Goal: Information Seeking & Learning: Learn about a topic

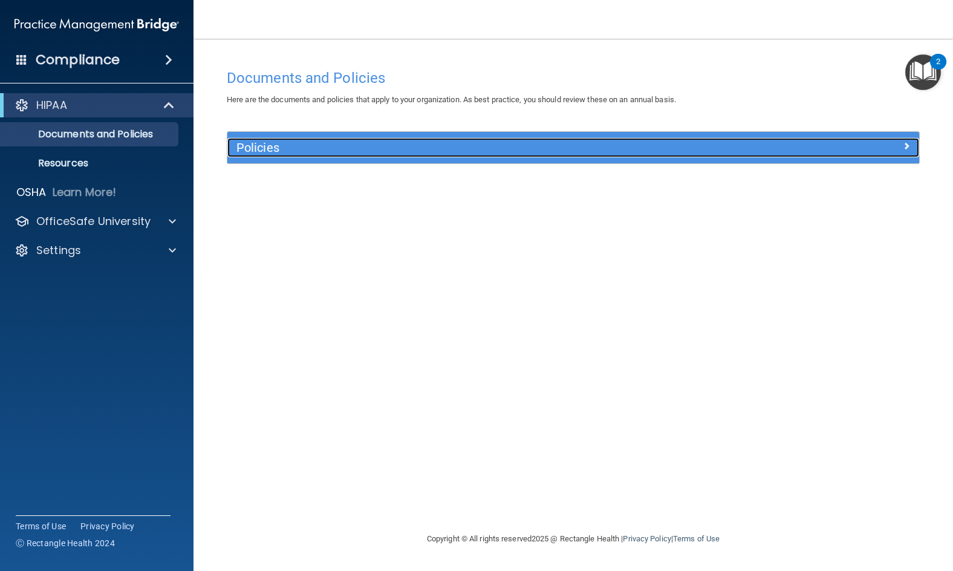
click at [649, 143] on h5 "Policies" at bounding box center [487, 147] width 501 height 13
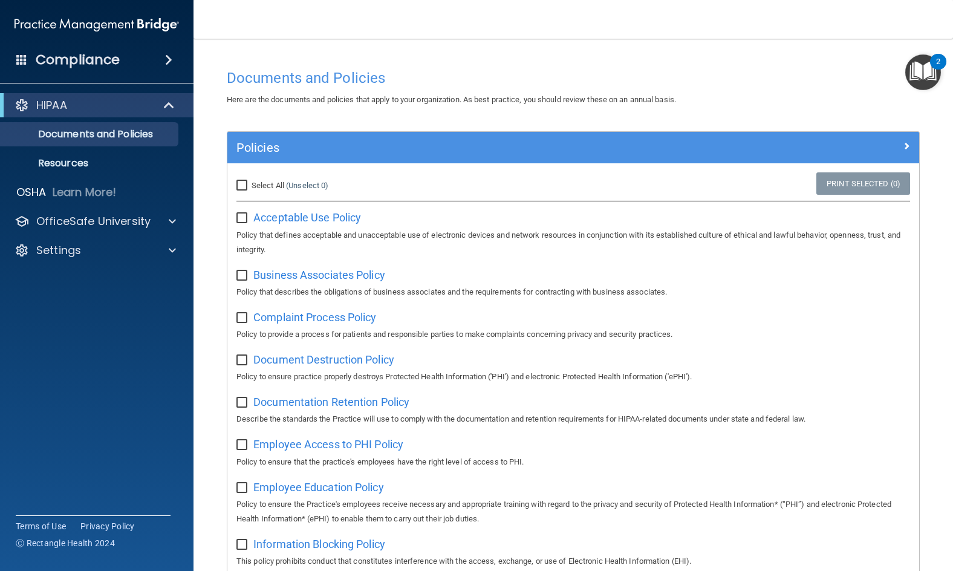
click at [246, 186] on input "Select All (Unselect 0) Unselect All" at bounding box center [244, 186] width 14 height 10
checkbox input "true"
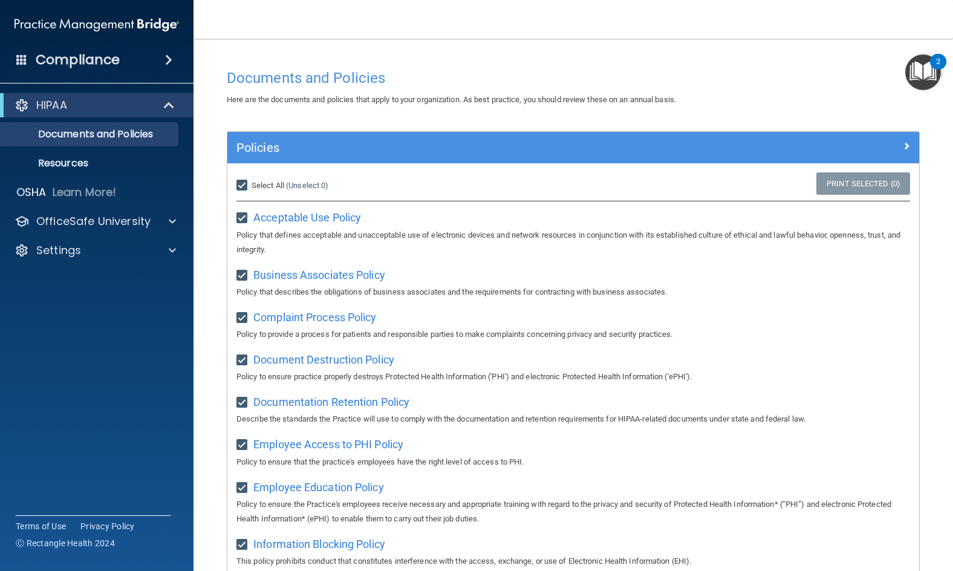
checkbox input "true"
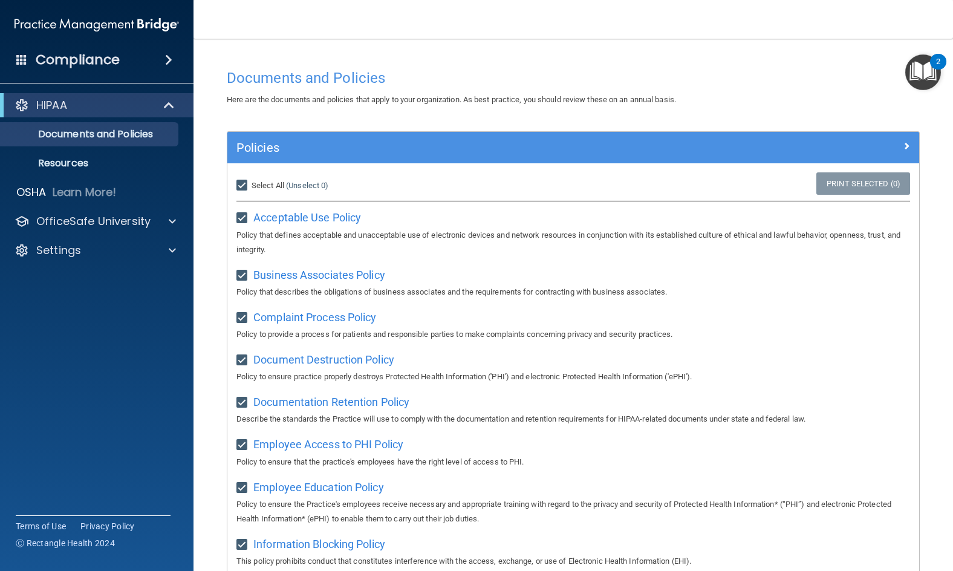
checkbox input "true"
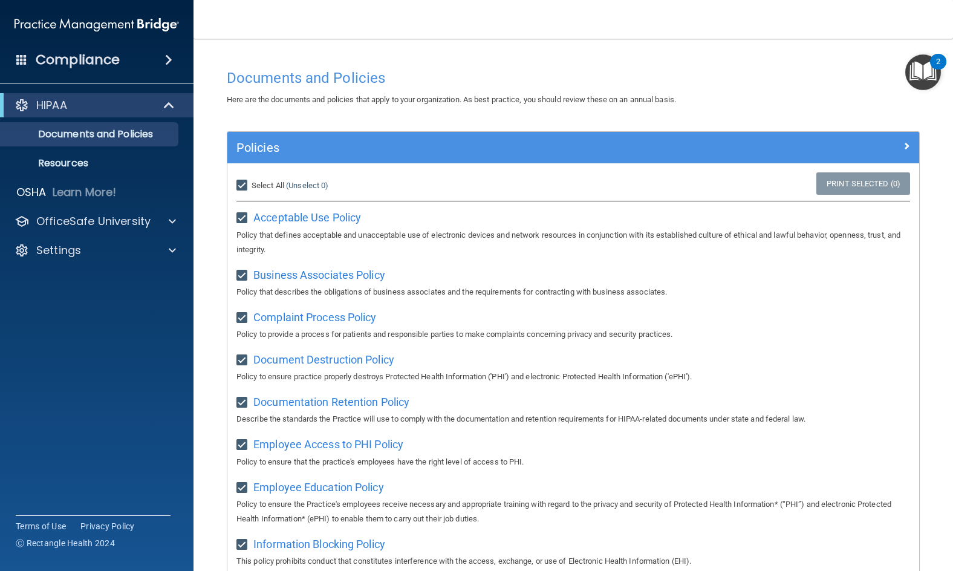
checkbox input "true"
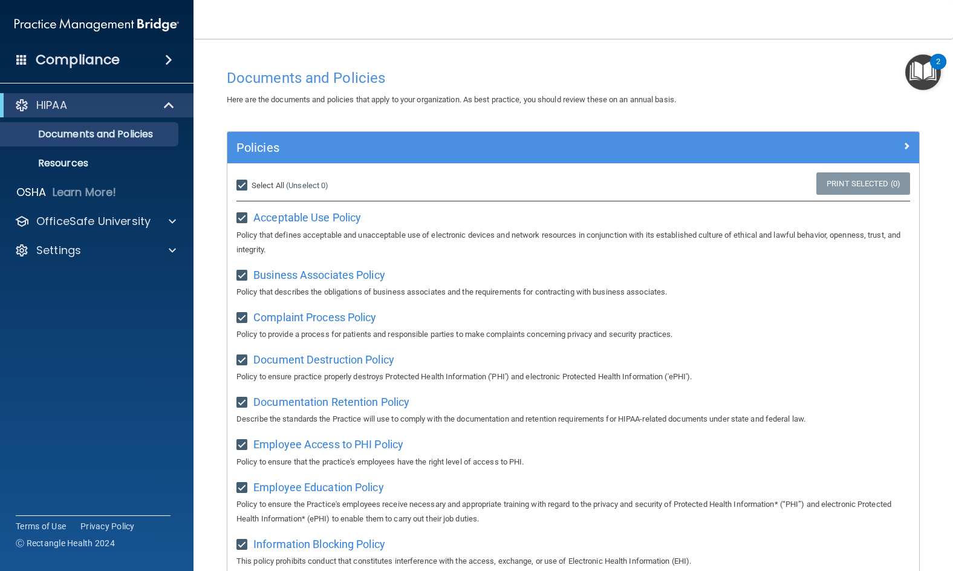
checkbox input "true"
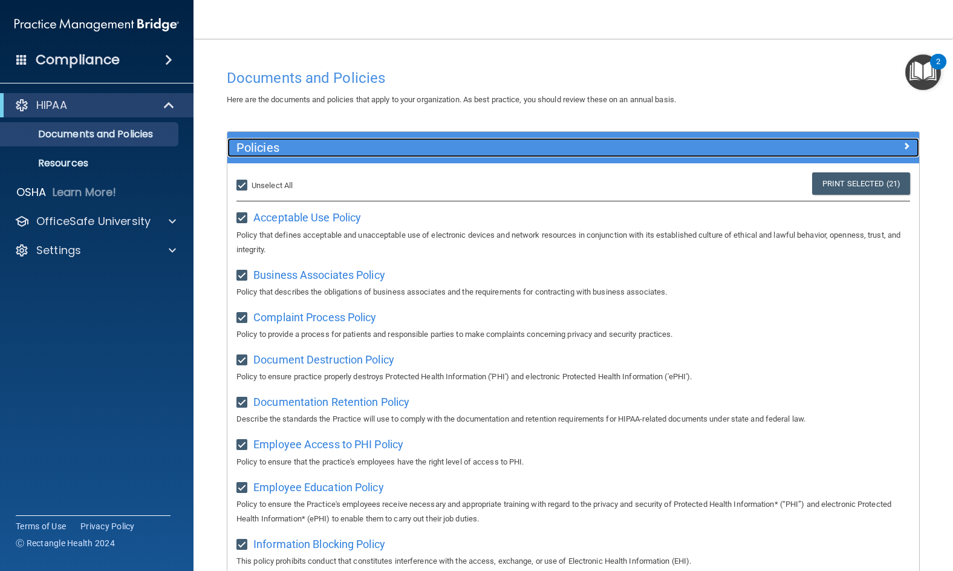
click at [903, 142] on span at bounding box center [906, 146] width 7 height 15
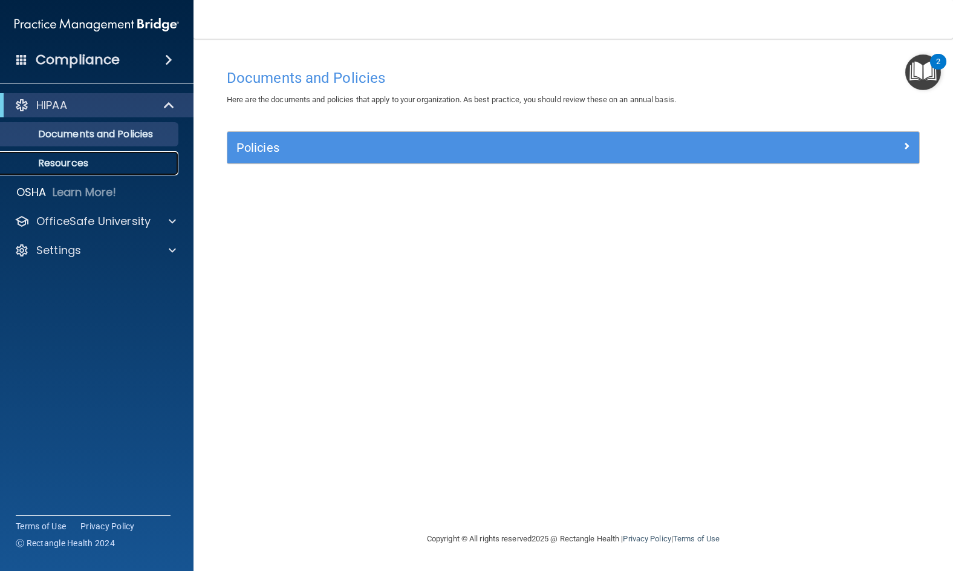
click at [58, 160] on p "Resources" at bounding box center [90, 163] width 165 height 12
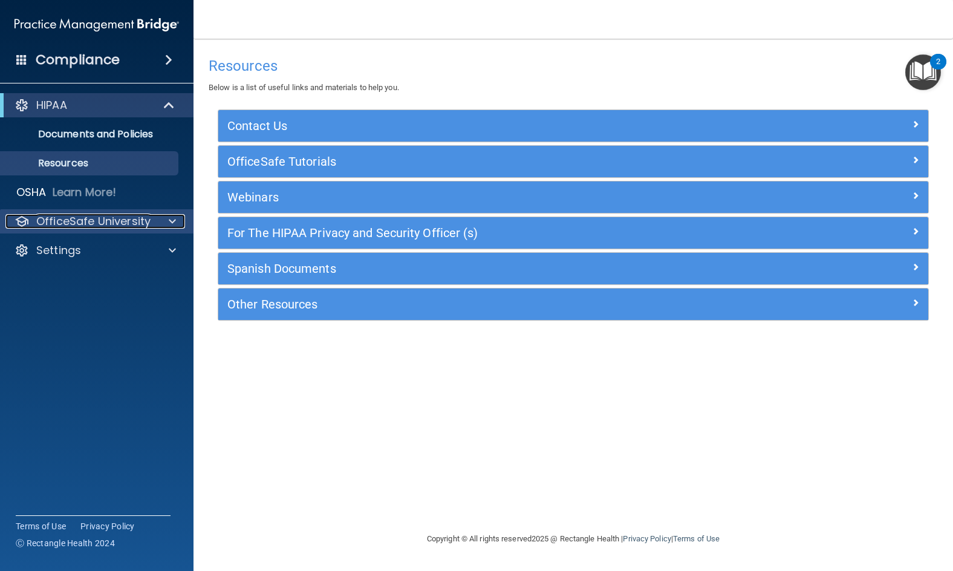
click at [118, 220] on p "OfficeSafe University" at bounding box center [93, 221] width 114 height 15
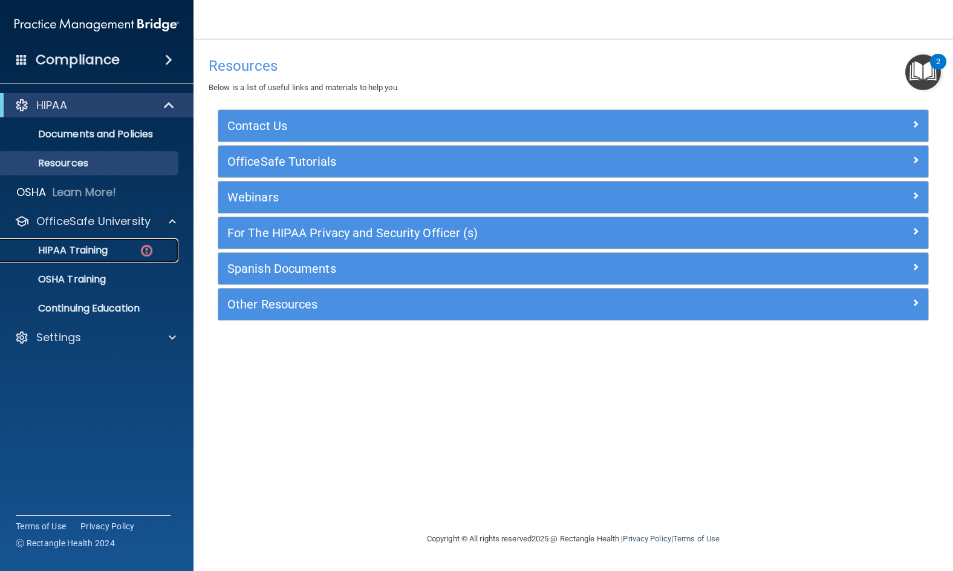
click at [109, 249] on div "HIPAA Training" at bounding box center [90, 250] width 165 height 12
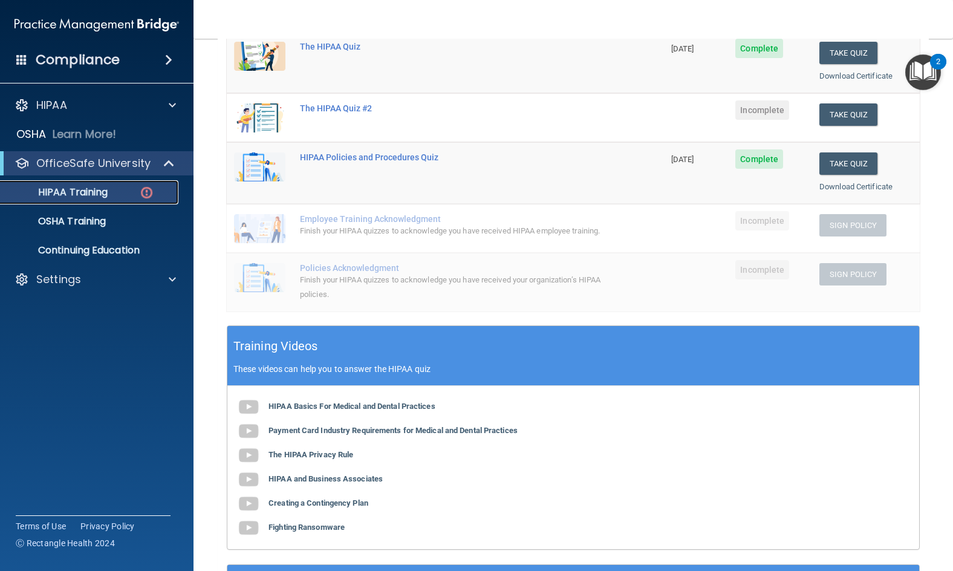
scroll to position [121, 0]
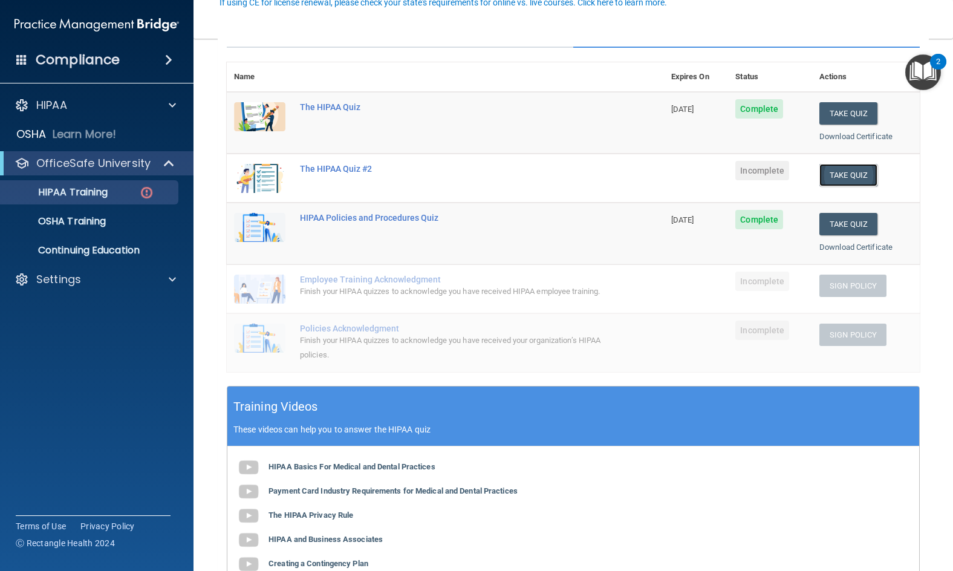
click at [843, 173] on button "Take Quiz" at bounding box center [849, 175] width 58 height 22
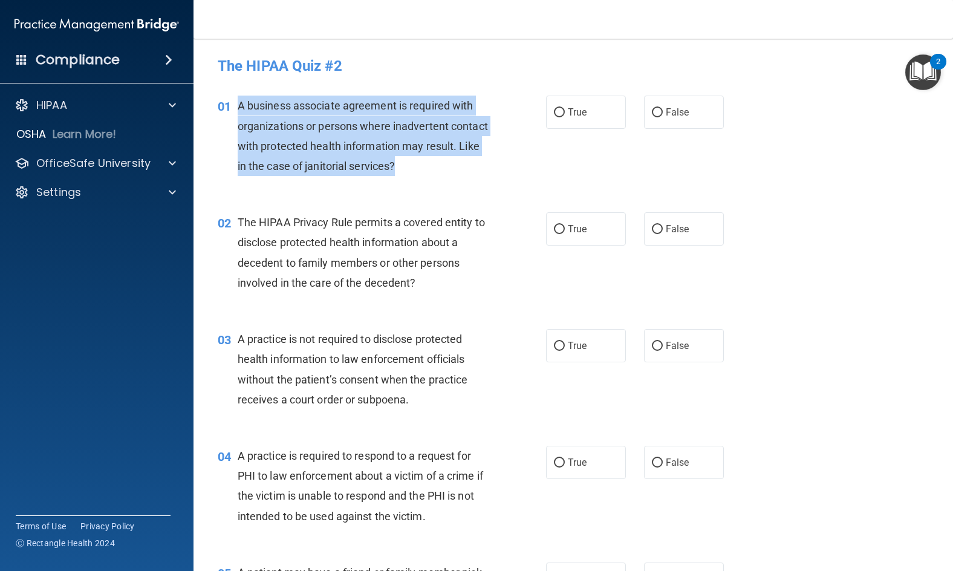
drag, startPoint x: 466, startPoint y: 167, endPoint x: 238, endPoint y: 110, distance: 235.6
click at [238, 110] on div "A business associate agreement is required with organizations or persons where …" at bounding box center [368, 136] width 260 height 80
copy span "A business associate agreement is required with organizations or persons where …"
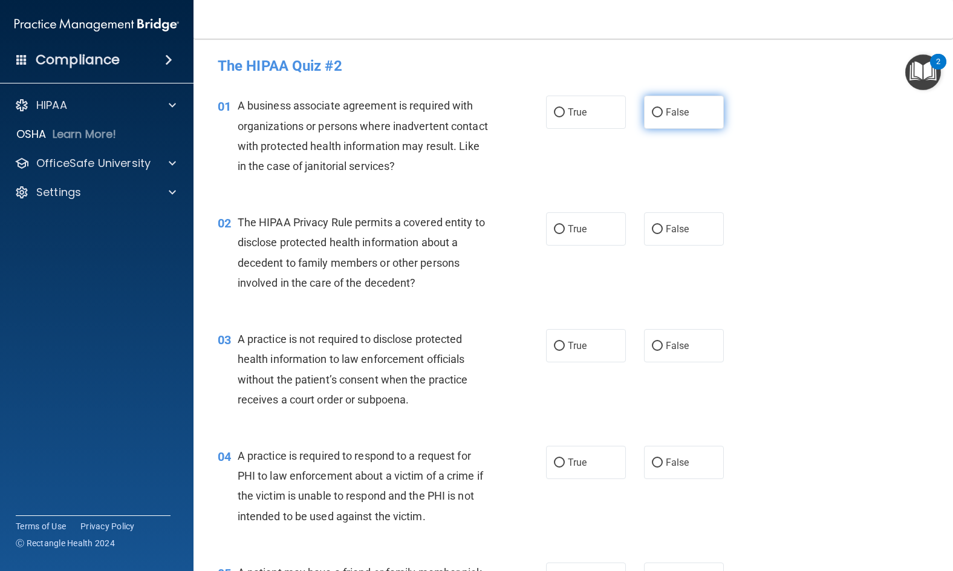
click at [666, 114] on span "False" at bounding box center [678, 111] width 24 height 11
click at [662, 114] on input "False" at bounding box center [657, 112] width 11 height 9
radio input "true"
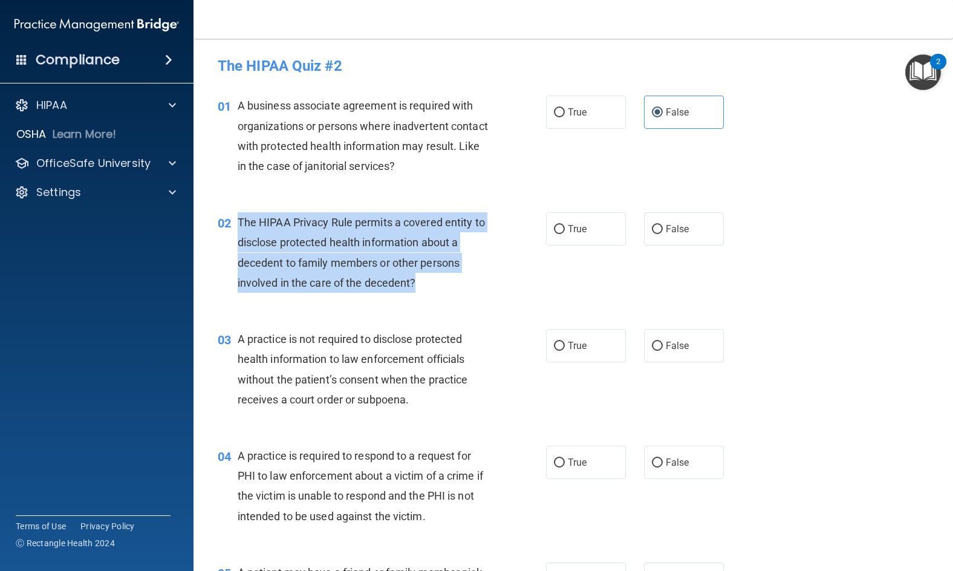
drag, startPoint x: 426, startPoint y: 284, endPoint x: 236, endPoint y: 217, distance: 202.0
click at [233, 218] on div "02 The HIPAA Privacy Rule permits a covered entity to disclose protected health…" at bounding box center [382, 255] width 365 height 87
copy div "The HIPAA Privacy Rule permits a covered entity to disclose protected health in…"
click at [558, 231] on input "True" at bounding box center [559, 229] width 11 height 9
radio input "true"
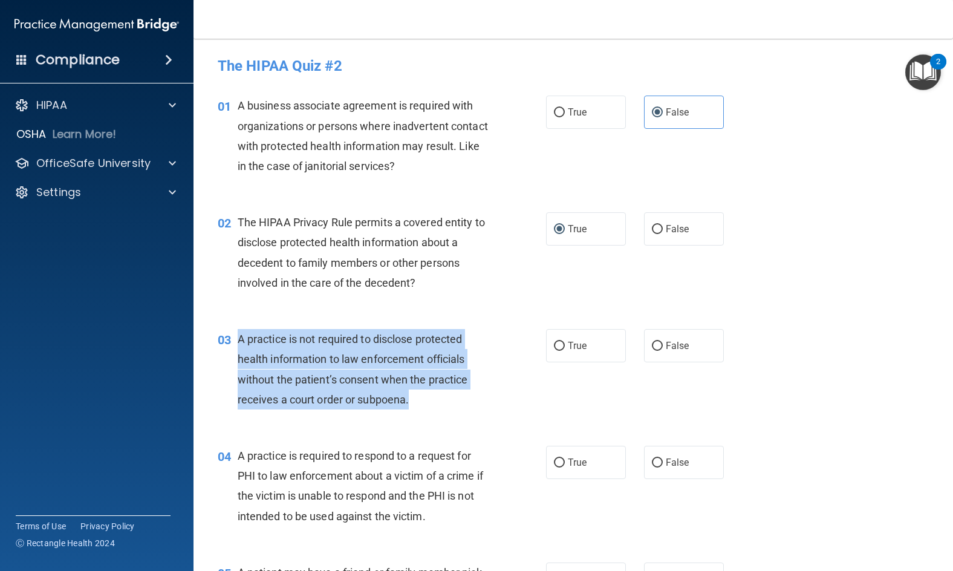
drag, startPoint x: 424, startPoint y: 402, endPoint x: 238, endPoint y: 337, distance: 197.5
click at [238, 337] on div "A practice is not required to disclose protected health information to law enfo…" at bounding box center [368, 369] width 260 height 80
copy span "A practice is not required to disclose protected health information to law enfo…"
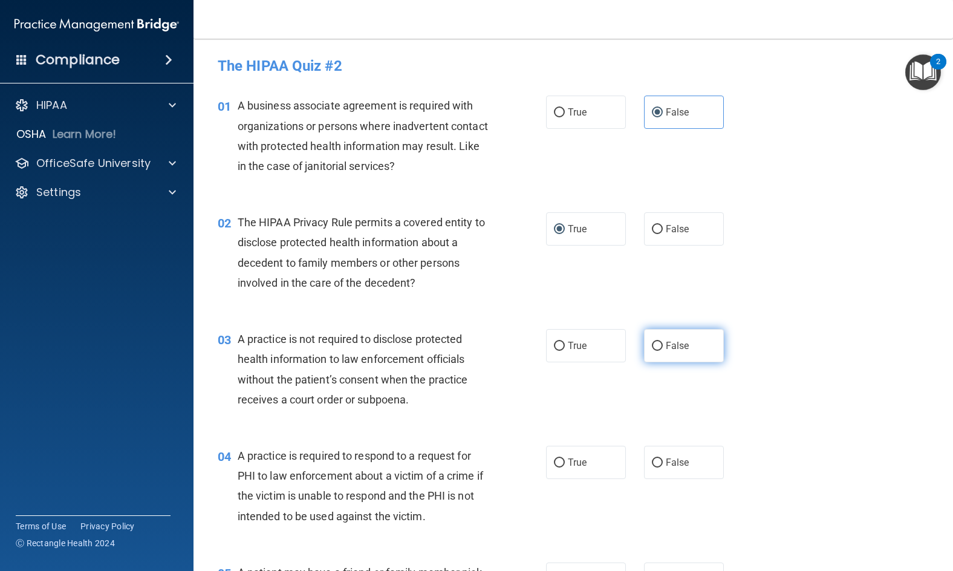
click at [673, 349] on span "False" at bounding box center [678, 345] width 24 height 11
click at [663, 349] on input "False" at bounding box center [657, 346] width 11 height 9
radio input "true"
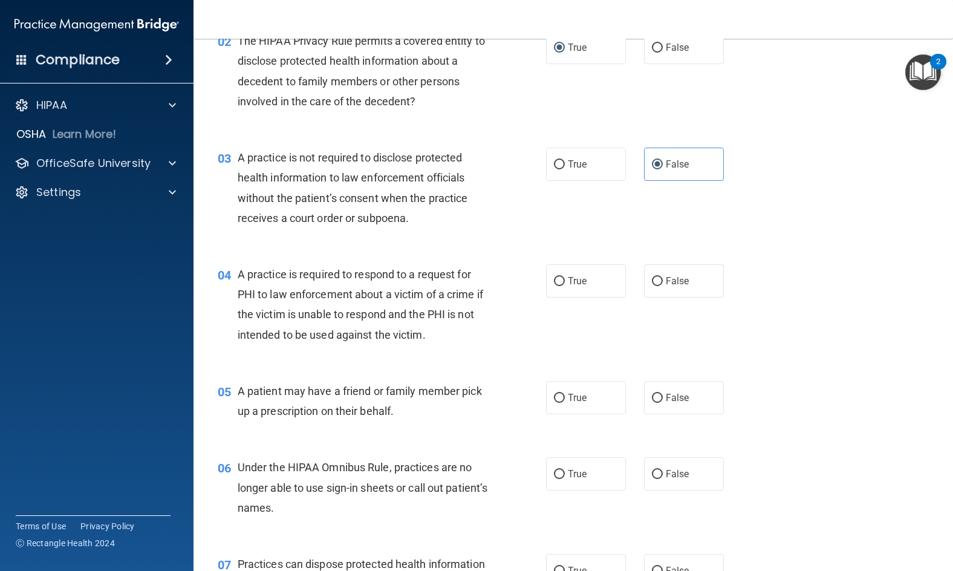
scroll to position [242, 0]
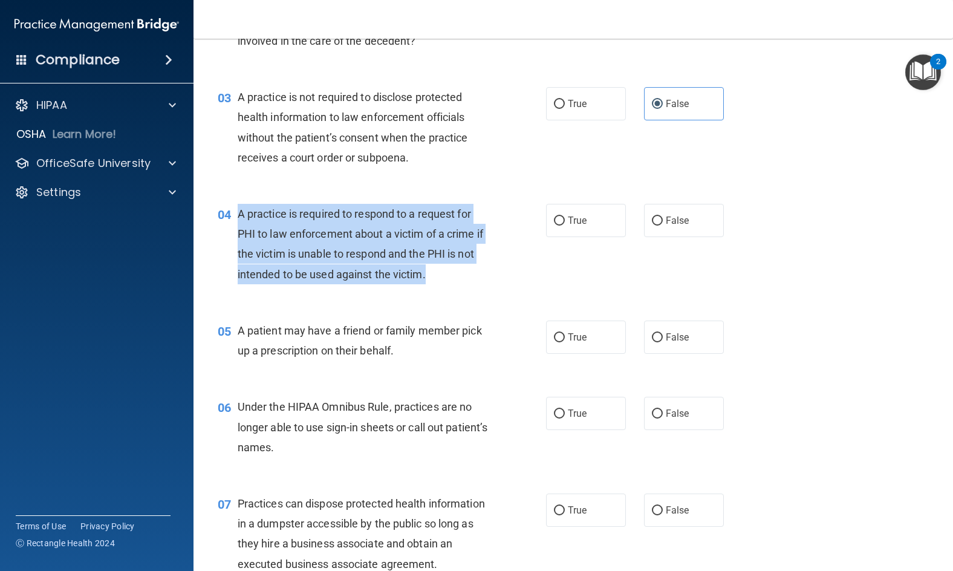
drag, startPoint x: 457, startPoint y: 276, endPoint x: 238, endPoint y: 218, distance: 226.4
click at [238, 218] on div "A practice is required to respond to a request for PHI to law enforcement about…" at bounding box center [368, 244] width 260 height 80
copy span "A practice is required to respond to a request for PHI to law enforcement about…"
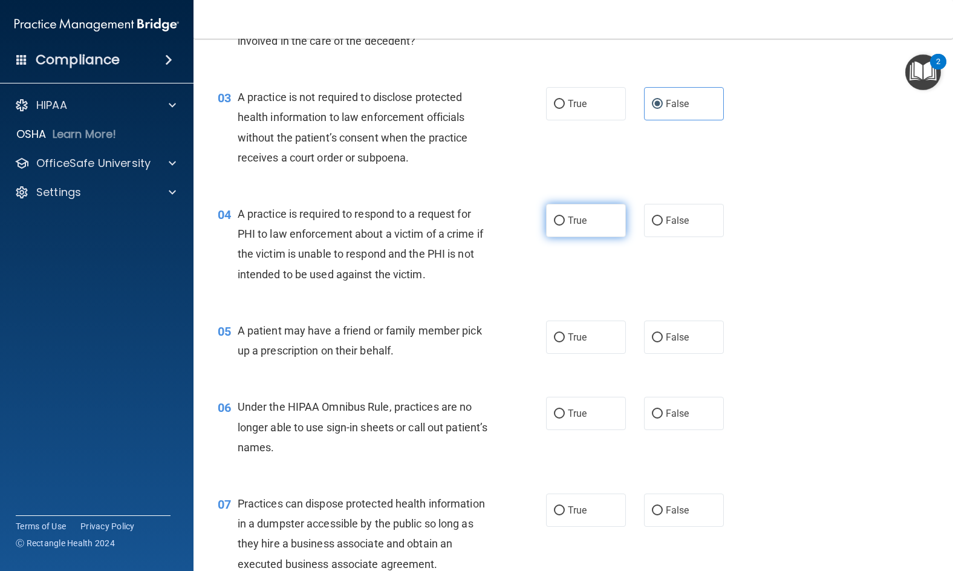
click at [587, 224] on label "True" at bounding box center [586, 220] width 80 height 33
click at [565, 224] on input "True" at bounding box center [559, 221] width 11 height 9
radio input "true"
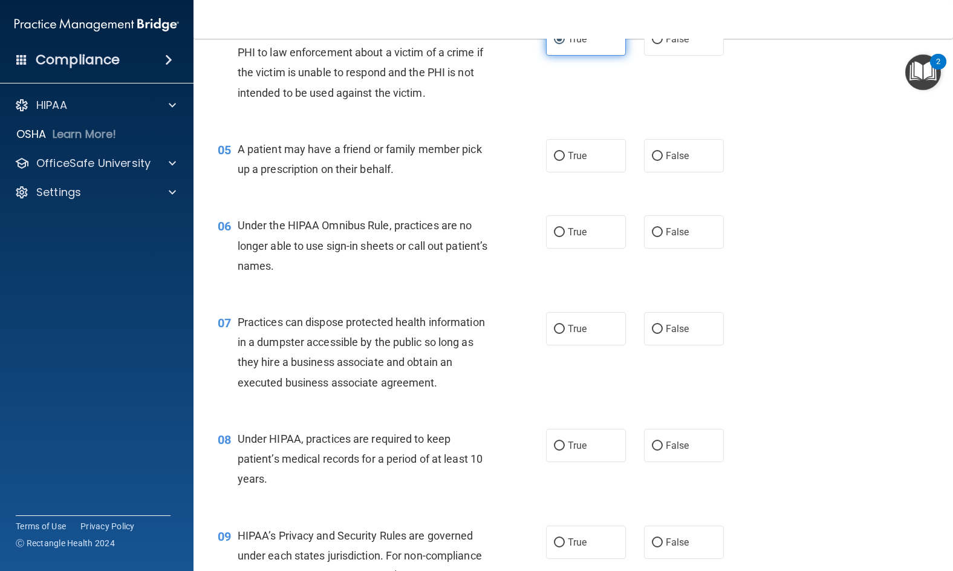
scroll to position [363, 0]
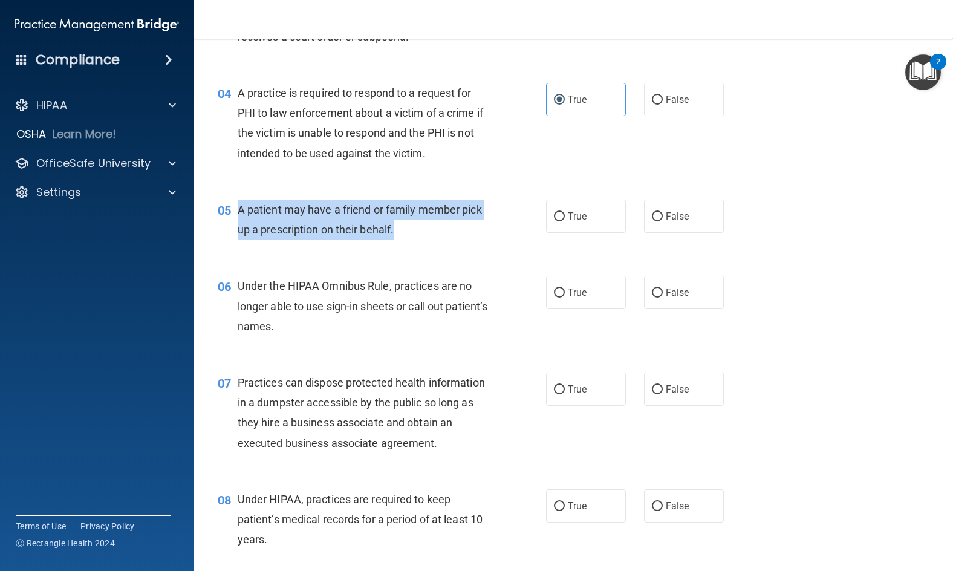
drag, startPoint x: 408, startPoint y: 232, endPoint x: 234, endPoint y: 220, distance: 174.6
click at [234, 220] on div "05 A patient may have a friend or family member pick up a prescription on their…" at bounding box center [382, 223] width 365 height 46
copy div "A patient may have a friend or family member pick up a prescription on their be…"
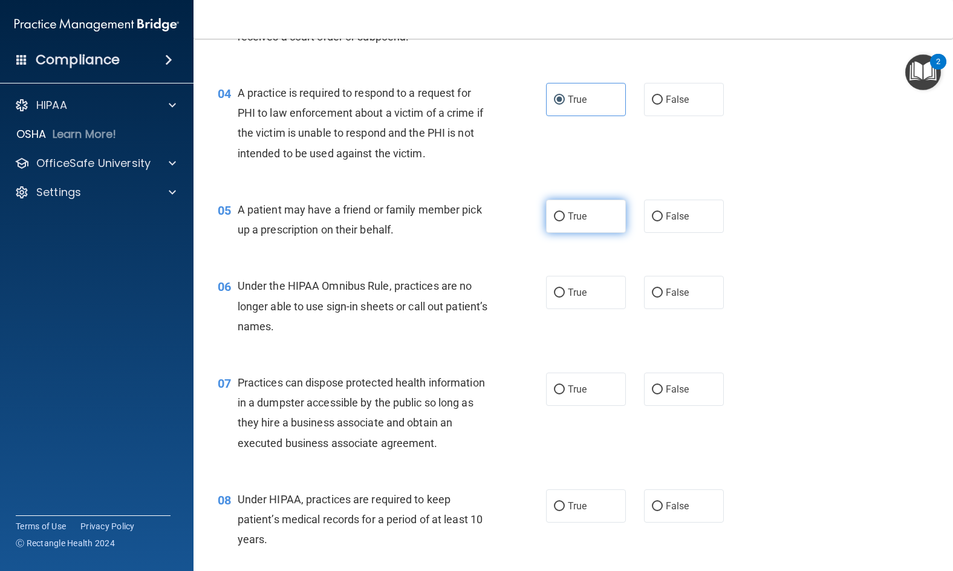
click at [568, 220] on span "True" at bounding box center [577, 216] width 19 height 11
click at [564, 220] on input "True" at bounding box center [559, 216] width 11 height 9
radio input "true"
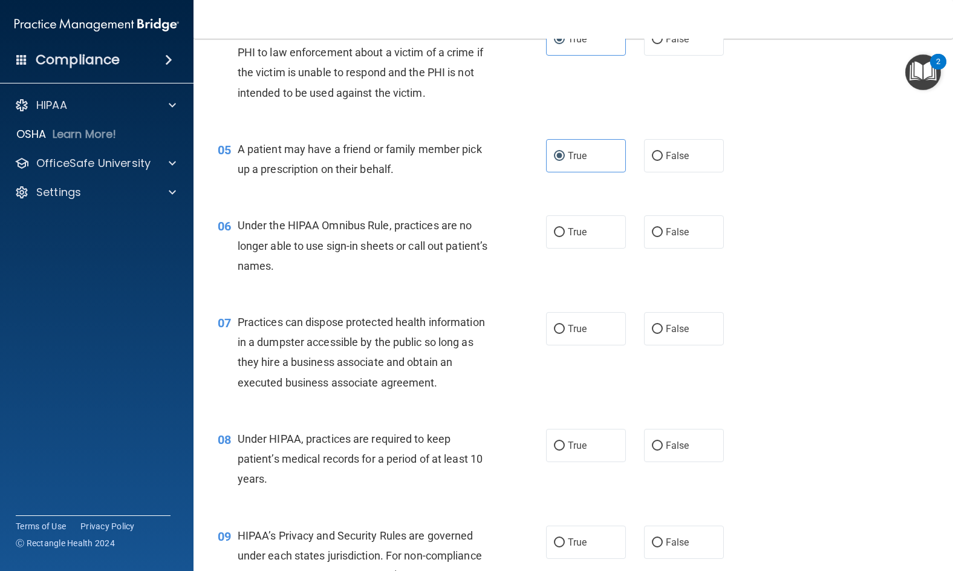
scroll to position [484, 0]
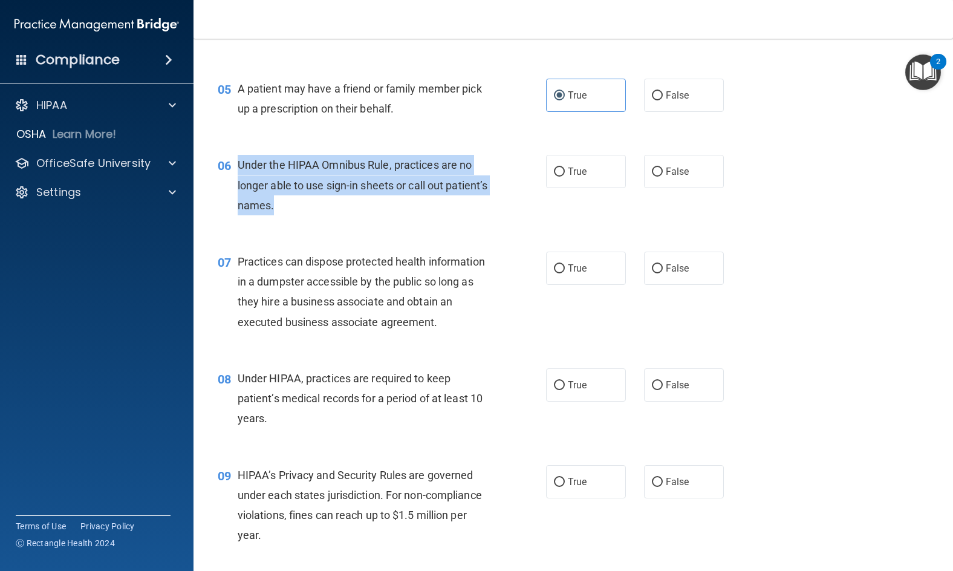
drag, startPoint x: 333, startPoint y: 208, endPoint x: 241, endPoint y: 164, distance: 101.5
click at [238, 166] on div "Under the HIPAA Omnibus Rule, practices are no longer able to use sign-in sheet…" at bounding box center [368, 185] width 260 height 60
copy span "Under the HIPAA Omnibus Rule, practices are no longer able to use sign-in sheet…"
click at [656, 172] on input "False" at bounding box center [657, 172] width 11 height 9
radio input "true"
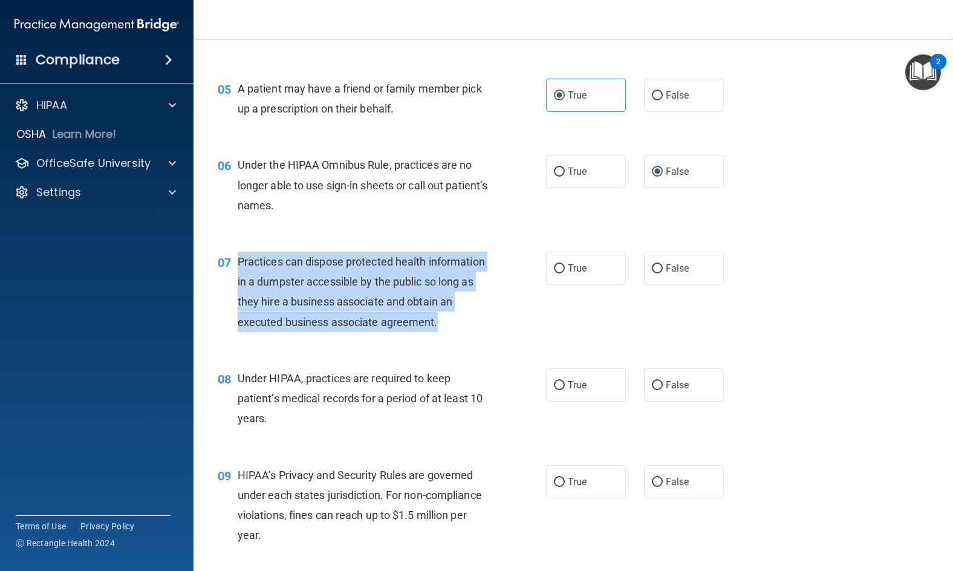
drag, startPoint x: 319, startPoint y: 347, endPoint x: 243, endPoint y: 264, distance: 112.2
click at [238, 268] on div "Practices can dispose protected health information in a dumpster accessible by …" at bounding box center [368, 292] width 260 height 80
copy span "Practices can dispose protected health information in a dumpster accessible by …"
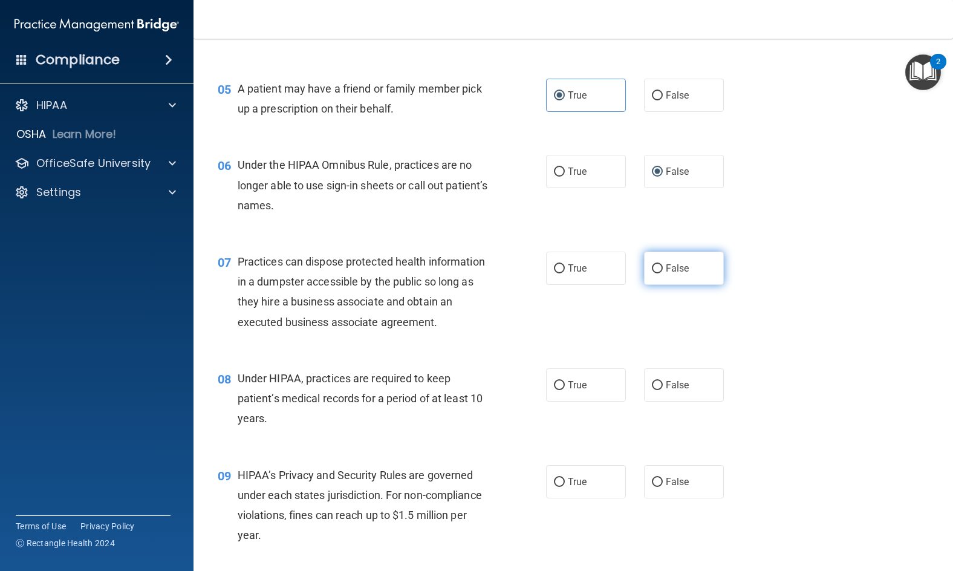
click at [665, 262] on label "False" at bounding box center [684, 268] width 80 height 33
click at [663, 264] on input "False" at bounding box center [657, 268] width 11 height 9
radio input "true"
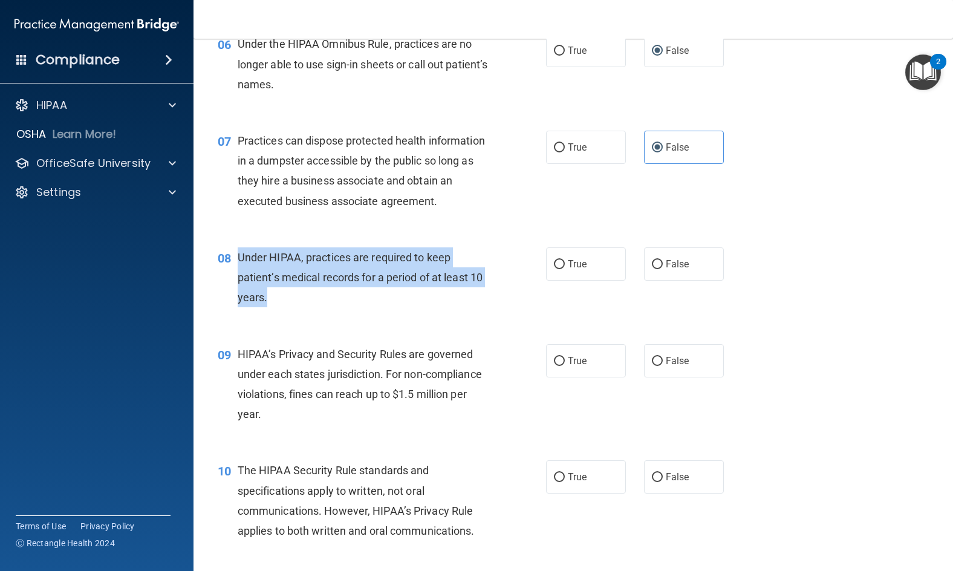
drag, startPoint x: 324, startPoint y: 325, endPoint x: 238, endPoint y: 279, distance: 97.4
click at [238, 279] on div "Under HIPAA, practices are required to keep patient’s medical records for a per…" at bounding box center [368, 277] width 260 height 60
copy span "Under HIPAA, practices are required to keep patient’s medical records for a per…"
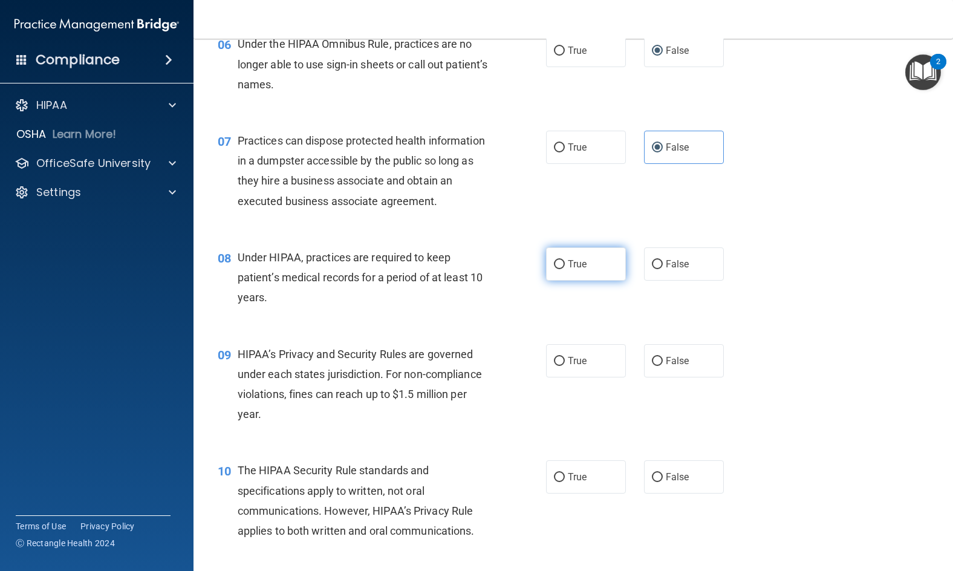
click at [574, 270] on span "True" at bounding box center [577, 263] width 19 height 11
click at [565, 269] on input "True" at bounding box center [559, 264] width 11 height 9
radio input "true"
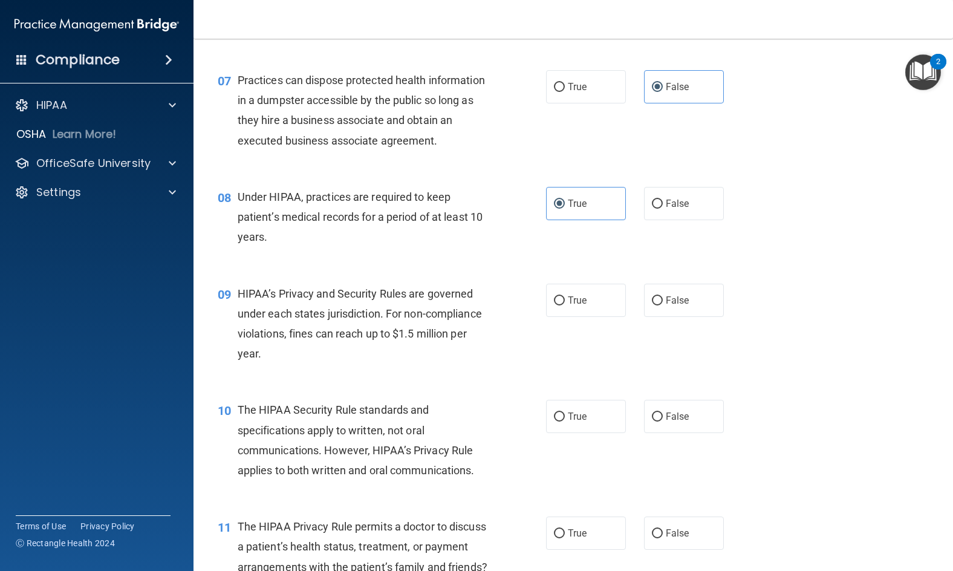
scroll to position [726, 0]
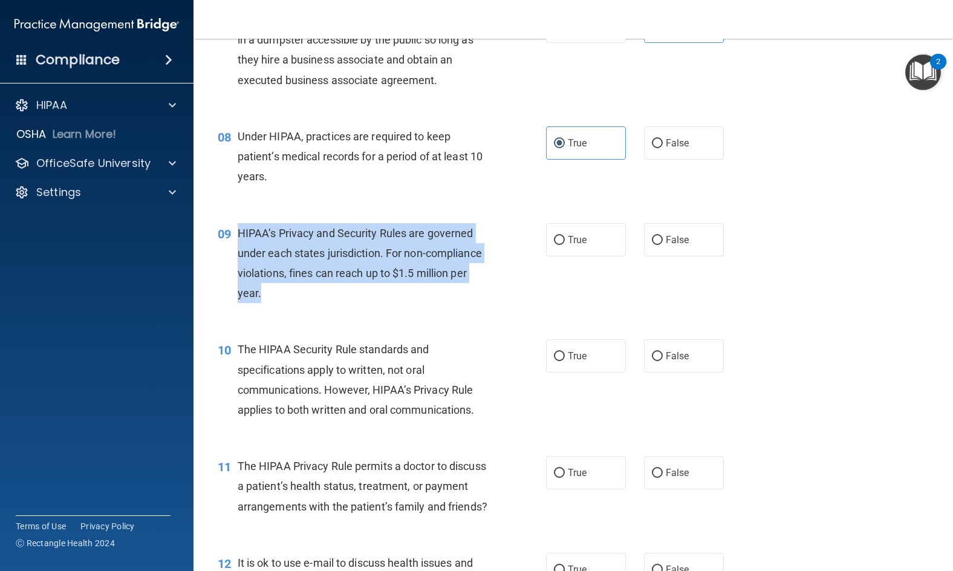
drag, startPoint x: 292, startPoint y: 318, endPoint x: 237, endPoint y: 257, distance: 81.8
click at [238, 257] on div "HIPAA’s Privacy and Security Rules are governed under each states jurisdiction.…" at bounding box center [368, 263] width 260 height 80
copy span "HIPAA’s Privacy and Security Rules are governed under each states jurisdiction.…"
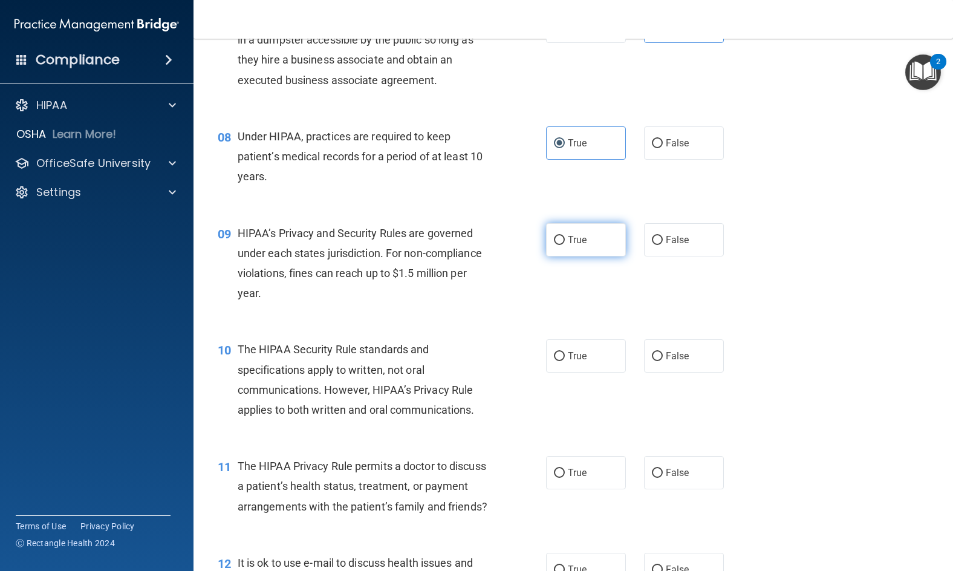
click at [586, 257] on label "True" at bounding box center [586, 239] width 80 height 33
click at [565, 245] on input "True" at bounding box center [559, 240] width 11 height 9
radio input "true"
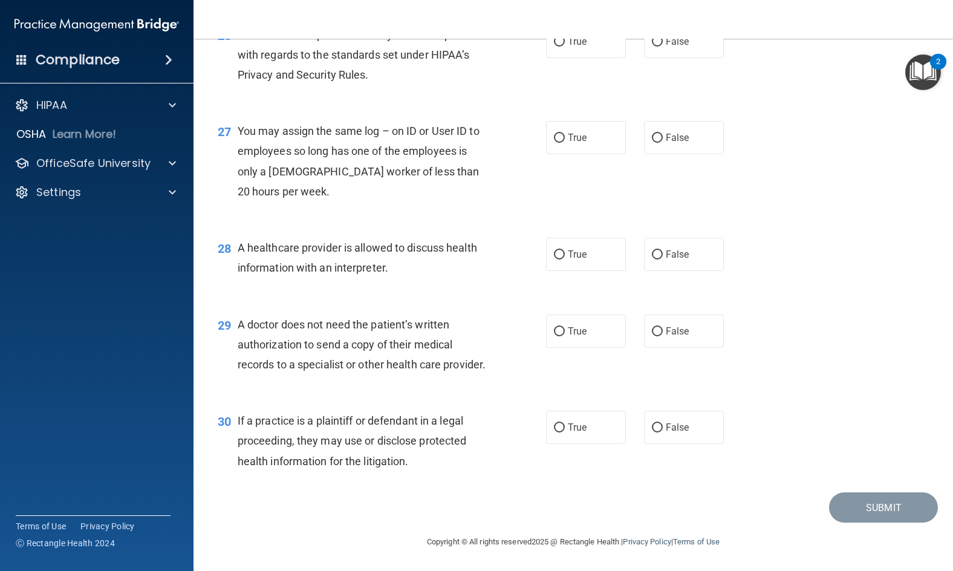
scroll to position [2727, 0]
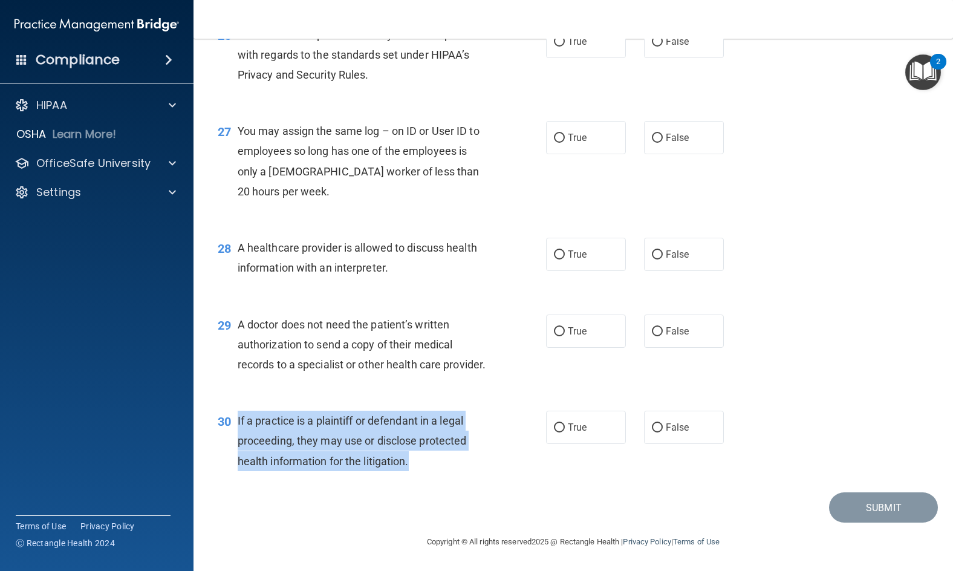
drag, startPoint x: 422, startPoint y: 462, endPoint x: 238, endPoint y: 421, distance: 188.5
click at [238, 421] on div "If a practice is a plaintiff or defendant in a legal proceeding, they may use o…" at bounding box center [368, 441] width 260 height 60
copy span "If a practice is a plaintiff or defendant in a legal proceeding, they may use o…"
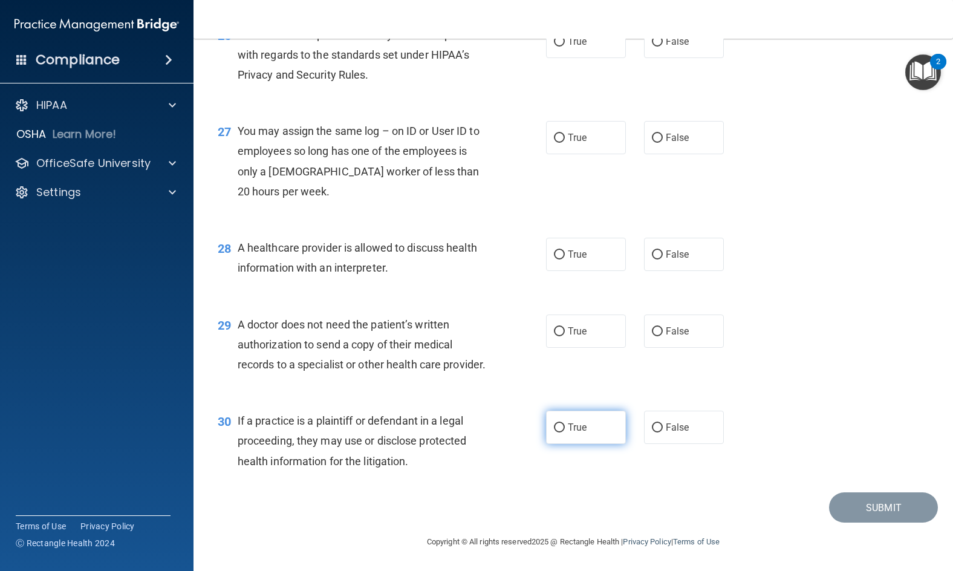
click at [576, 432] on span "True" at bounding box center [577, 427] width 19 height 11
click at [565, 432] on input "True" at bounding box center [559, 427] width 11 height 9
radio input "true"
click at [670, 325] on span "False" at bounding box center [678, 330] width 24 height 11
click at [663, 327] on input "False" at bounding box center [657, 331] width 11 height 9
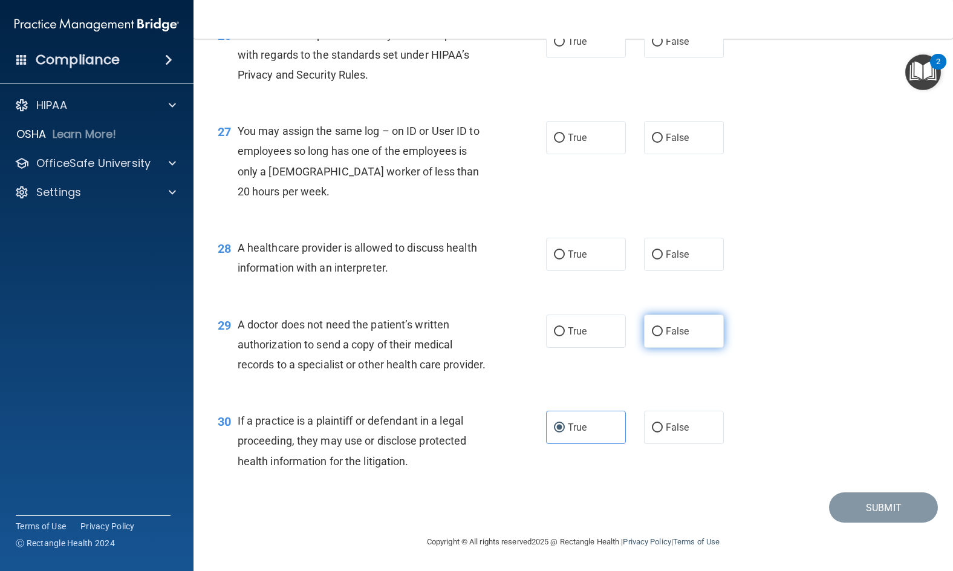
radio input "true"
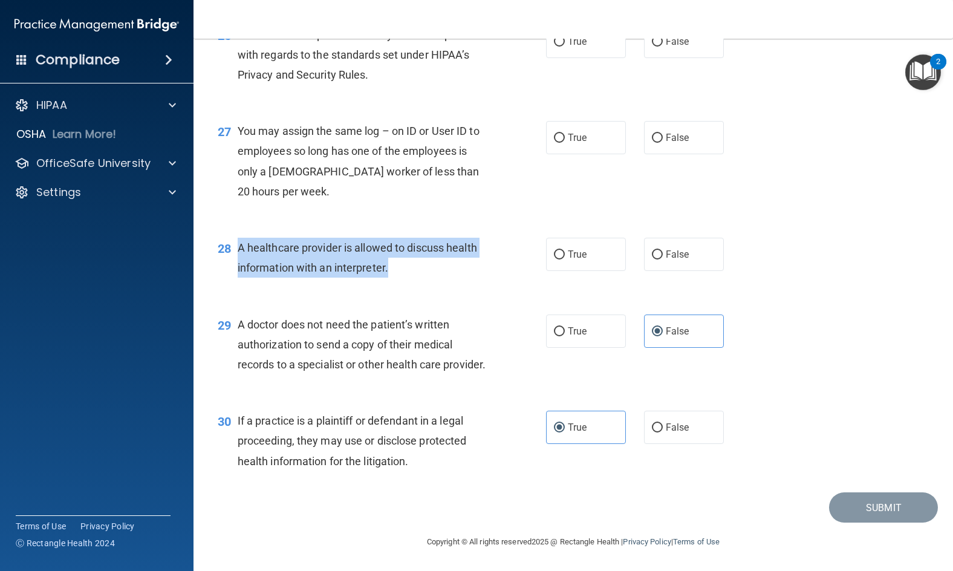
drag, startPoint x: 399, startPoint y: 249, endPoint x: 236, endPoint y: 226, distance: 164.4
click at [236, 238] on div "28 A healthcare provider is allowed to discuss health information with an inter…" at bounding box center [382, 261] width 365 height 46
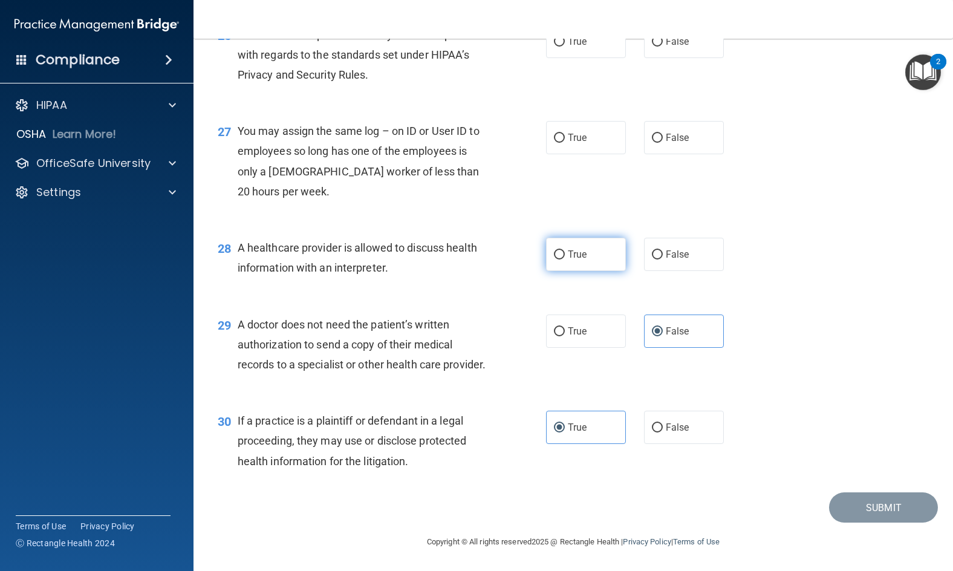
click at [574, 249] on span "True" at bounding box center [577, 254] width 19 height 11
click at [565, 250] on input "True" at bounding box center [559, 254] width 11 height 9
radio input "true"
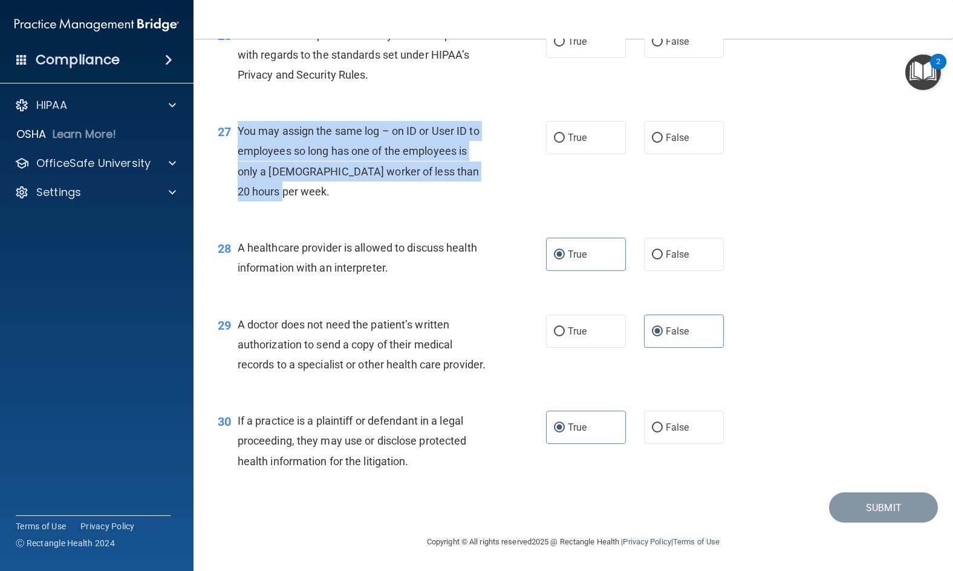
drag, startPoint x: 279, startPoint y: 168, endPoint x: 239, endPoint y: 111, distance: 69.5
click at [239, 121] on div "You may assign the same log – on ID or User ID to employees so long has one of …" at bounding box center [368, 161] width 260 height 80
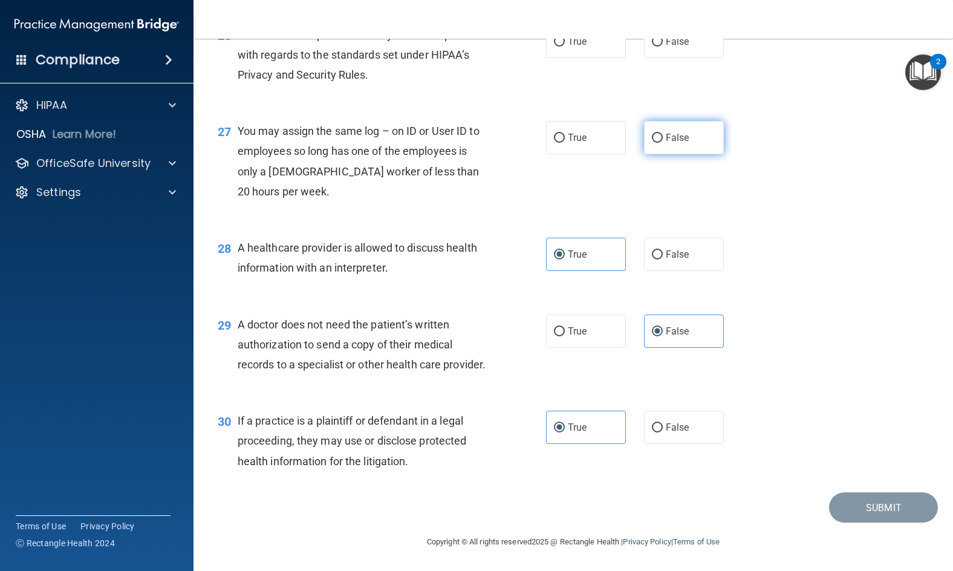
click at [668, 132] on span "False" at bounding box center [678, 137] width 24 height 11
click at [663, 134] on input "False" at bounding box center [657, 138] width 11 height 9
radio input "true"
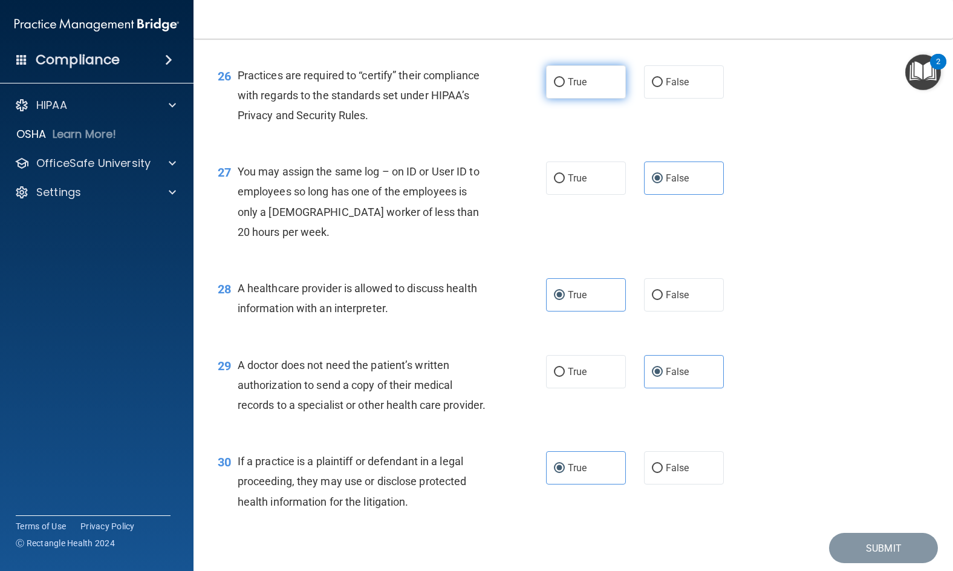
click at [568, 88] on span "True" at bounding box center [577, 81] width 19 height 11
click at [554, 87] on input "True" at bounding box center [559, 82] width 11 height 9
radio input "true"
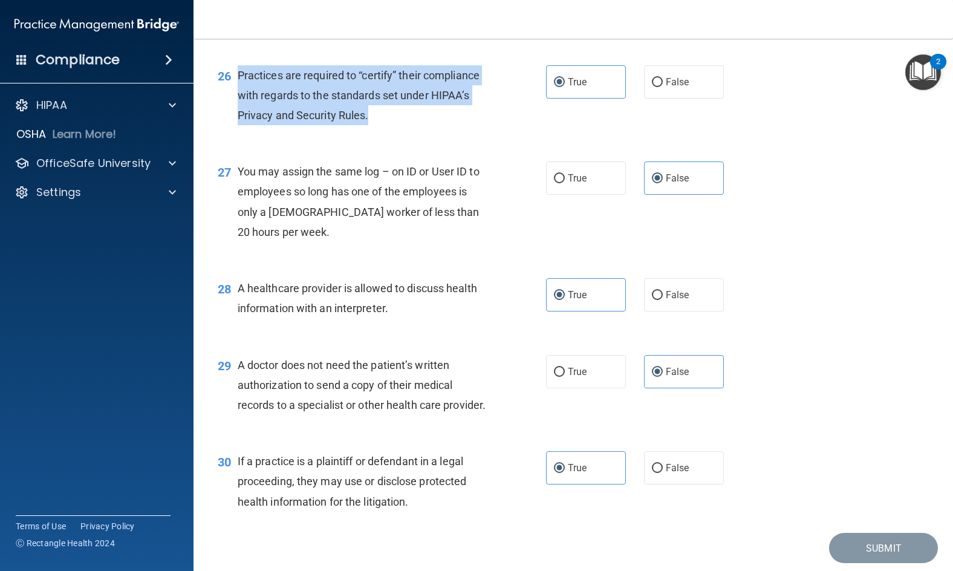
drag, startPoint x: 387, startPoint y: 175, endPoint x: 237, endPoint y: 139, distance: 154.2
click at [237, 132] on div "26 Practices are required to “certify” their compliance with regards to the sta…" at bounding box center [382, 98] width 365 height 67
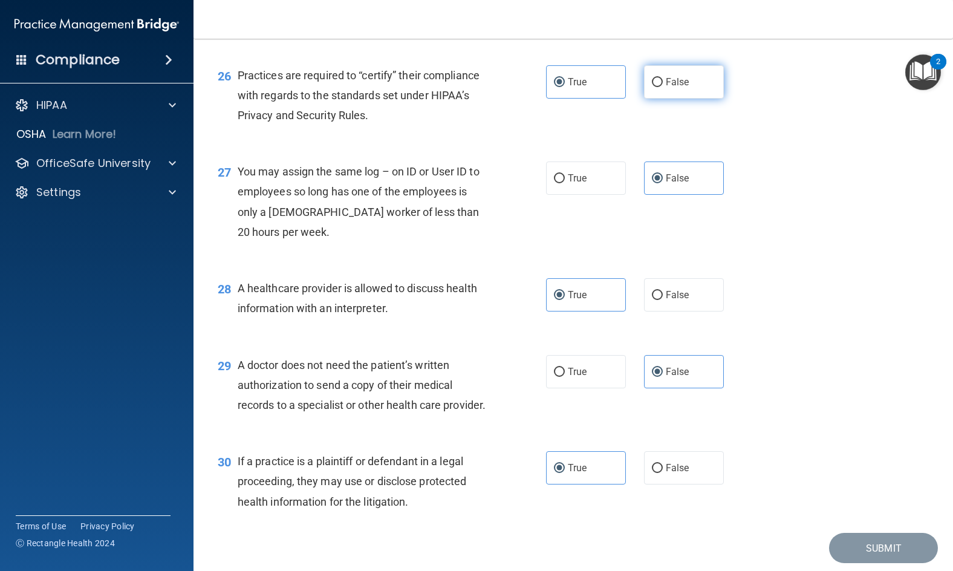
click at [673, 88] on span "False" at bounding box center [678, 81] width 24 height 11
click at [663, 87] on input "False" at bounding box center [657, 82] width 11 height 9
radio input "true"
radio input "false"
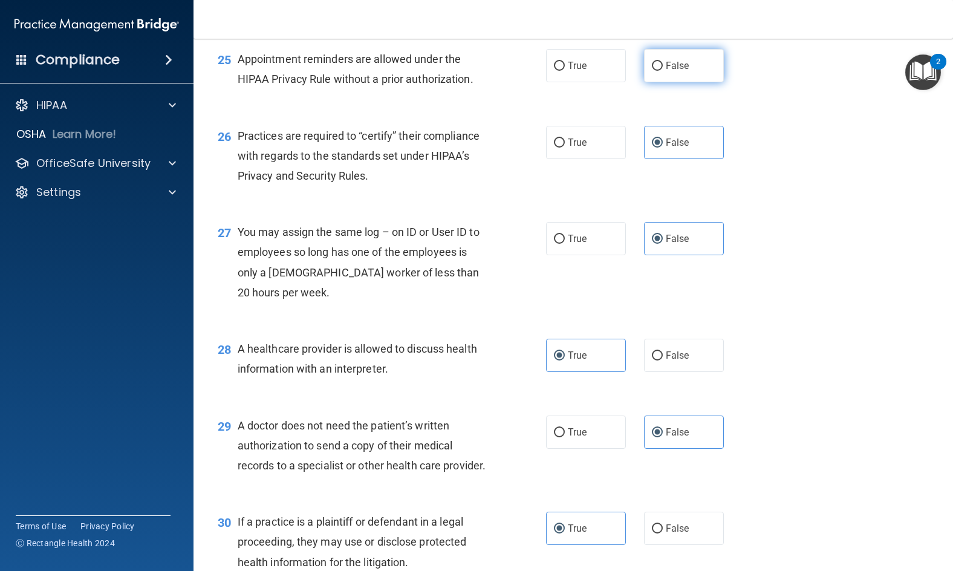
click at [656, 82] on label "False" at bounding box center [684, 65] width 80 height 33
click at [656, 71] on input "False" at bounding box center [657, 66] width 11 height 9
radio input "true"
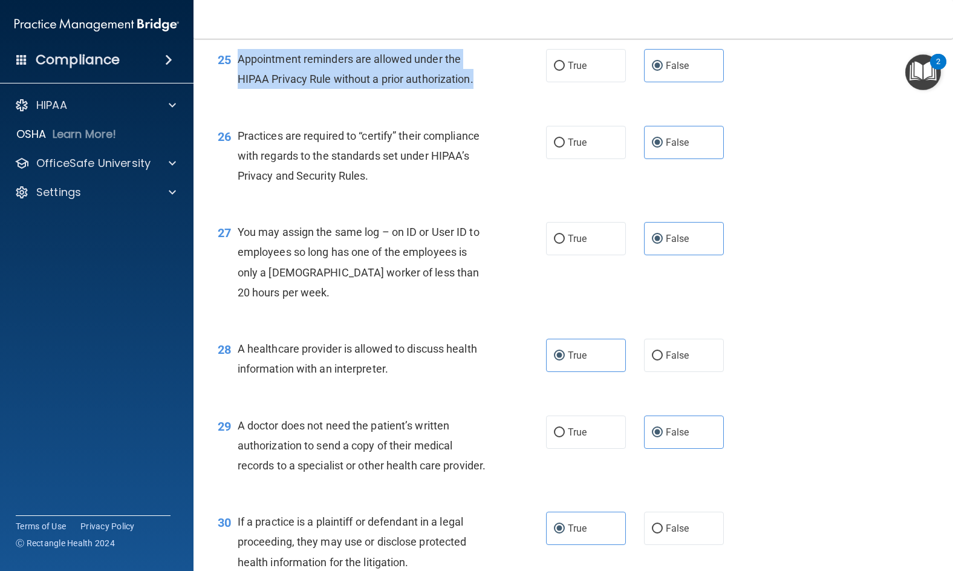
drag, startPoint x: 482, startPoint y: 139, endPoint x: 235, endPoint y: 119, distance: 247.1
click at [235, 95] on div "25 Appointment reminders are allowed under the HIPAA Privacy Rule without a pri…" at bounding box center [382, 72] width 365 height 46
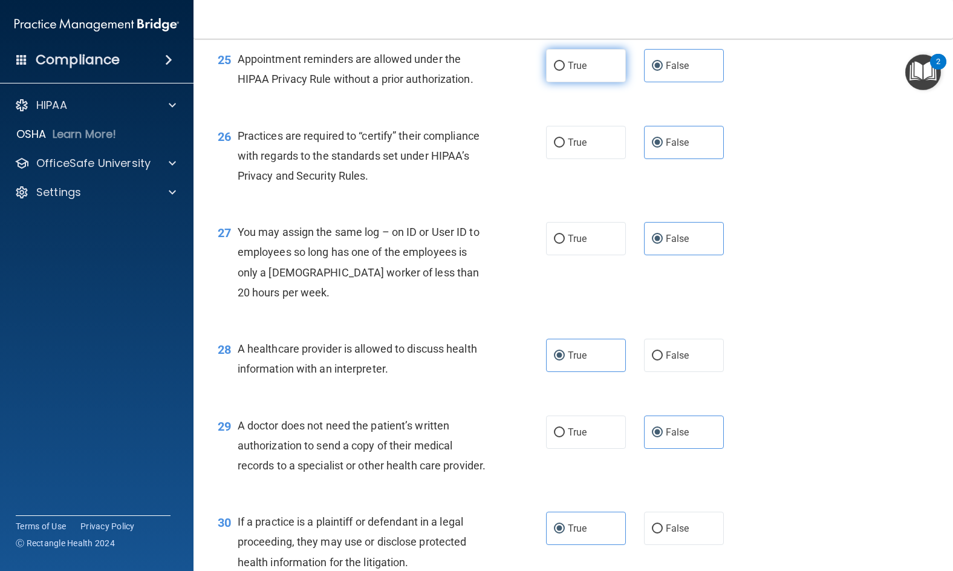
click at [589, 82] on label "True" at bounding box center [586, 65] width 80 height 33
click at [565, 71] on input "True" at bounding box center [559, 66] width 11 height 9
radio input "true"
radio input "false"
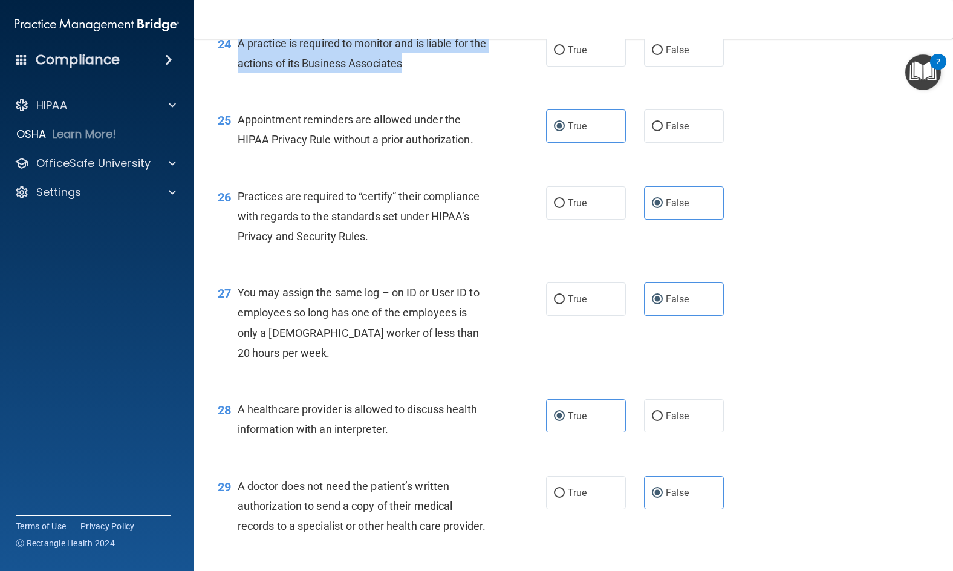
drag, startPoint x: 423, startPoint y: 124, endPoint x: 235, endPoint y: 105, distance: 189.1
click at [235, 79] on div "24 A practice is required to monitor and is liable for the actions of its Busin…" at bounding box center [382, 56] width 365 height 46
click at [560, 55] on input "True" at bounding box center [559, 50] width 11 height 9
radio input "true"
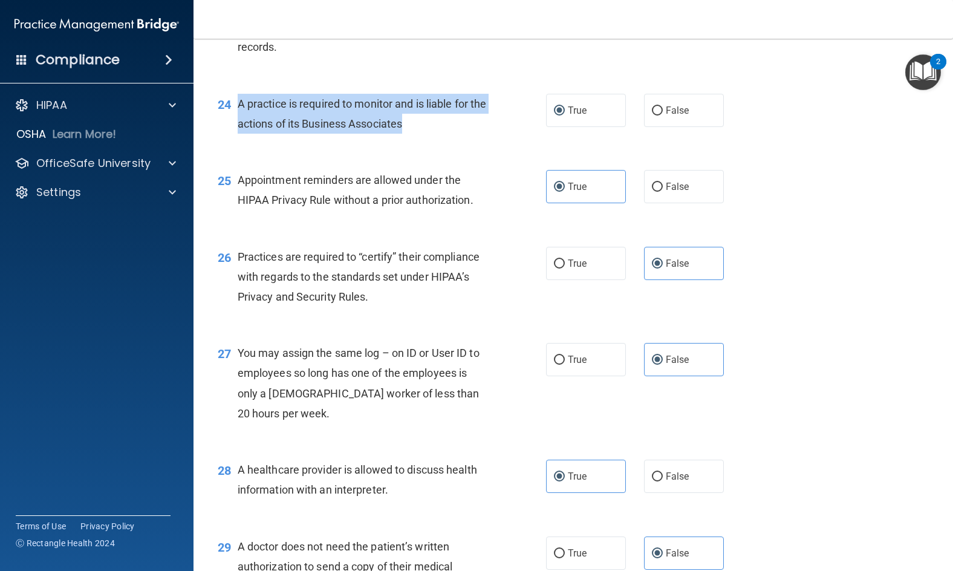
scroll to position [2364, 0]
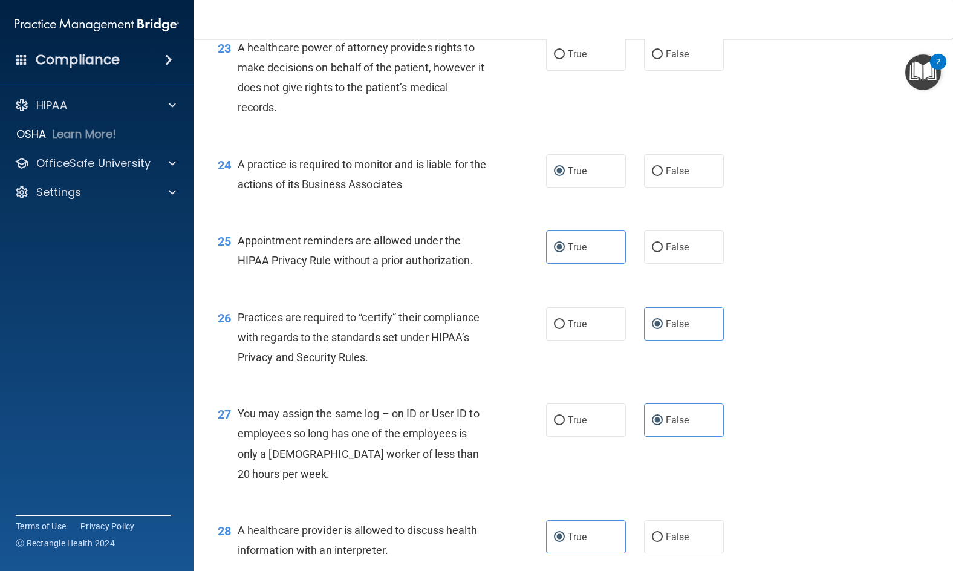
click at [330, 118] on div "A healthcare power of attorney provides rights to make decisions on behalf of t…" at bounding box center [368, 78] width 260 height 80
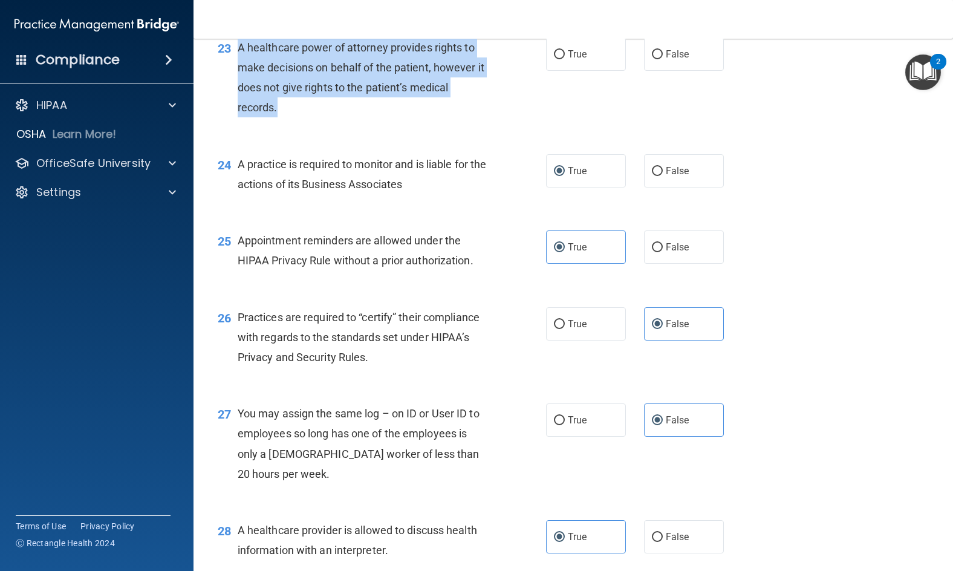
drag, startPoint x: 295, startPoint y: 165, endPoint x: 239, endPoint y: 116, distance: 73.8
click at [239, 116] on div "A healthcare power of attorney provides rights to make decisions on behalf of t…" at bounding box center [368, 78] width 260 height 80
click at [505, 124] on div "23 A healthcare power of attorney provides rights to make decisions on behalf o…" at bounding box center [382, 81] width 365 height 87
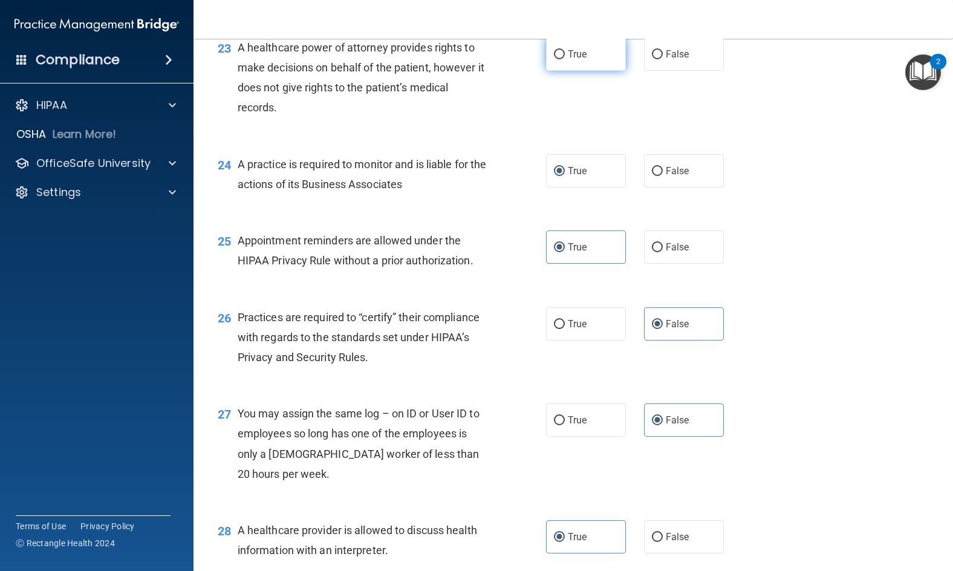
click at [572, 60] on span "True" at bounding box center [577, 53] width 19 height 11
click at [565, 59] on input "True" at bounding box center [559, 54] width 11 height 9
radio input "true"
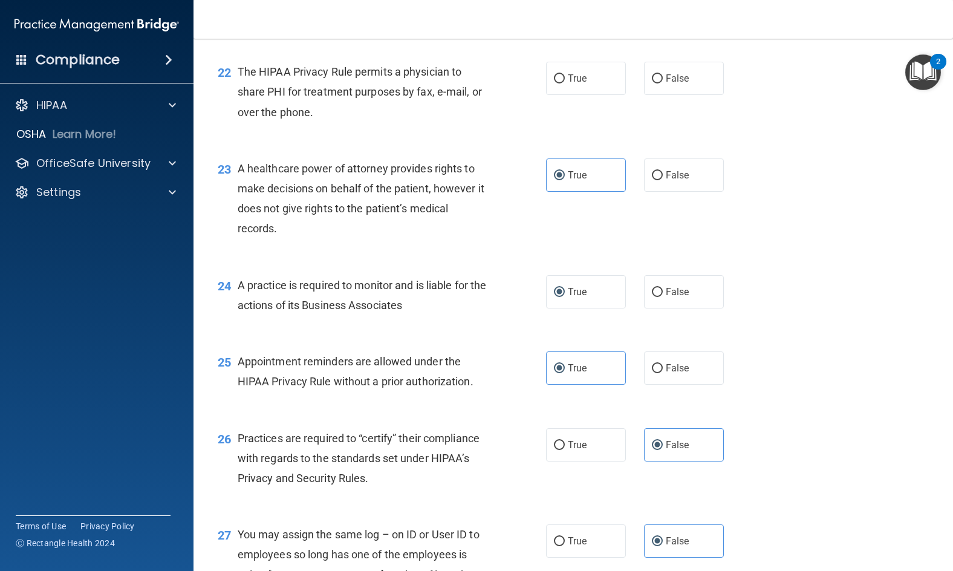
scroll to position [2183, 0]
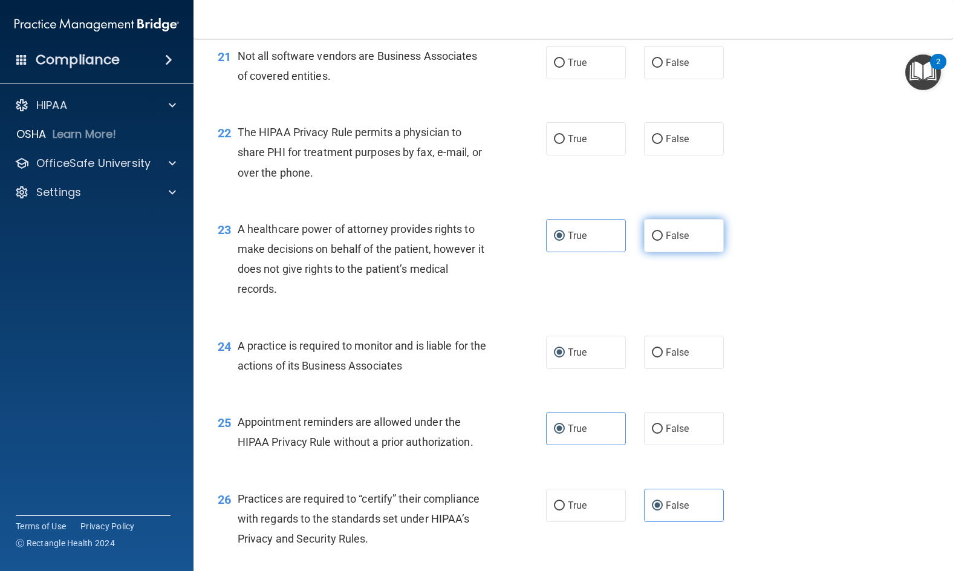
click at [666, 241] on span "False" at bounding box center [678, 235] width 24 height 11
click at [663, 241] on input "False" at bounding box center [657, 236] width 11 height 9
radio input "true"
radio input "false"
click at [682, 145] on span "False" at bounding box center [678, 138] width 24 height 11
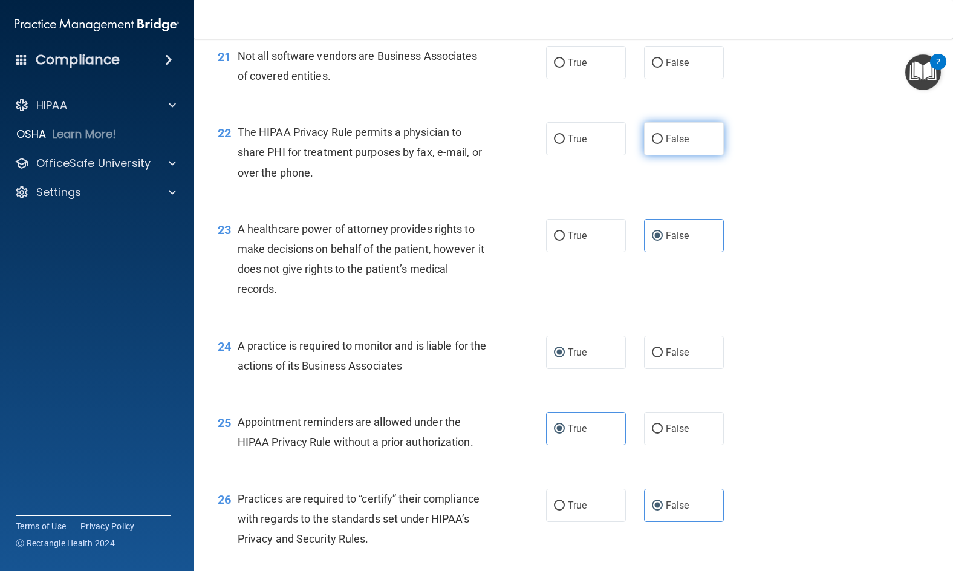
click at [663, 144] on input "False" at bounding box center [657, 139] width 11 height 9
radio input "true"
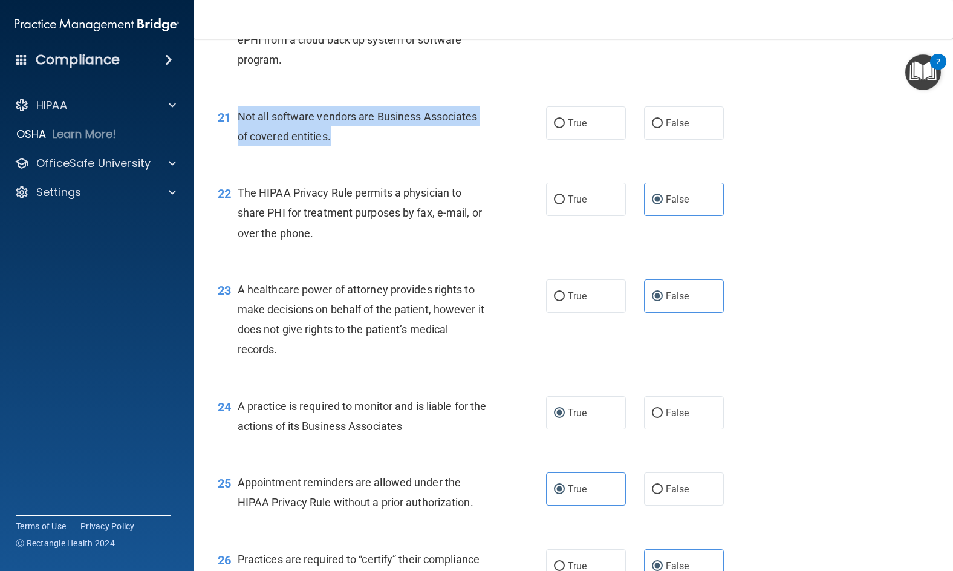
drag, startPoint x: 350, startPoint y: 198, endPoint x: 239, endPoint y: 179, distance: 112.4
click at [239, 146] on div "Not all software vendors are Business Associates of covered entities." at bounding box center [368, 126] width 260 height 40
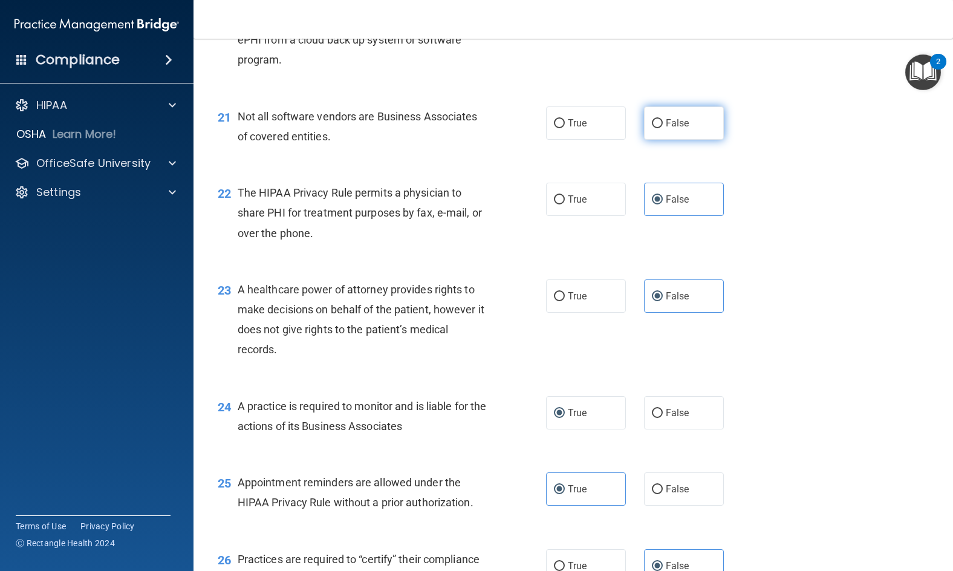
click at [666, 129] on span "False" at bounding box center [678, 122] width 24 height 11
click at [663, 128] on input "False" at bounding box center [657, 123] width 11 height 9
radio input "true"
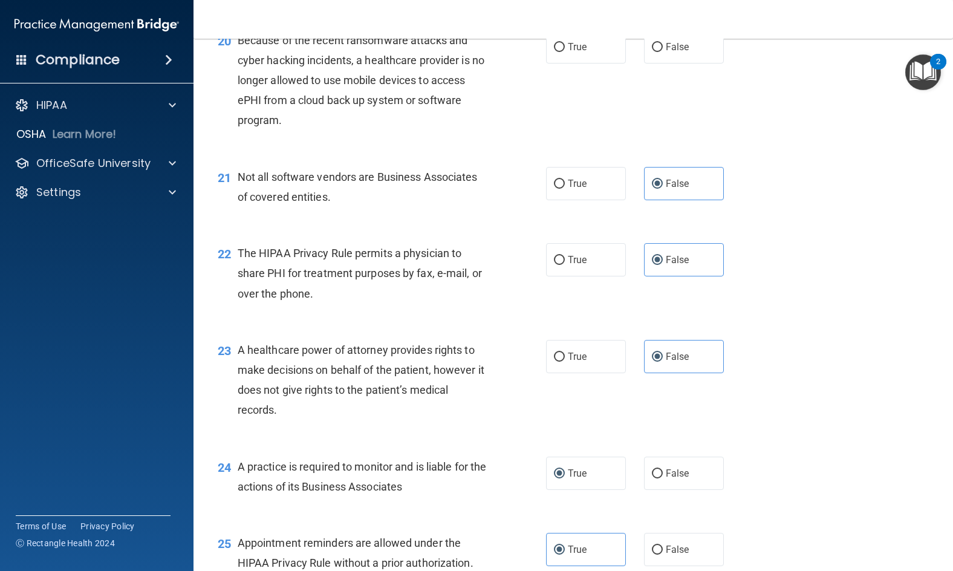
scroll to position [2001, 0]
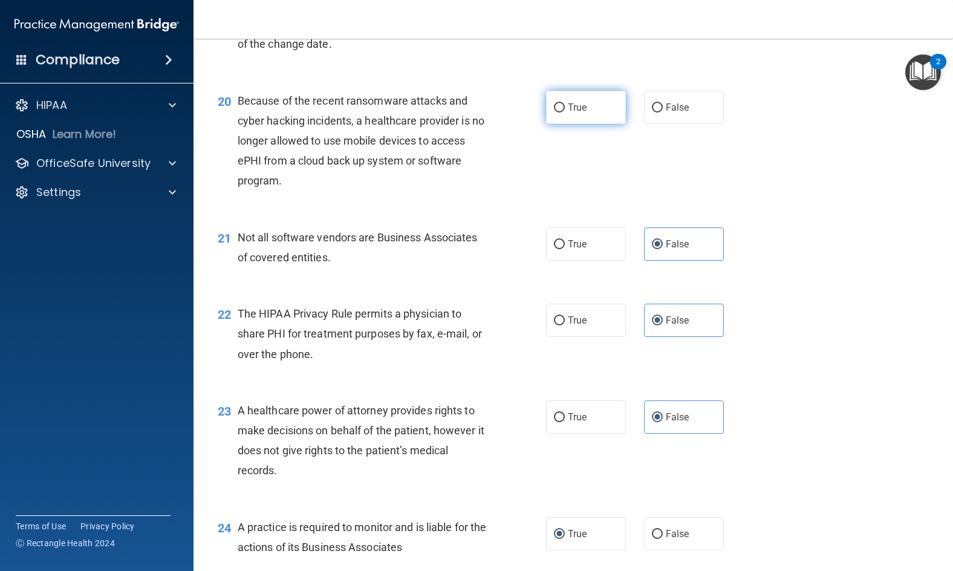
click at [583, 124] on label "True" at bounding box center [586, 107] width 80 height 33
click at [565, 113] on input "True" at bounding box center [559, 107] width 11 height 9
radio input "true"
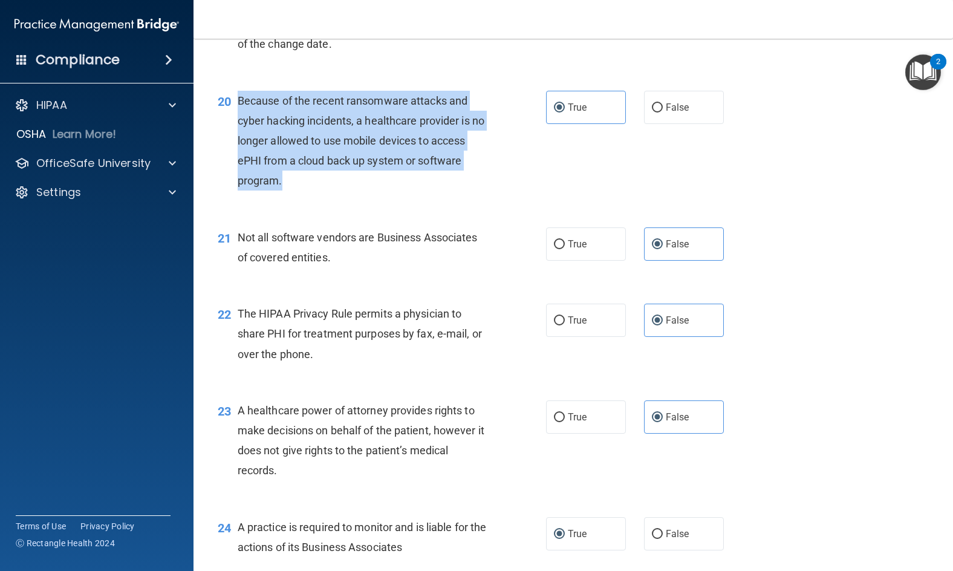
drag, startPoint x: 304, startPoint y: 243, endPoint x: 238, endPoint y: 166, distance: 101.7
click at [238, 166] on div "Because of the recent ransomware attacks and cyber hacking incidents, a healthc…" at bounding box center [368, 141] width 260 height 100
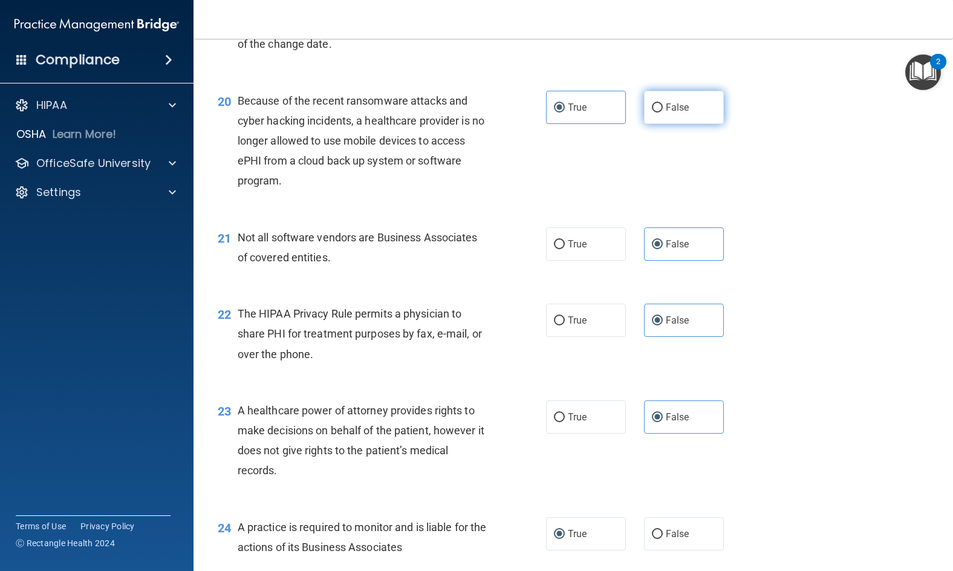
click at [659, 124] on label "False" at bounding box center [684, 107] width 80 height 33
click at [659, 113] on input "False" at bounding box center [657, 107] width 11 height 9
radio input "true"
radio input "false"
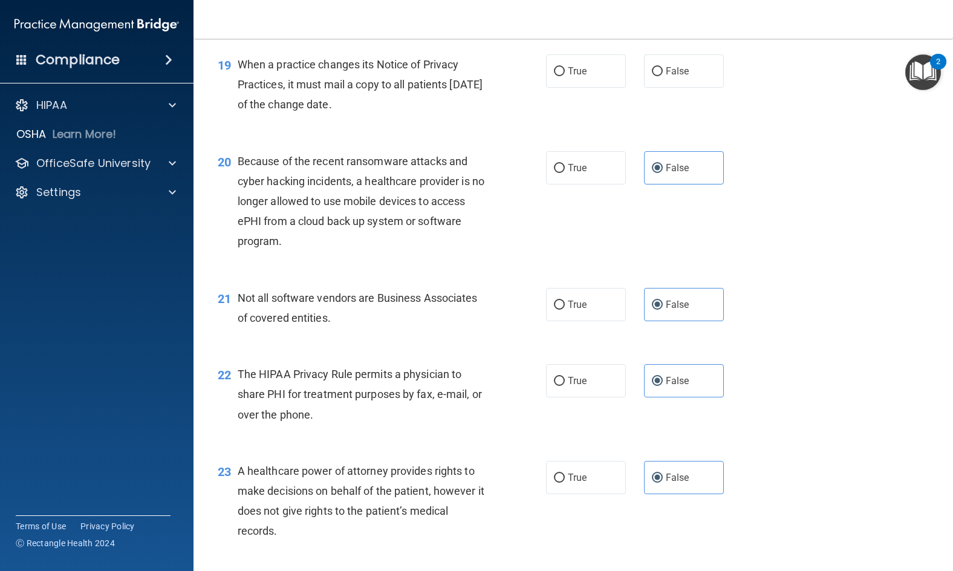
drag, startPoint x: 383, startPoint y: 168, endPoint x: 240, endPoint y: 124, distance: 149.4
click at [240, 115] on div "When a practice changes its Notice of Privacy Practices, it must mail a copy to…" at bounding box center [368, 84] width 260 height 60
click at [381, 121] on div "19 When a practice changes its Notice of Privacy Practices, it must mail a copy…" at bounding box center [382, 87] width 365 height 67
drag, startPoint x: 411, startPoint y: 186, endPoint x: 411, endPoint y: 175, distance: 11.5
click at [411, 136] on div "19 When a practice changes its Notice of Privacy Practices, it must mail a copy…" at bounding box center [574, 87] width 730 height 97
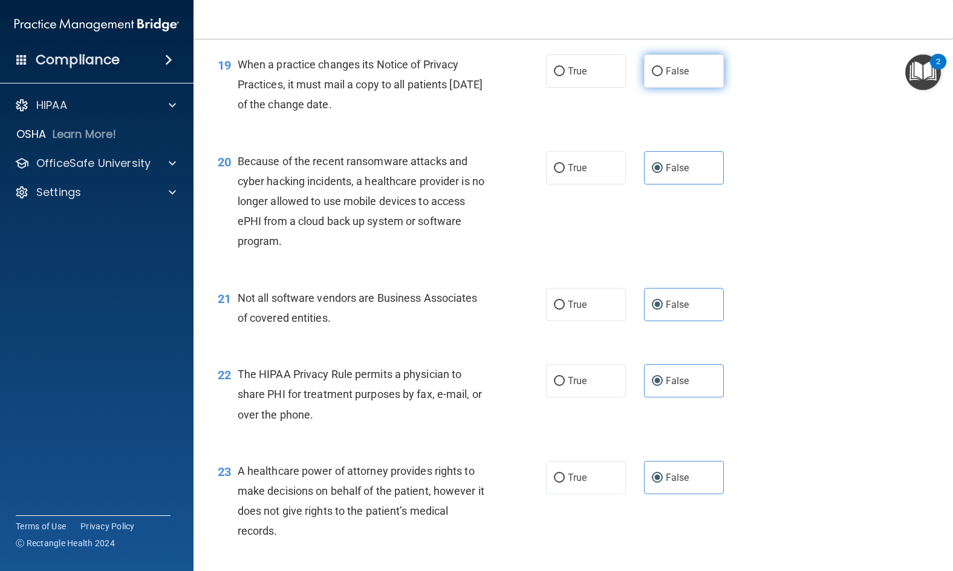
click at [667, 77] on span "False" at bounding box center [678, 70] width 24 height 11
click at [663, 76] on input "False" at bounding box center [657, 71] width 11 height 9
radio input "true"
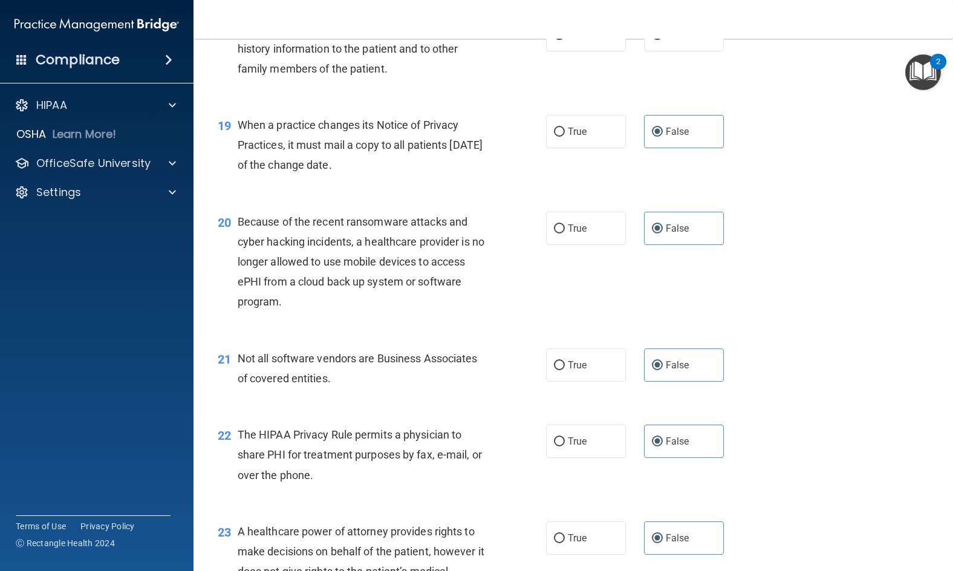
scroll to position [1820, 0]
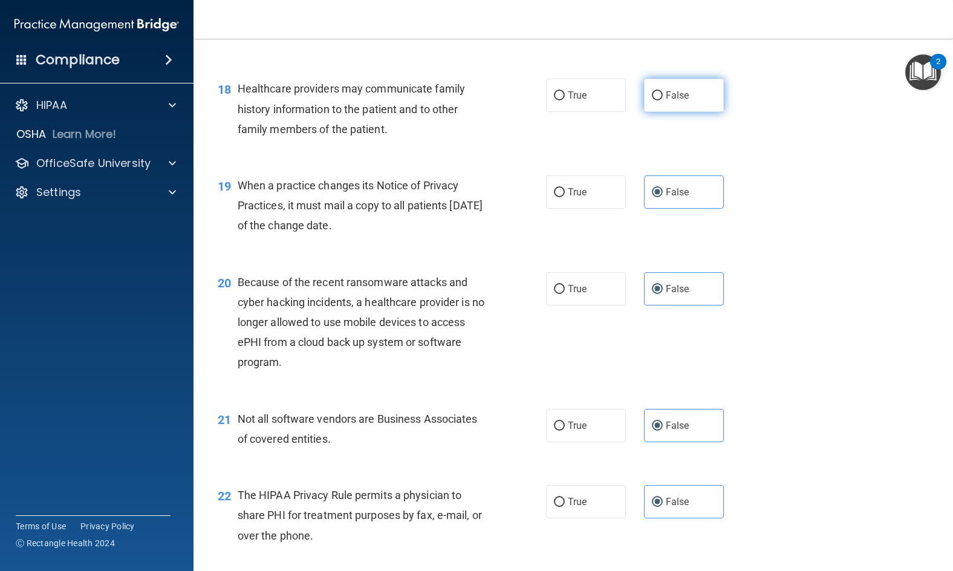
click at [687, 112] on label "False" at bounding box center [684, 95] width 80 height 33
click at [663, 100] on input "False" at bounding box center [657, 95] width 11 height 9
radio input "true"
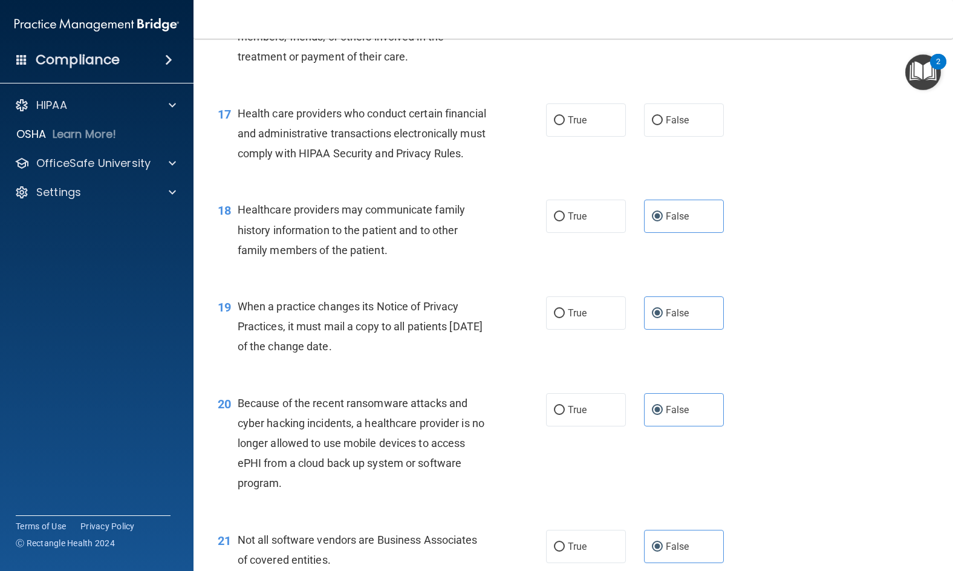
scroll to position [1578, 0]
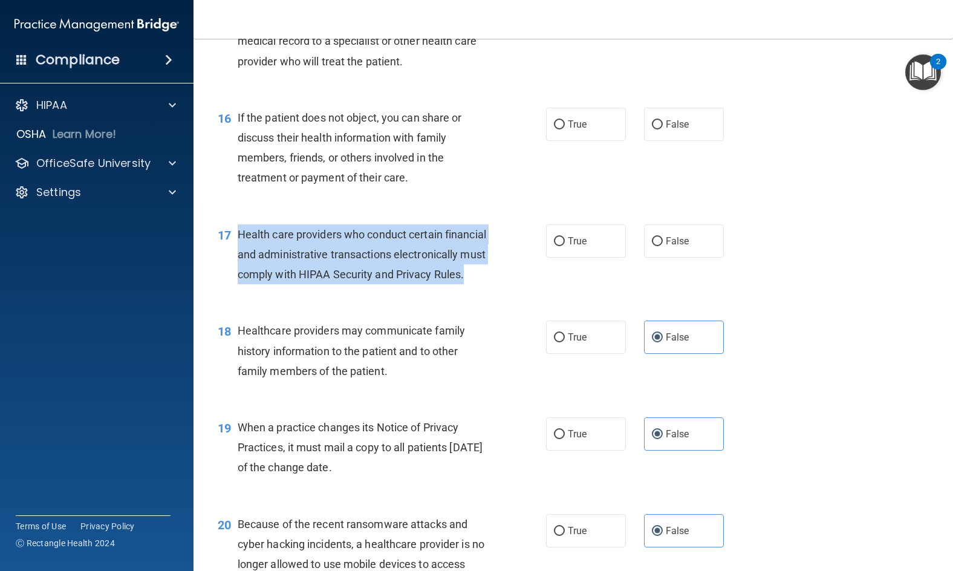
drag, startPoint x: 336, startPoint y: 334, endPoint x: 240, endPoint y: 281, distance: 109.9
click at [240, 281] on div "Health care providers who conduct certain financial and administrative transact…" at bounding box center [368, 254] width 260 height 60
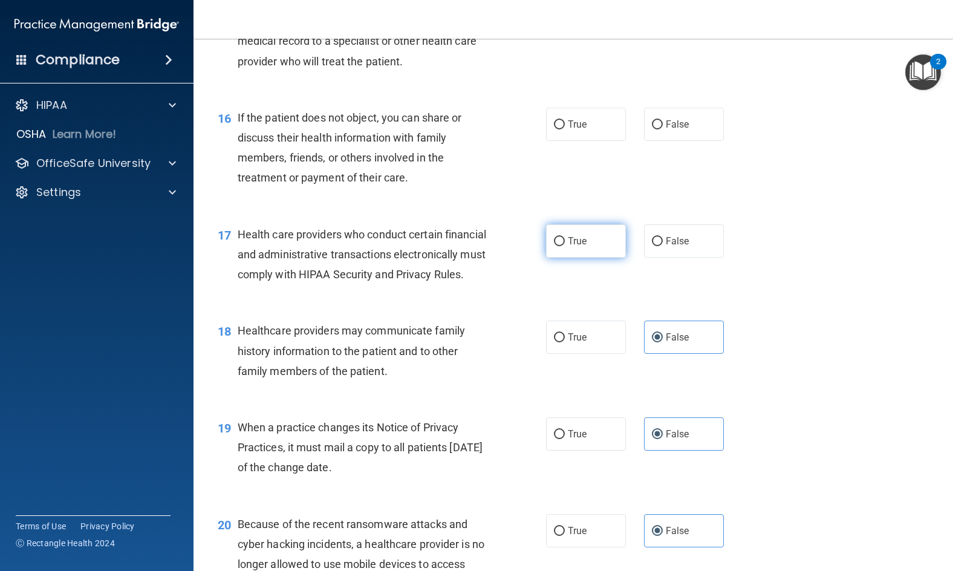
click at [586, 258] on label "True" at bounding box center [586, 240] width 80 height 33
click at [565, 246] on input "True" at bounding box center [559, 241] width 11 height 9
radio input "true"
click at [563, 141] on label "True" at bounding box center [586, 124] width 80 height 33
click at [563, 129] on input "True" at bounding box center [559, 124] width 11 height 9
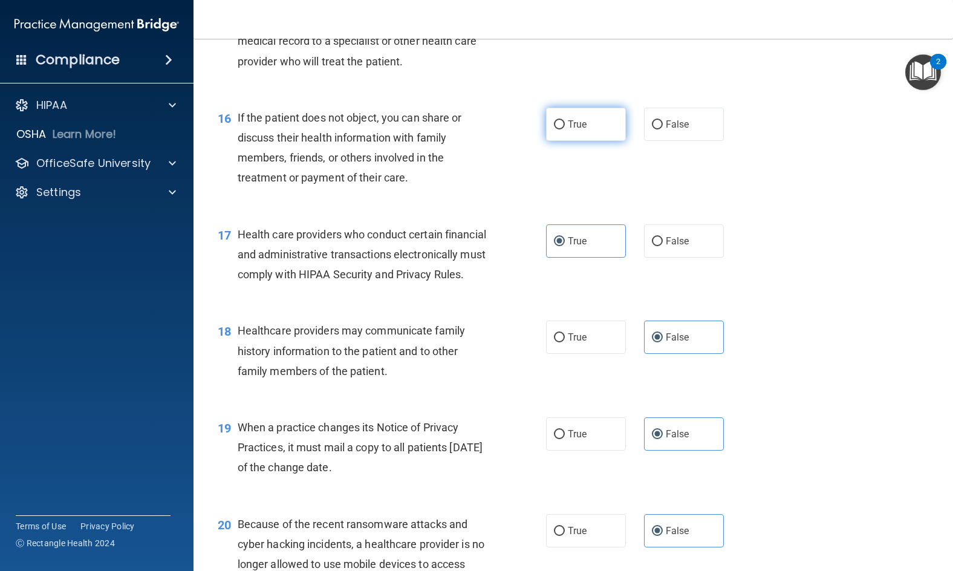
radio input "true"
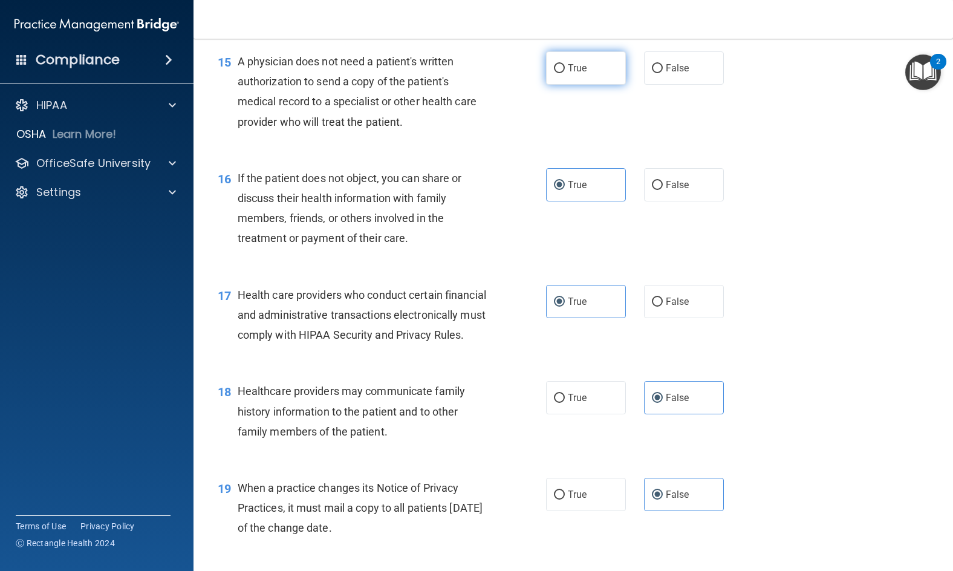
click at [583, 85] on label "True" at bounding box center [586, 67] width 80 height 33
click at [565, 73] on input "True" at bounding box center [559, 68] width 11 height 9
radio input "true"
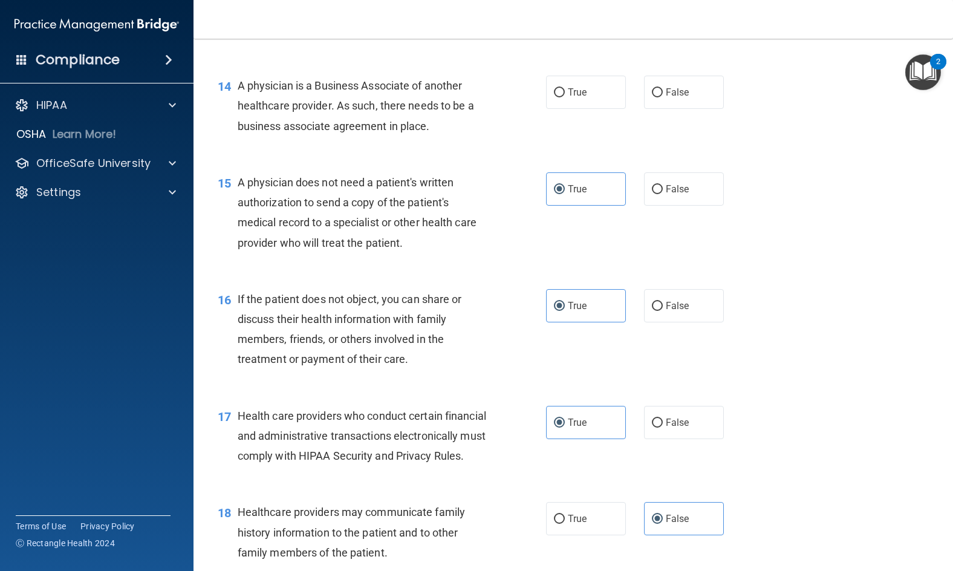
scroll to position [1275, 0]
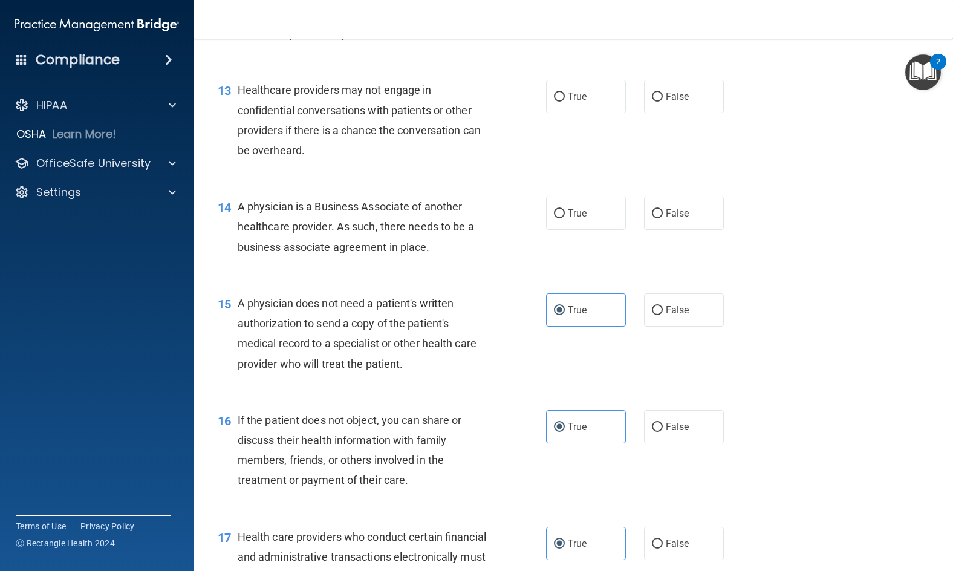
drag, startPoint x: 441, startPoint y: 290, endPoint x: 243, endPoint y: 241, distance: 204.4
click at [243, 241] on div "A physician is a Business Associate of another healthcare provider. As such, th…" at bounding box center [368, 227] width 260 height 60
click at [468, 263] on div "14 A physician is a Business Associate of another healthcare provider. As such,…" at bounding box center [382, 230] width 365 height 67
drag, startPoint x: 383, startPoint y: 292, endPoint x: 234, endPoint y: 241, distance: 157.8
click at [234, 241] on div "14 A physician is a Business Associate of another healthcare provider. As such,…" at bounding box center [382, 230] width 365 height 67
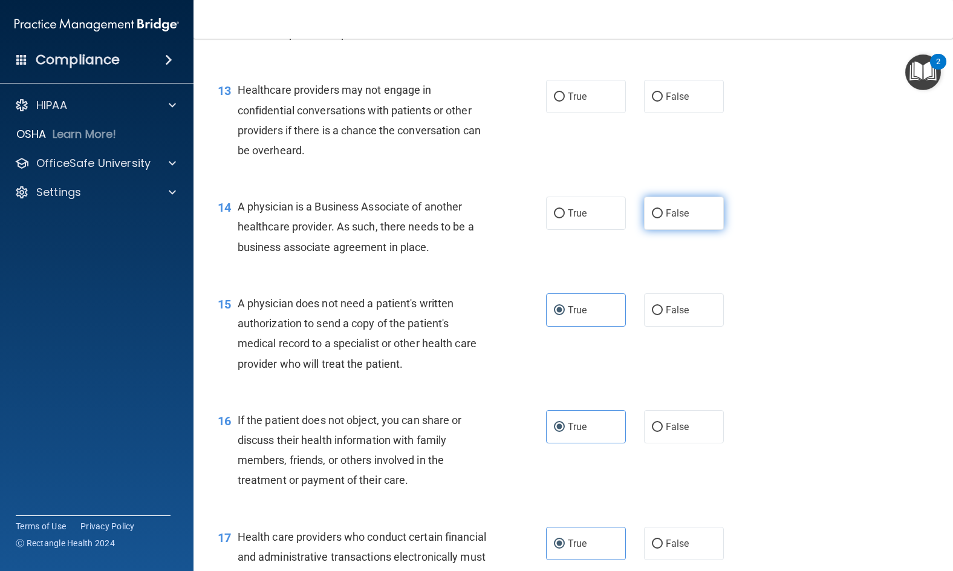
click at [661, 230] on label "False" at bounding box center [684, 213] width 80 height 33
click at [661, 218] on input "False" at bounding box center [657, 213] width 11 height 9
radio input "true"
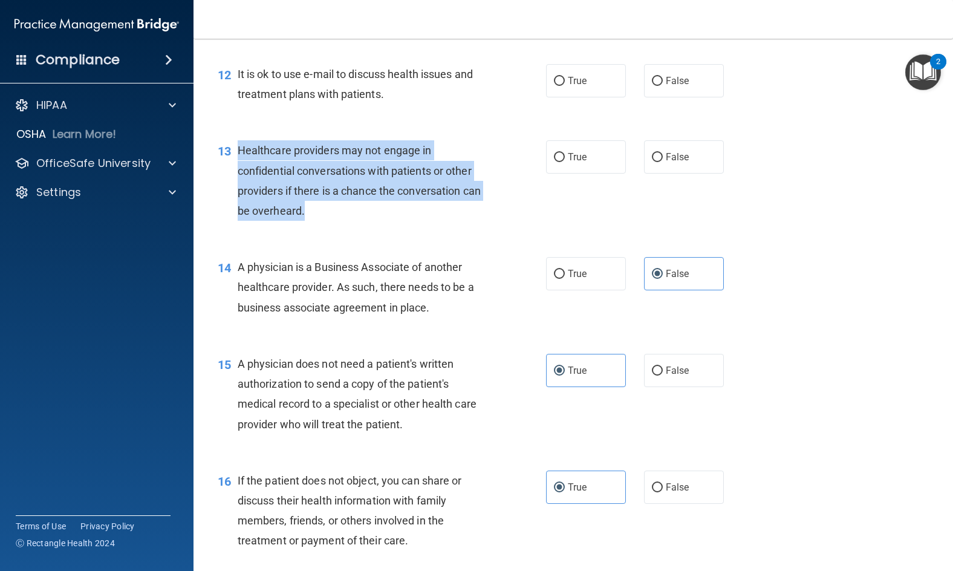
drag, startPoint x: 316, startPoint y: 249, endPoint x: 239, endPoint y: 196, distance: 93.5
click at [239, 196] on div "Healthcare providers may not engage in confidential conversations with patients…" at bounding box center [368, 180] width 260 height 80
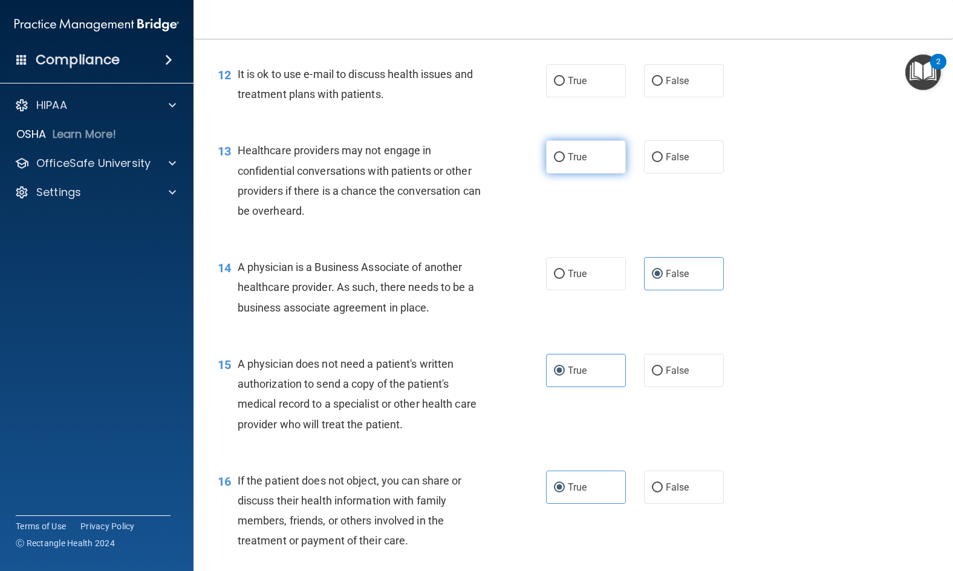
click at [578, 163] on span "True" at bounding box center [577, 156] width 19 height 11
click at [565, 162] on input "True" at bounding box center [559, 157] width 11 height 9
radio input "true"
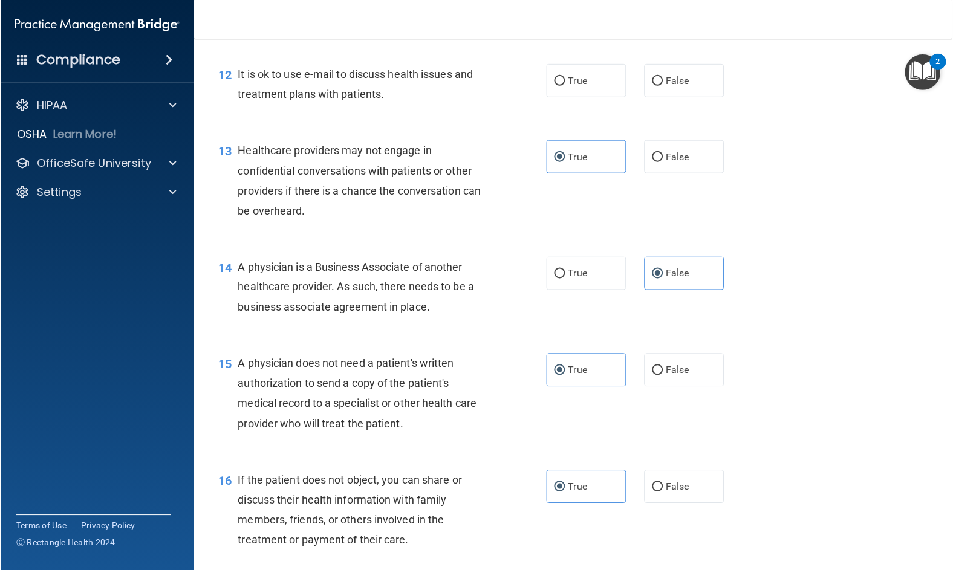
scroll to position [1094, 0]
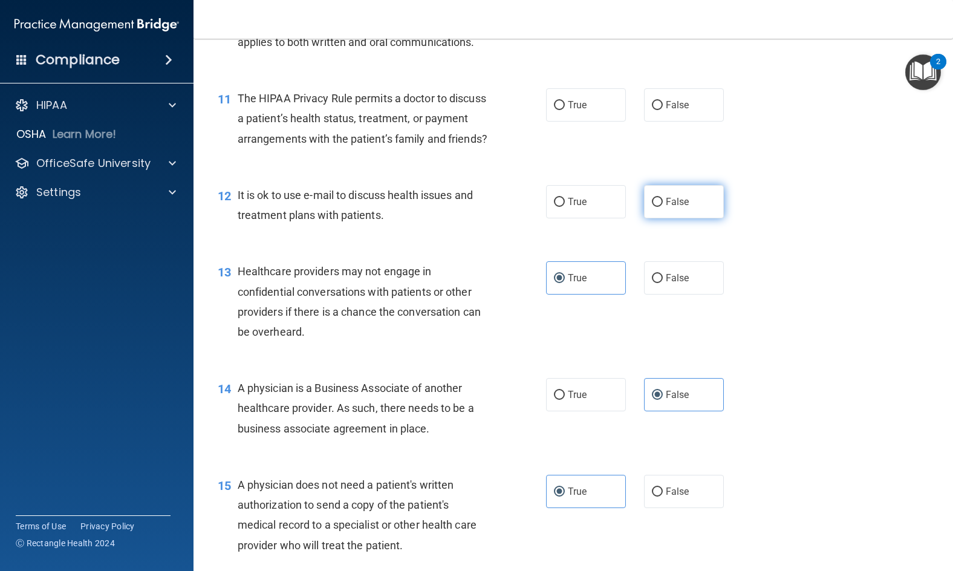
drag, startPoint x: 669, startPoint y: 241, endPoint x: 661, endPoint y: 243, distance: 8.1
click at [670, 208] on span "False" at bounding box center [678, 201] width 24 height 11
click at [663, 207] on input "False" at bounding box center [657, 202] width 11 height 9
radio input "true"
click at [395, 225] on div "It is ok to use e-mail to discuss health issues and treatment plans with patien…" at bounding box center [368, 205] width 260 height 40
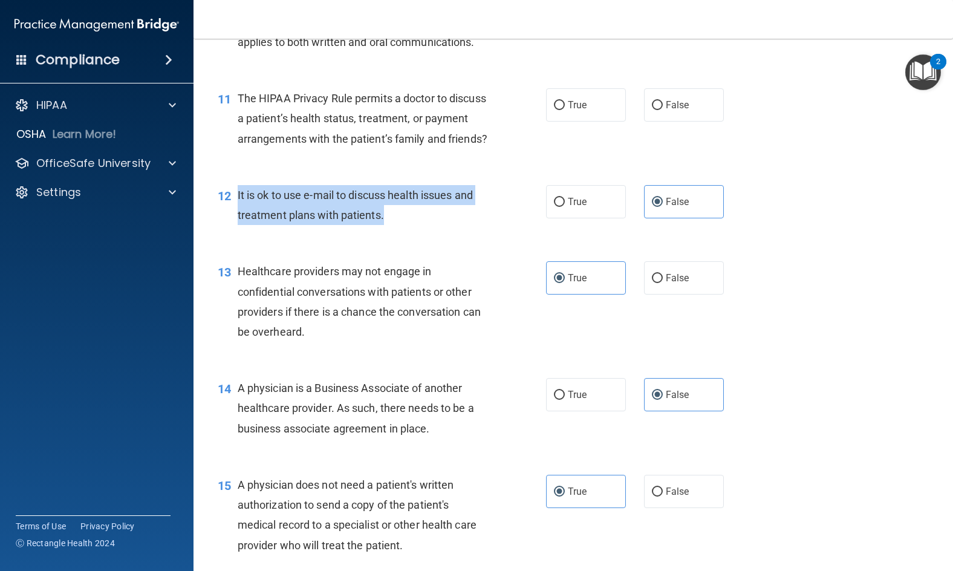
drag, startPoint x: 395, startPoint y: 255, endPoint x: 236, endPoint y: 241, distance: 159.7
click at [236, 231] on div "12 It is ok to use e-mail to discuss health issues and treatment plans with pat…" at bounding box center [382, 208] width 365 height 46
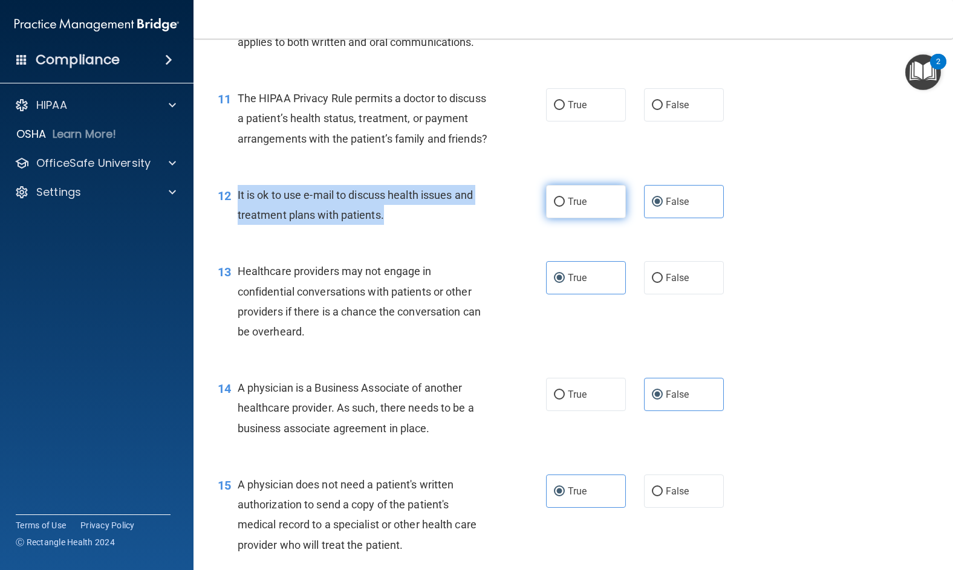
click at [560, 207] on input "True" at bounding box center [559, 202] width 11 height 9
radio input "true"
radio input "false"
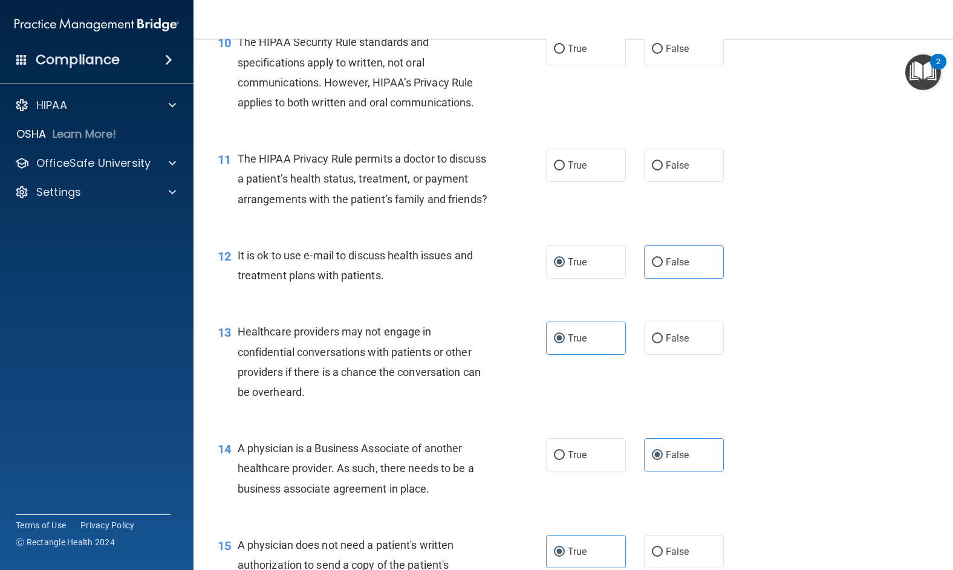
click at [337, 209] on div "The HIPAA Privacy Rule permits a doctor to discuss a patient’s health status, t…" at bounding box center [368, 179] width 260 height 60
click at [659, 182] on label "False" at bounding box center [684, 165] width 80 height 33
click at [659, 171] on input "False" at bounding box center [657, 166] width 11 height 9
radio input "true"
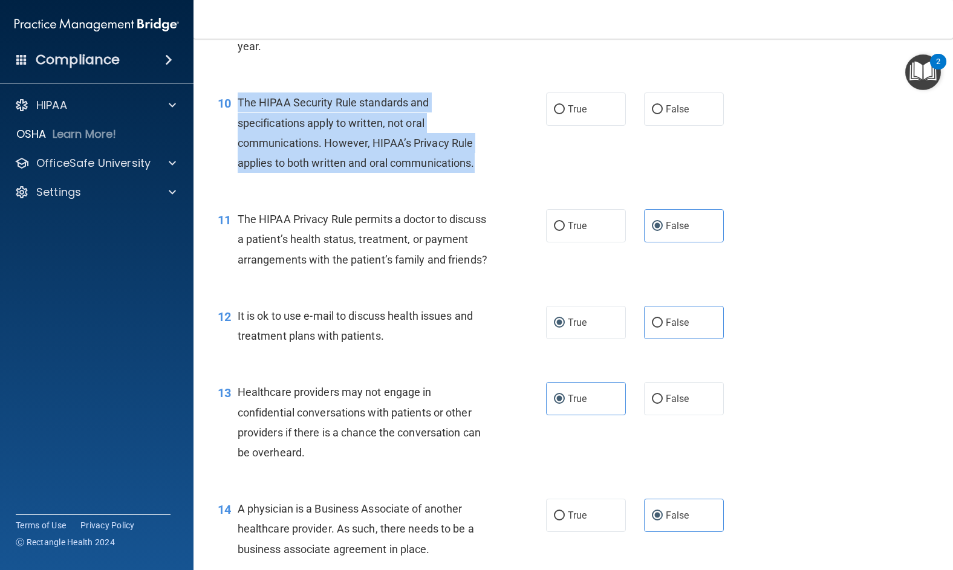
drag, startPoint x: 480, startPoint y: 185, endPoint x: 240, endPoint y: 129, distance: 246.1
click at [240, 129] on div "The HIPAA Security Rule standards and specifications apply to written, not oral…" at bounding box center [368, 133] width 260 height 80
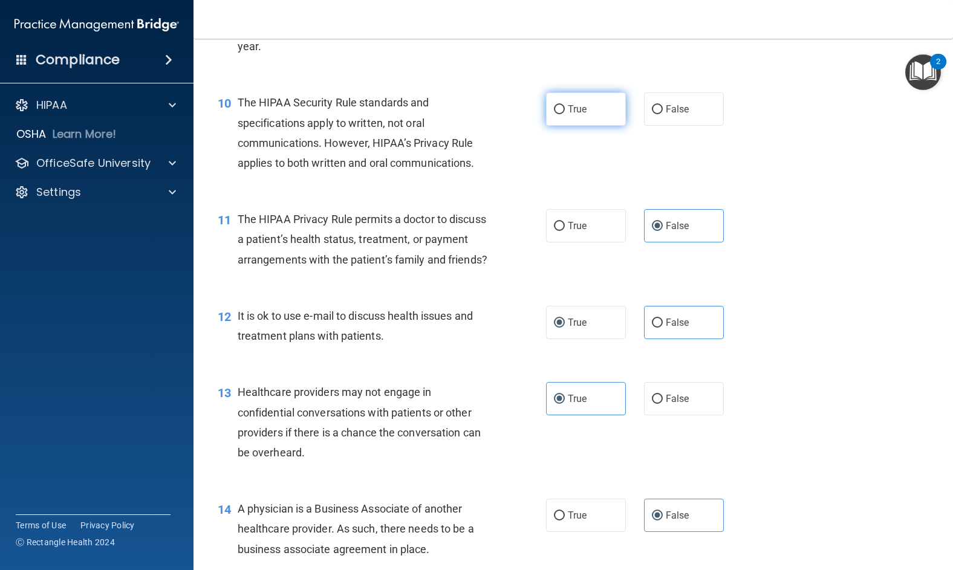
click at [577, 123] on label "True" at bounding box center [586, 109] width 80 height 33
click at [565, 114] on input "True" at bounding box center [559, 109] width 11 height 9
radio input "true"
click at [485, 118] on div "The HIPAA Security Rule standards and specifications apply to written, not oral…" at bounding box center [368, 133] width 260 height 80
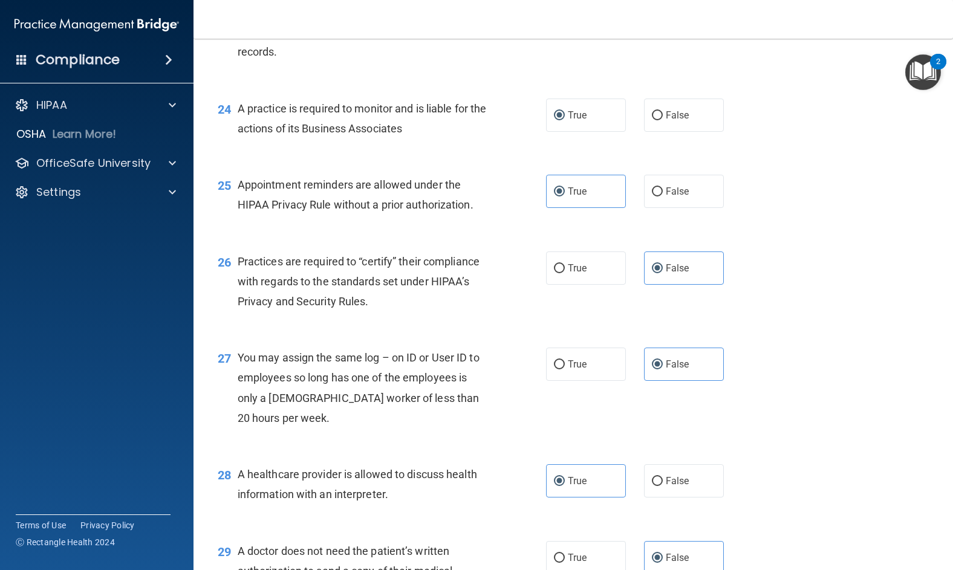
scroll to position [2728, 0]
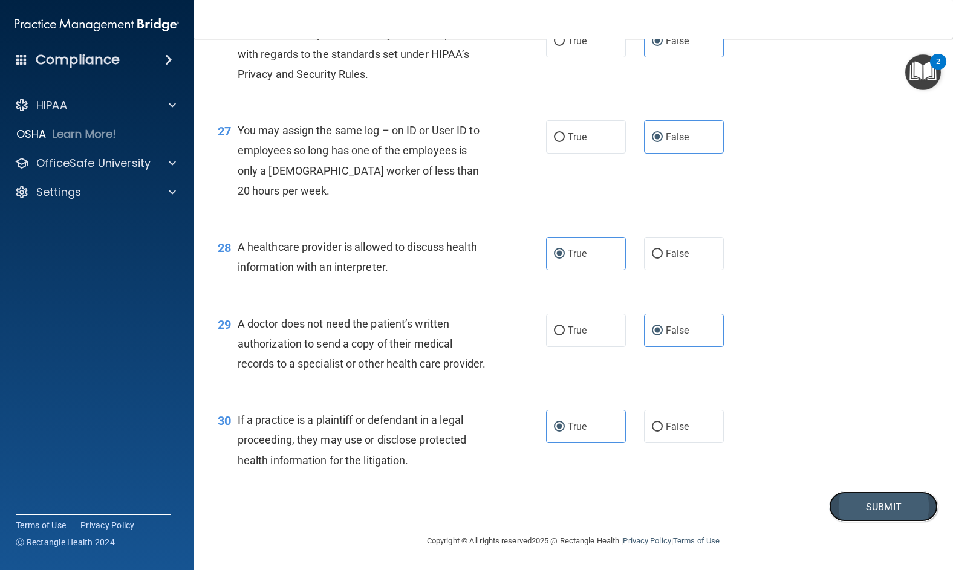
click at [873, 509] on button "Submit" at bounding box center [883, 507] width 109 height 31
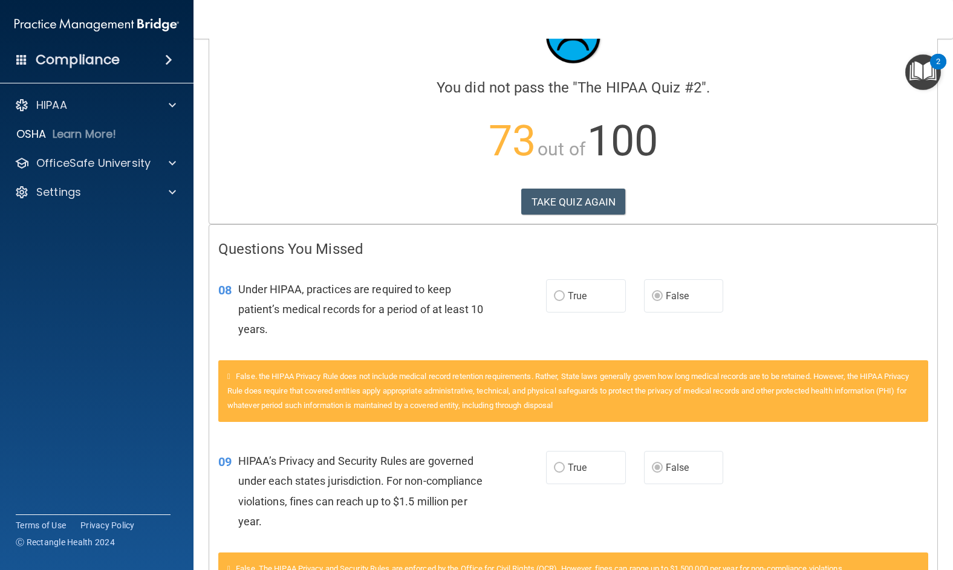
scroll to position [181, 0]
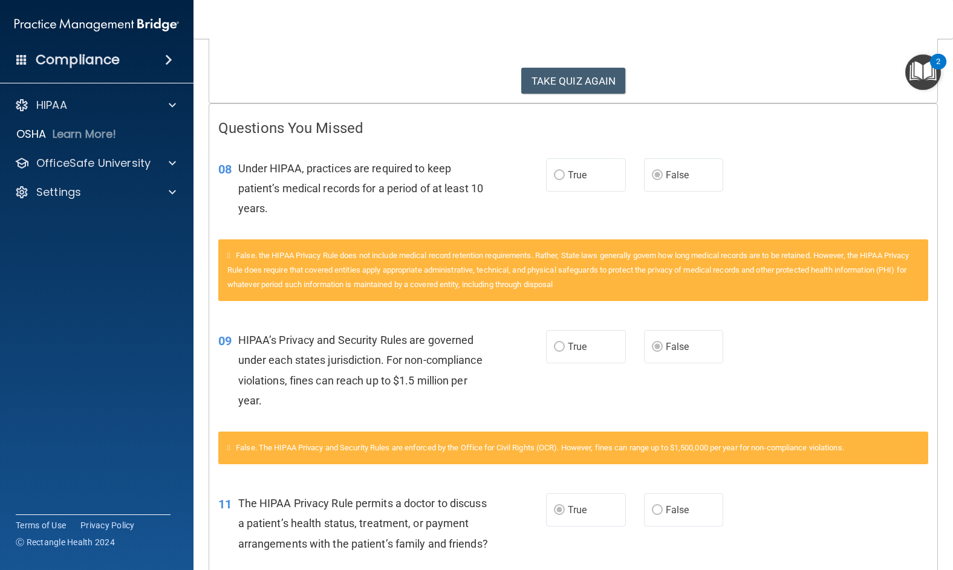
click at [579, 178] on span "True" at bounding box center [577, 174] width 19 height 11
click at [546, 158] on label "True" at bounding box center [586, 174] width 80 height 33
click at [571, 175] on span "True" at bounding box center [577, 174] width 19 height 11
click at [571, 174] on span "True" at bounding box center [577, 174] width 19 height 11
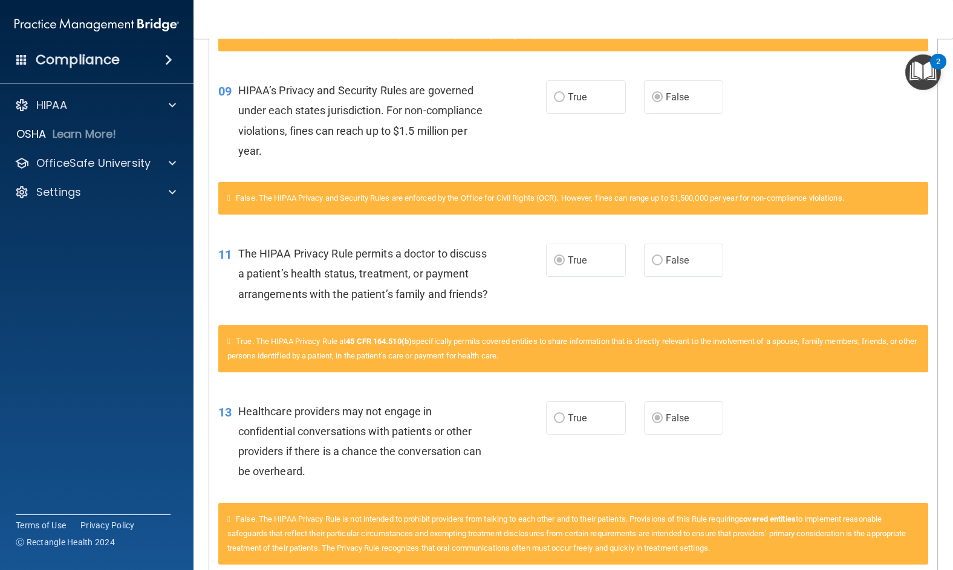
scroll to position [0, 0]
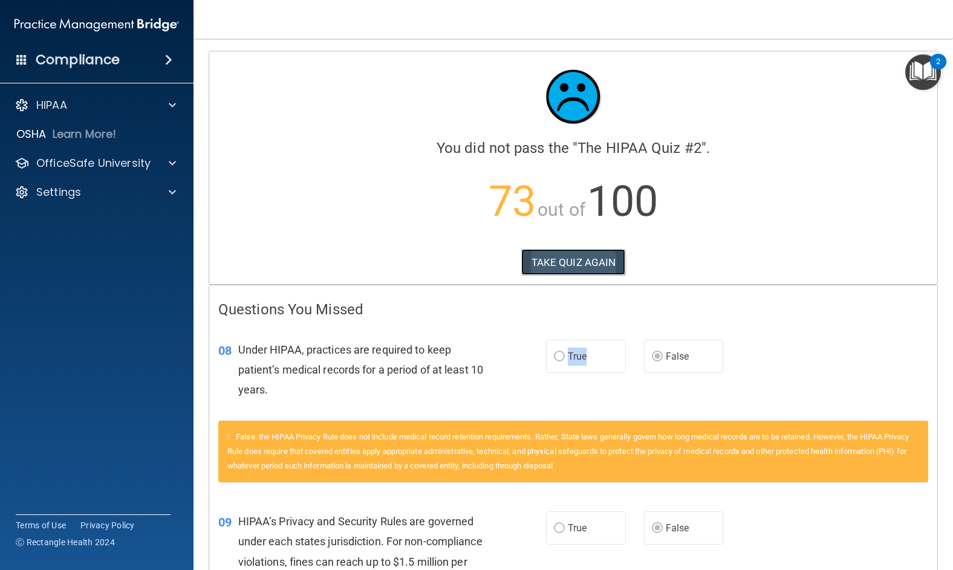
click at [574, 260] on button "TAKE QUIZ AGAIN" at bounding box center [573, 262] width 105 height 27
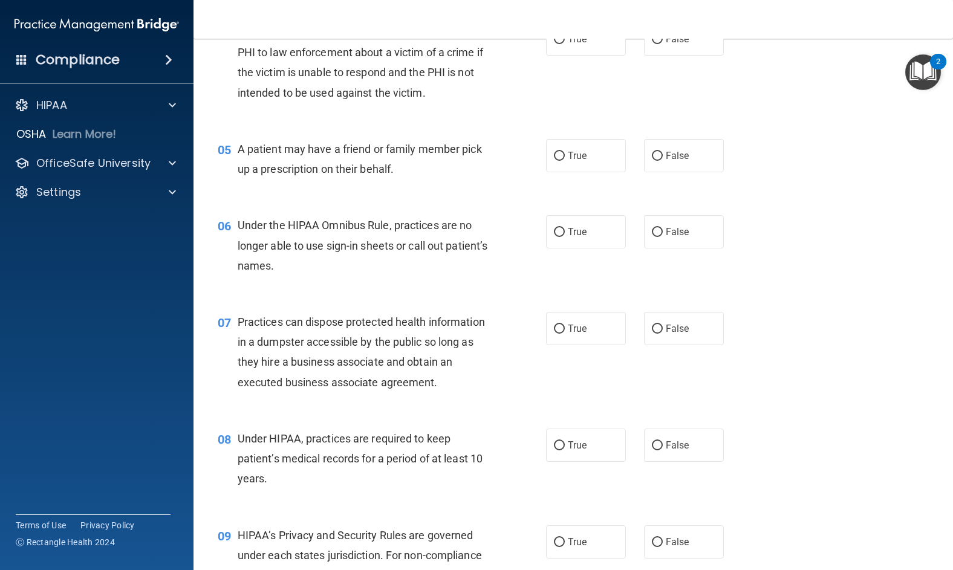
scroll to position [484, 0]
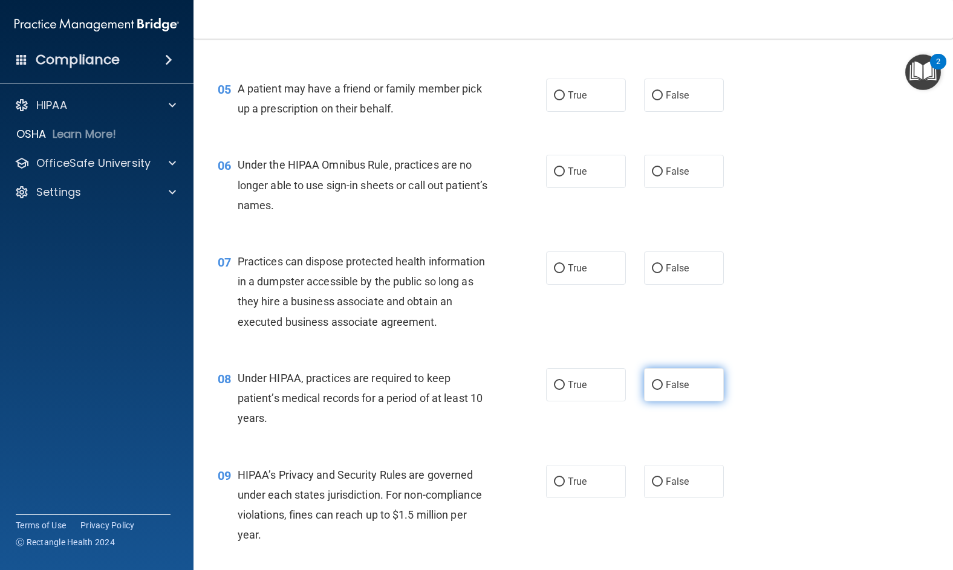
click at [666, 391] on span "False" at bounding box center [678, 384] width 24 height 11
click at [661, 390] on input "False" at bounding box center [657, 385] width 11 height 9
radio input "true"
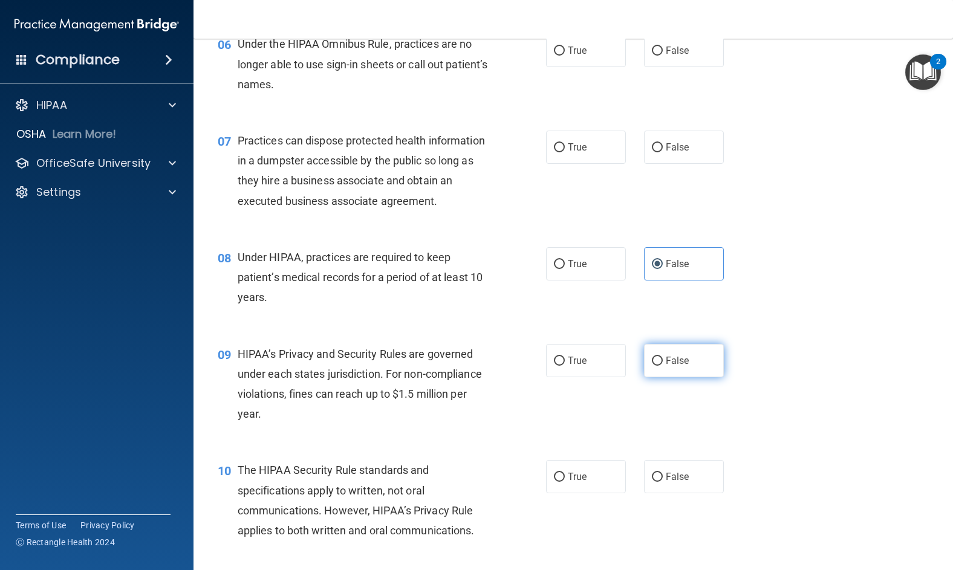
click at [692, 377] on label "False" at bounding box center [684, 360] width 80 height 33
click at [663, 366] on input "False" at bounding box center [657, 361] width 11 height 9
radio input "true"
click at [568, 483] on span "True" at bounding box center [577, 476] width 19 height 11
click at [565, 482] on input "True" at bounding box center [559, 477] width 11 height 9
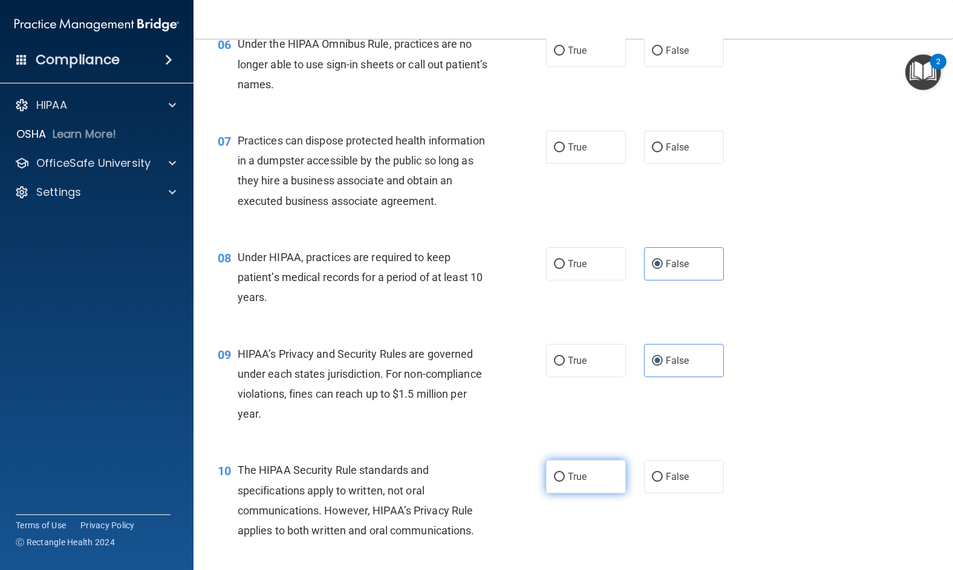
radio input "true"
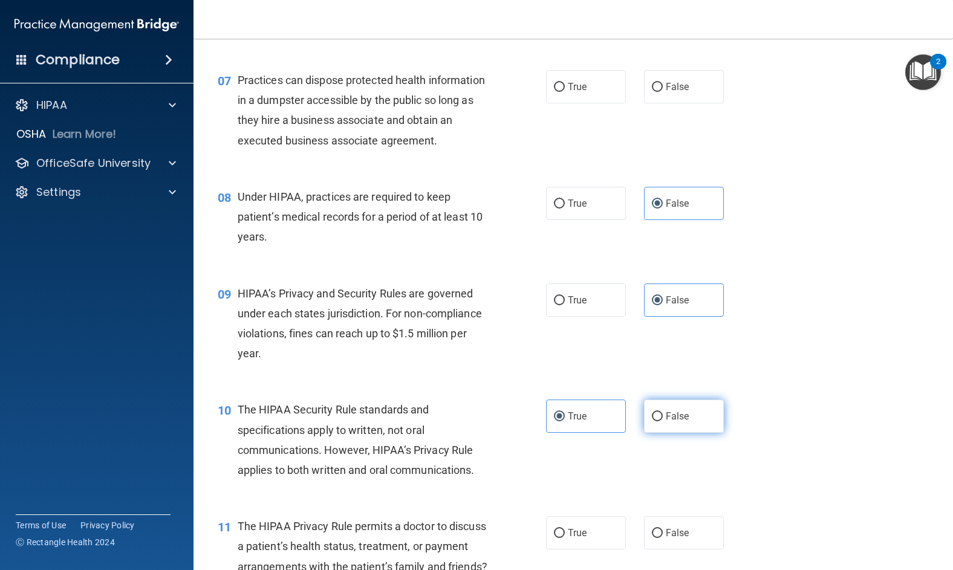
scroll to position [786, 0]
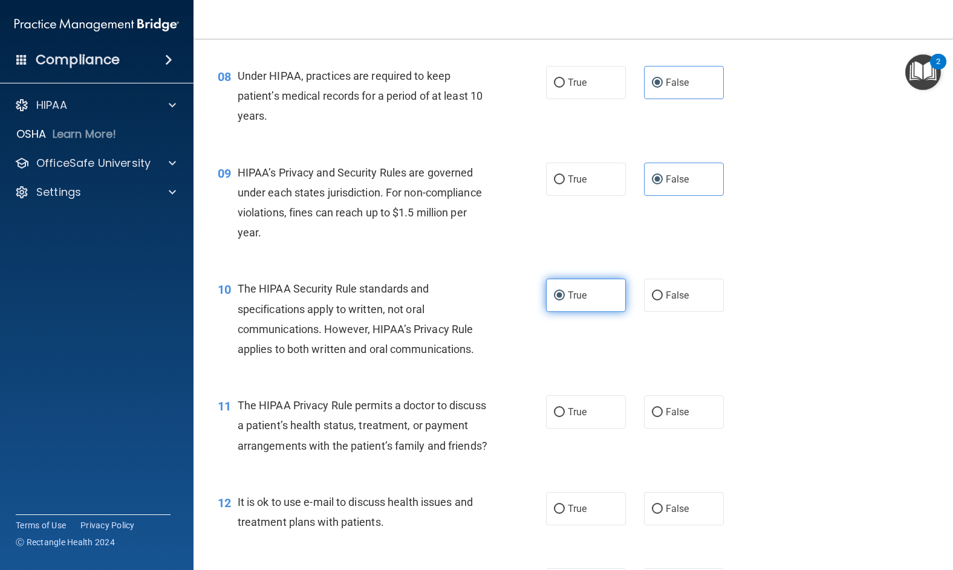
click at [577, 301] on span "True" at bounding box center [577, 295] width 19 height 11
click at [565, 301] on input "True" at bounding box center [559, 296] width 11 height 9
click at [557, 301] on input "True" at bounding box center [559, 296] width 11 height 9
click at [587, 312] on label "True" at bounding box center [586, 295] width 80 height 33
click at [565, 301] on input "True" at bounding box center [559, 296] width 11 height 9
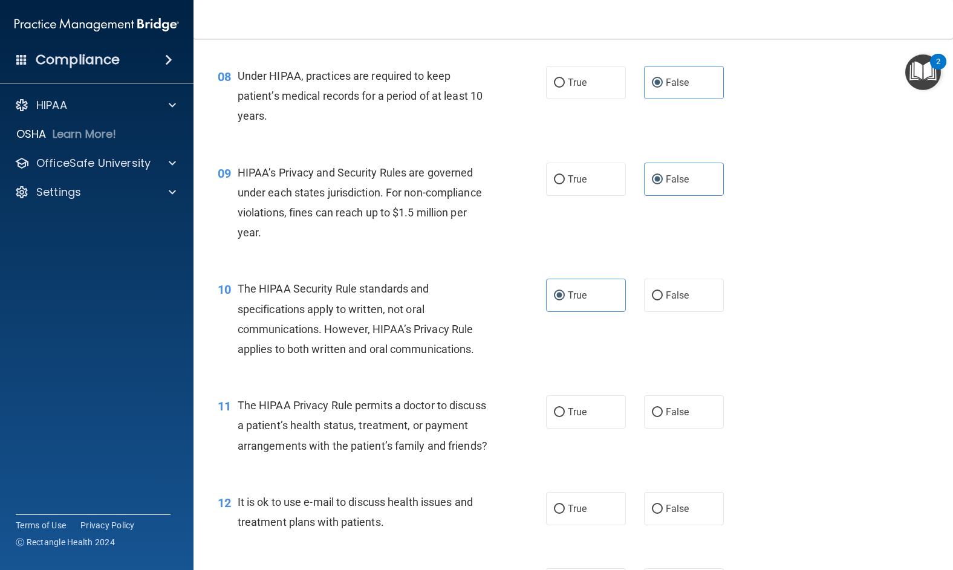
click at [486, 359] on div "The HIPAA Security Rule standards and specifications apply to written, not oral…" at bounding box center [368, 319] width 260 height 80
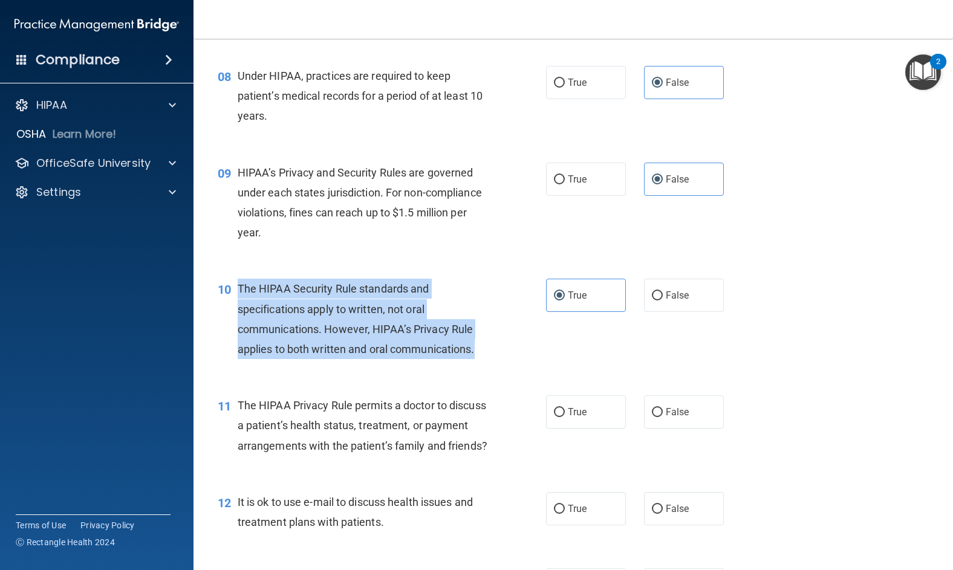
drag, startPoint x: 484, startPoint y: 373, endPoint x: 231, endPoint y: 307, distance: 261.3
click at [231, 307] on div "10 The HIPAA Security Rule standards and specifications apply to written, not o…" at bounding box center [382, 322] width 365 height 87
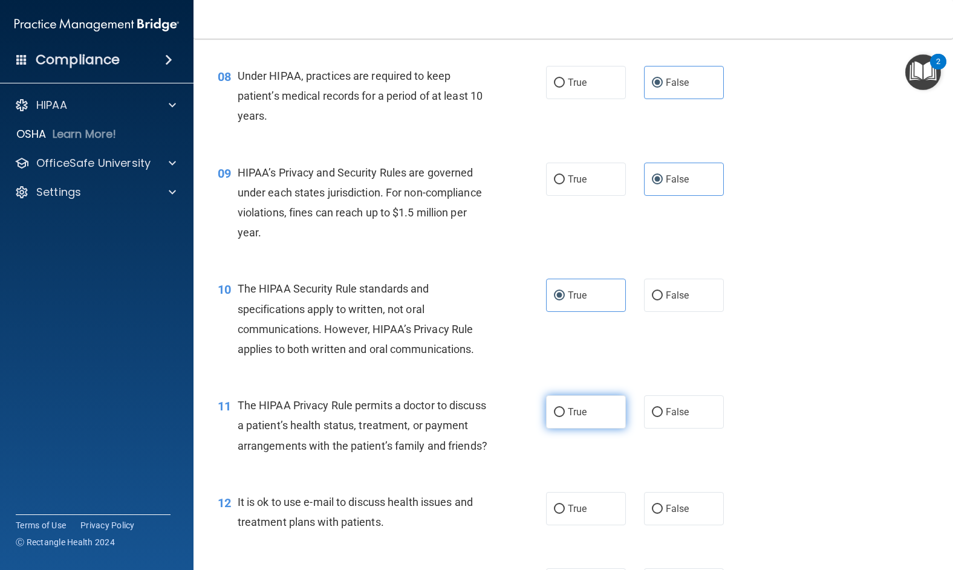
click at [612, 429] on label "True" at bounding box center [586, 412] width 80 height 33
click at [565, 417] on input "True" at bounding box center [559, 412] width 11 height 9
radio input "true"
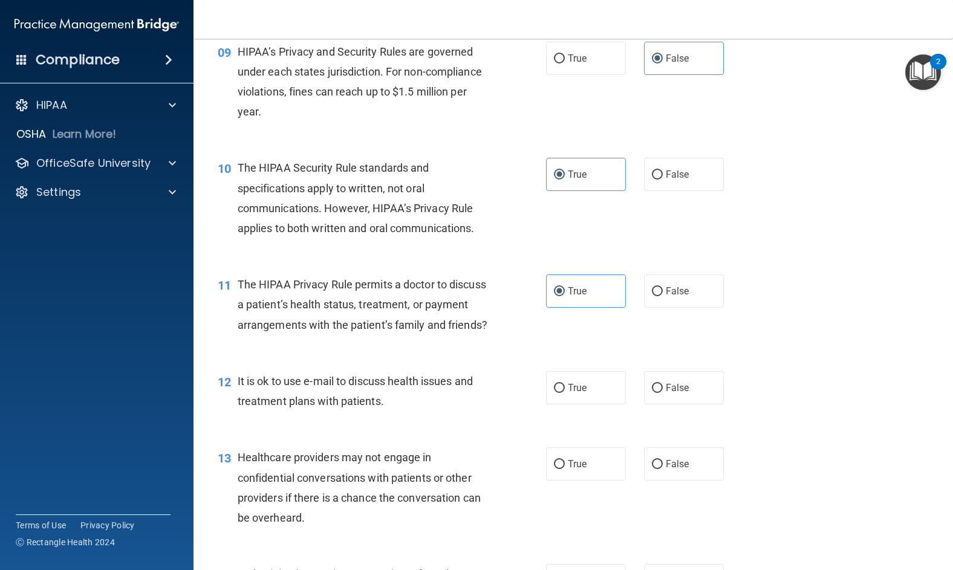
scroll to position [968, 0]
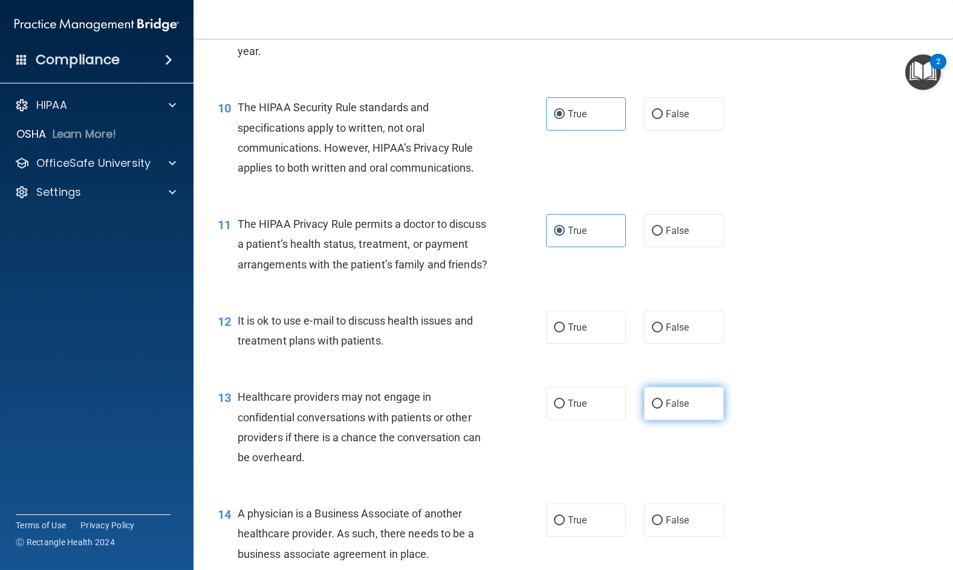
click at [666, 410] on span "False" at bounding box center [678, 403] width 24 height 11
click at [663, 409] on input "False" at bounding box center [657, 404] width 11 height 9
radio input "true"
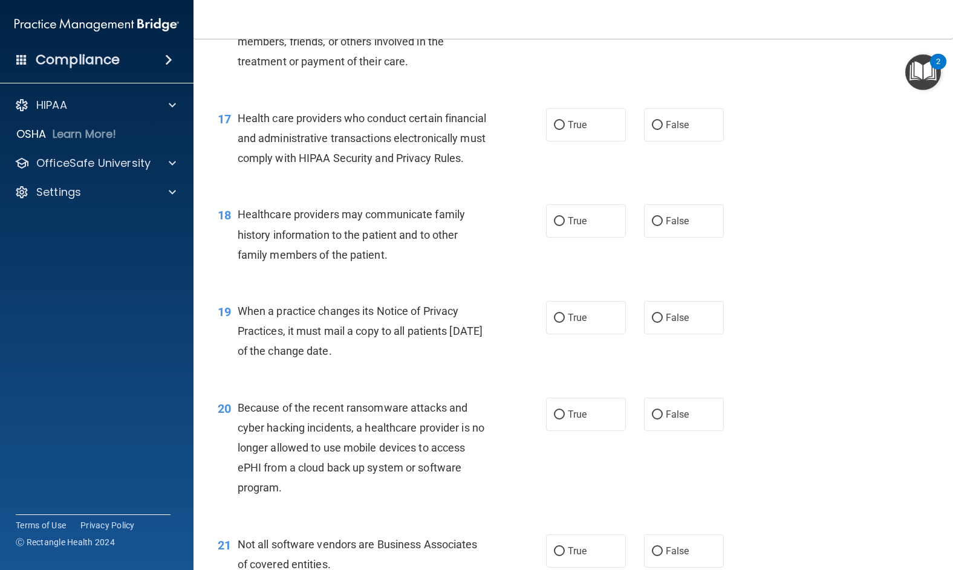
scroll to position [1815, 0]
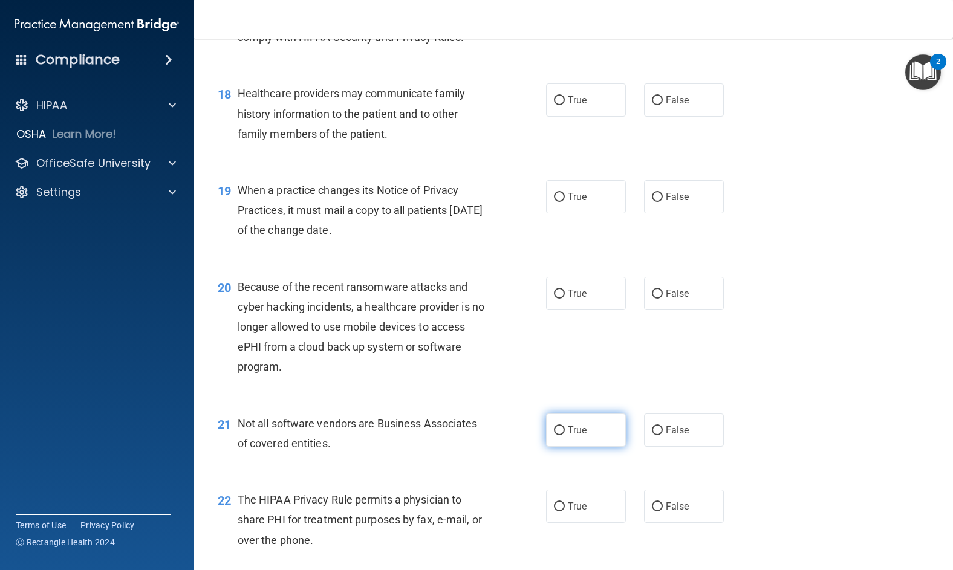
click at [580, 436] on span "True" at bounding box center [577, 430] width 19 height 11
click at [565, 436] on input "True" at bounding box center [559, 430] width 11 height 9
radio input "true"
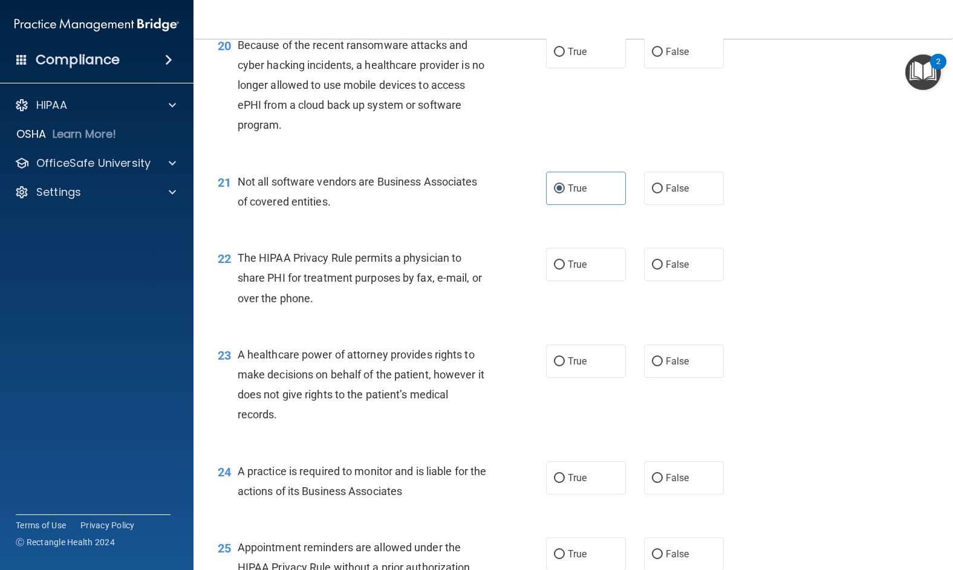
scroll to position [2117, 0]
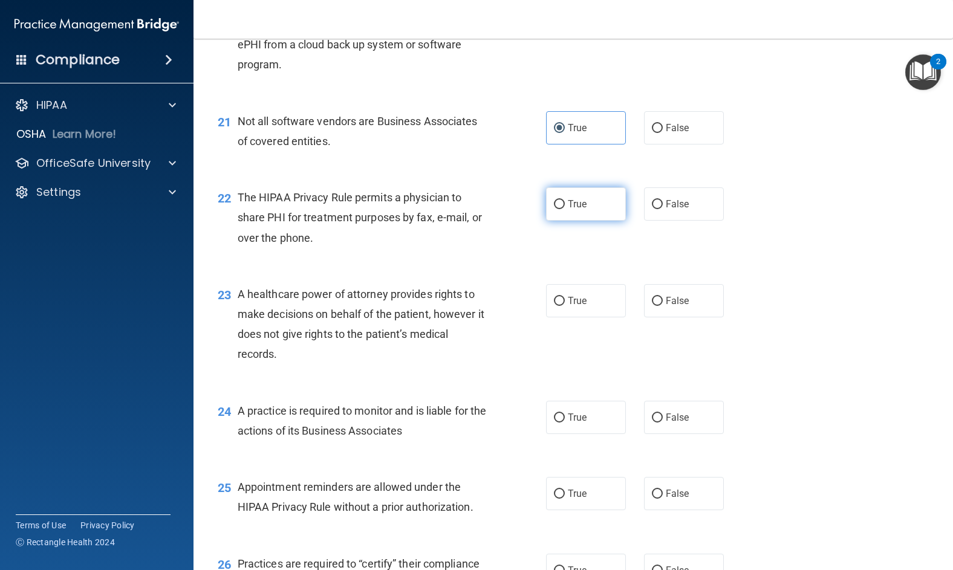
click at [568, 210] on span "True" at bounding box center [577, 203] width 19 height 11
click at [565, 209] on input "True" at bounding box center [559, 204] width 11 height 9
radio input "true"
click at [321, 248] on div "The HIPAA Privacy Rule permits a physician to share PHI for treatment purposes …" at bounding box center [368, 218] width 260 height 60
click at [670, 210] on span "False" at bounding box center [678, 203] width 24 height 11
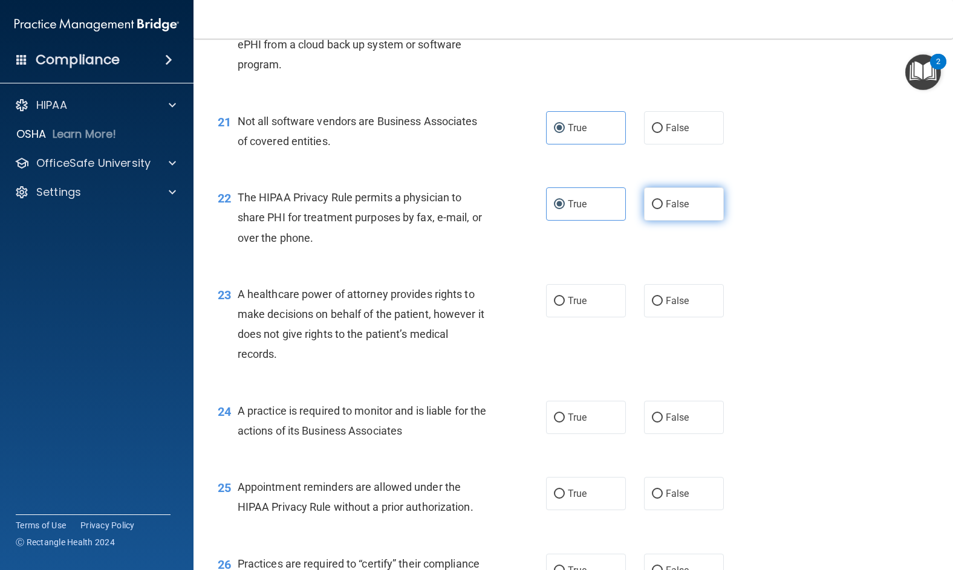
click at [663, 209] on input "False" at bounding box center [657, 204] width 11 height 9
radio input "true"
click at [347, 248] on div "The HIPAA Privacy Rule permits a physician to share PHI for treatment purposes …" at bounding box center [368, 218] width 260 height 60
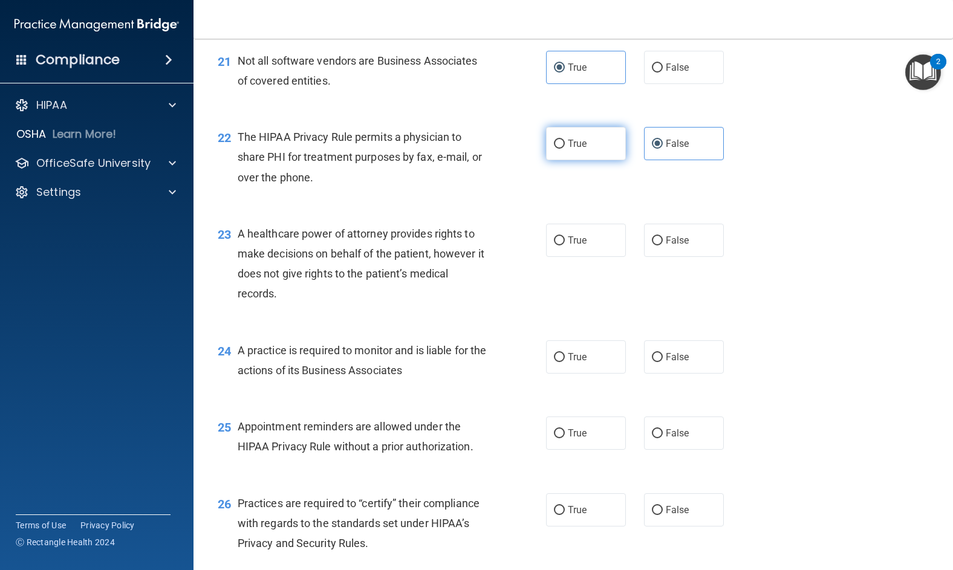
click at [574, 149] on span "True" at bounding box center [577, 143] width 19 height 11
click at [565, 149] on input "True" at bounding box center [559, 144] width 11 height 9
radio input "true"
radio input "false"
click at [654, 374] on label "False" at bounding box center [684, 357] width 80 height 33
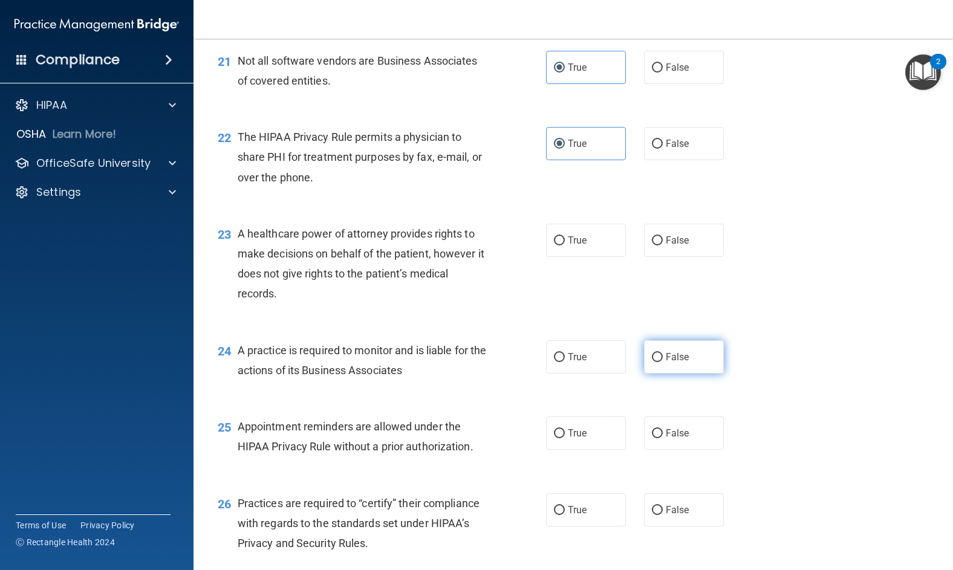
click at [654, 362] on input "False" at bounding box center [657, 357] width 11 height 9
radio input "true"
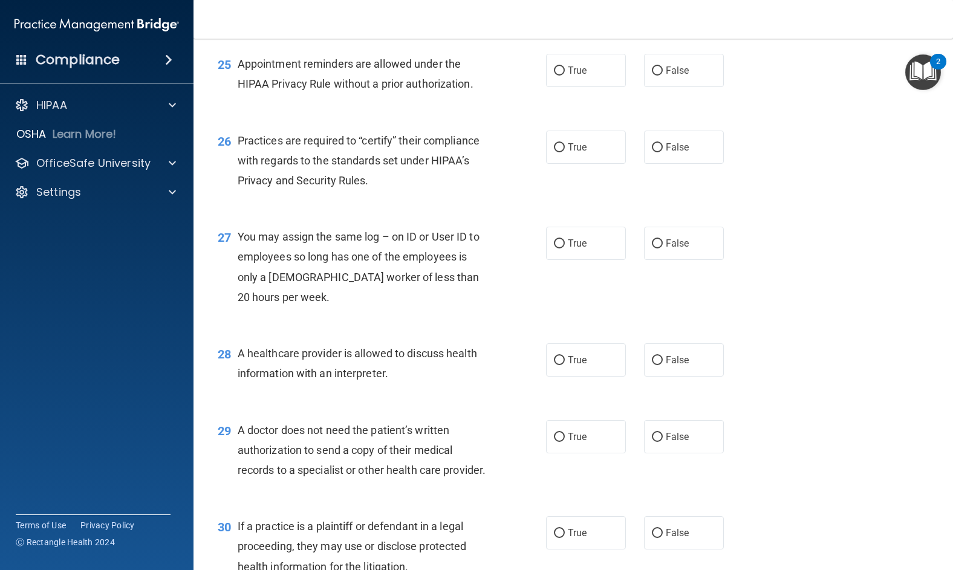
scroll to position [2662, 0]
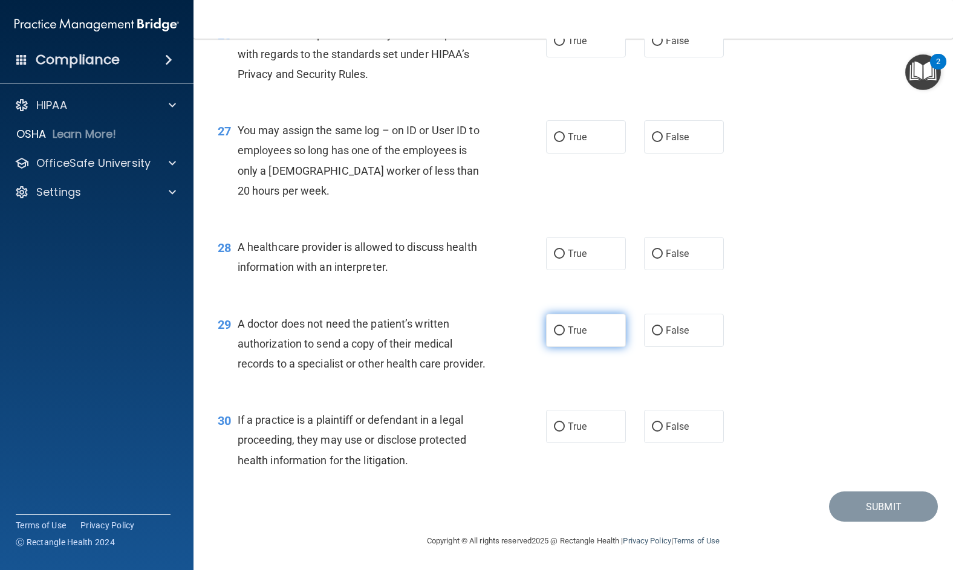
click at [568, 336] on span "True" at bounding box center [577, 330] width 19 height 11
click at [564, 336] on input "True" at bounding box center [559, 331] width 11 height 9
radio input "true"
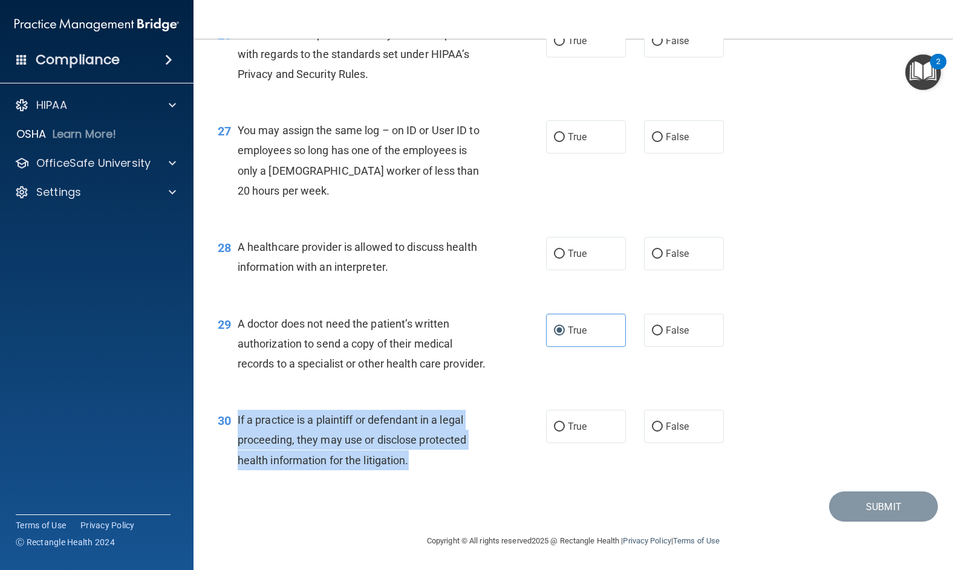
drag, startPoint x: 427, startPoint y: 466, endPoint x: 236, endPoint y: 415, distance: 198.0
click at [236, 415] on div "30 If a practice is a plaintiff or defendant in a legal proceeding, they may us…" at bounding box center [382, 443] width 365 height 67
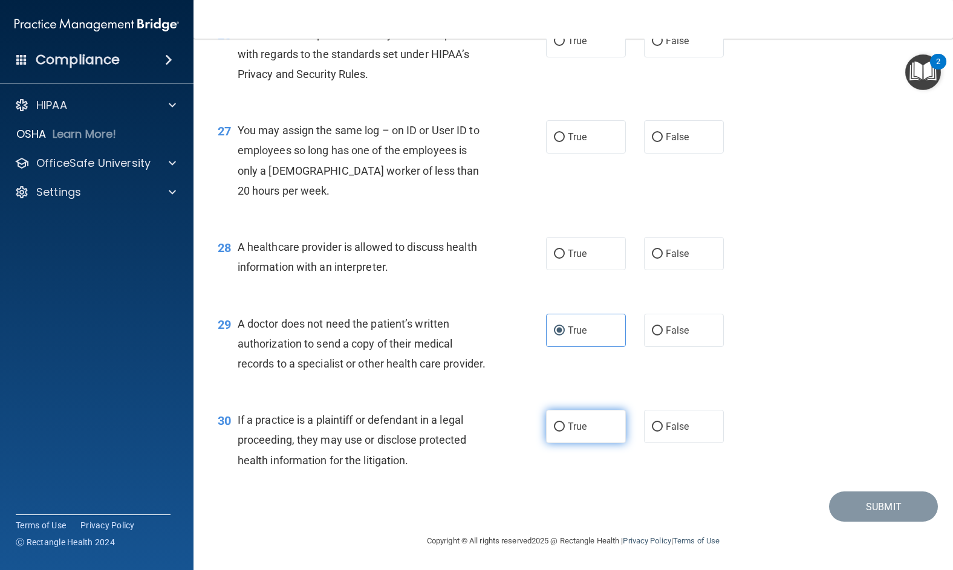
click at [574, 425] on span "True" at bounding box center [577, 426] width 19 height 11
click at [565, 425] on input "True" at bounding box center [559, 427] width 11 height 9
radio input "true"
click at [396, 244] on div "A healthcare provider is allowed to discuss health information with an interpre…" at bounding box center [368, 257] width 260 height 40
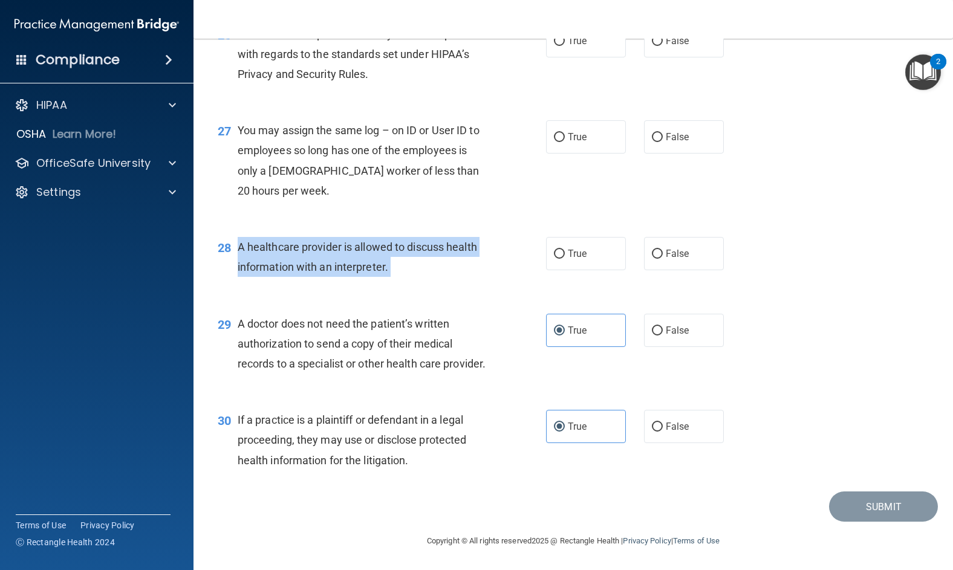
drag, startPoint x: 396, startPoint y: 244, endPoint x: 238, endPoint y: 232, distance: 157.8
click at [238, 237] on div "A healthcare provider is allowed to discuss health information with an interpre…" at bounding box center [368, 257] width 260 height 40
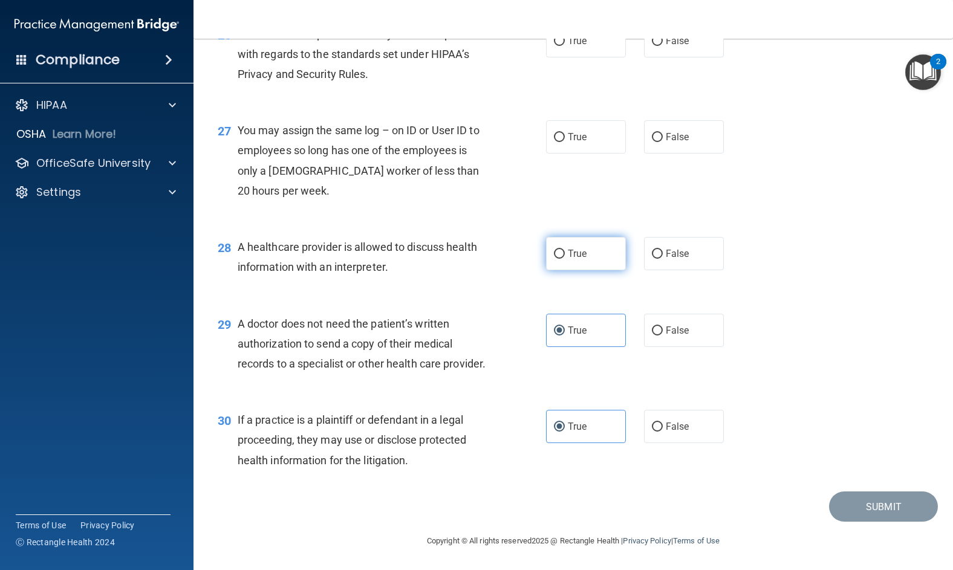
click at [568, 248] on span "True" at bounding box center [577, 253] width 19 height 11
click at [564, 250] on input "True" at bounding box center [559, 254] width 11 height 9
radio input "true"
click at [667, 131] on span "False" at bounding box center [678, 136] width 24 height 11
click at [663, 133] on input "False" at bounding box center [657, 137] width 11 height 9
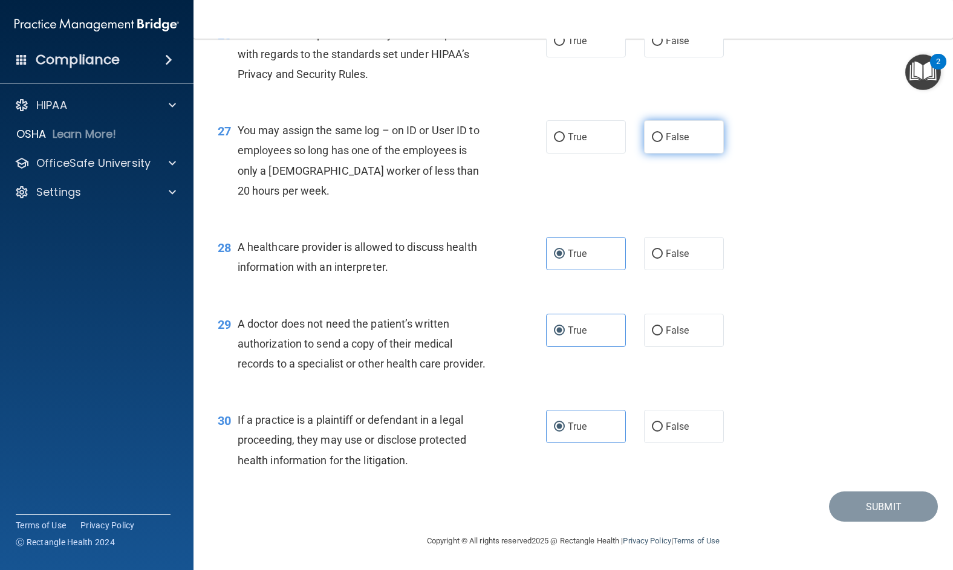
radio input "true"
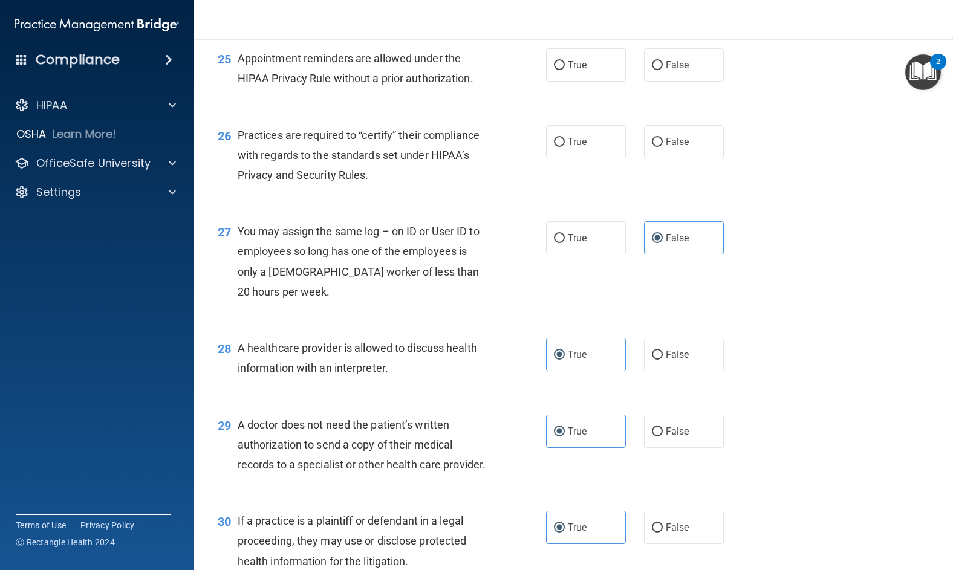
click at [385, 186] on div "Practices are required to “certify” their compliance with regards to the standa…" at bounding box center [368, 155] width 260 height 60
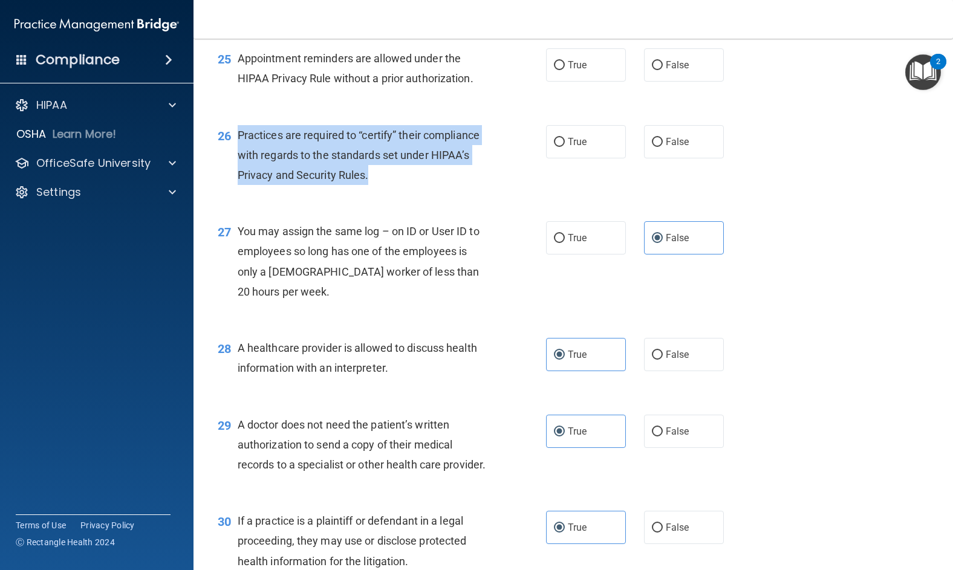
drag, startPoint x: 405, startPoint y: 235, endPoint x: 237, endPoint y: 203, distance: 171.9
click at [237, 192] on div "26 Practices are required to “certify” their compliance with regards to the sta…" at bounding box center [382, 158] width 365 height 67
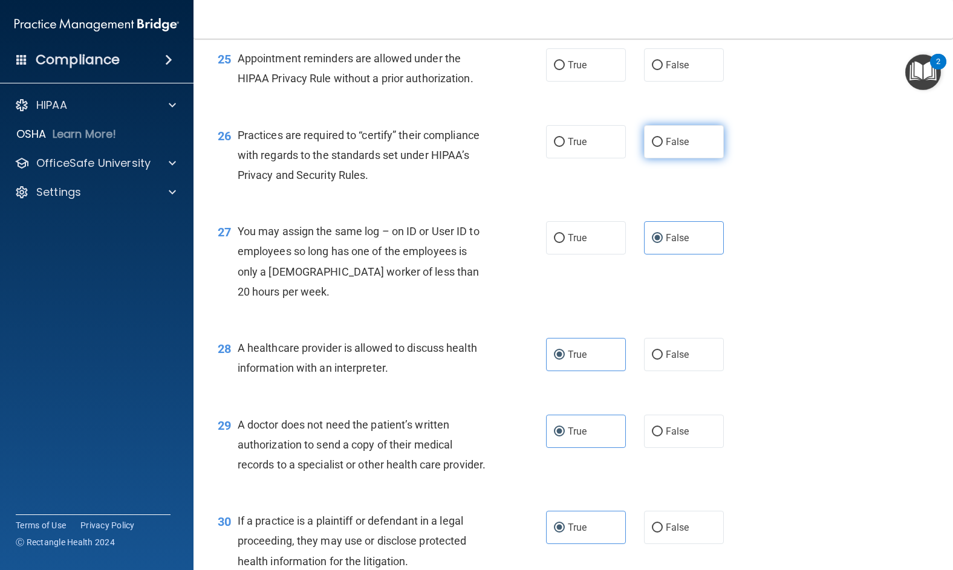
click at [682, 148] on span "False" at bounding box center [678, 141] width 24 height 11
click at [663, 147] on input "False" at bounding box center [657, 142] width 11 height 9
radio input "true"
click at [723, 323] on div "27 You may assign the same log – on ID or User ID to employees so long has one …" at bounding box center [574, 264] width 730 height 117
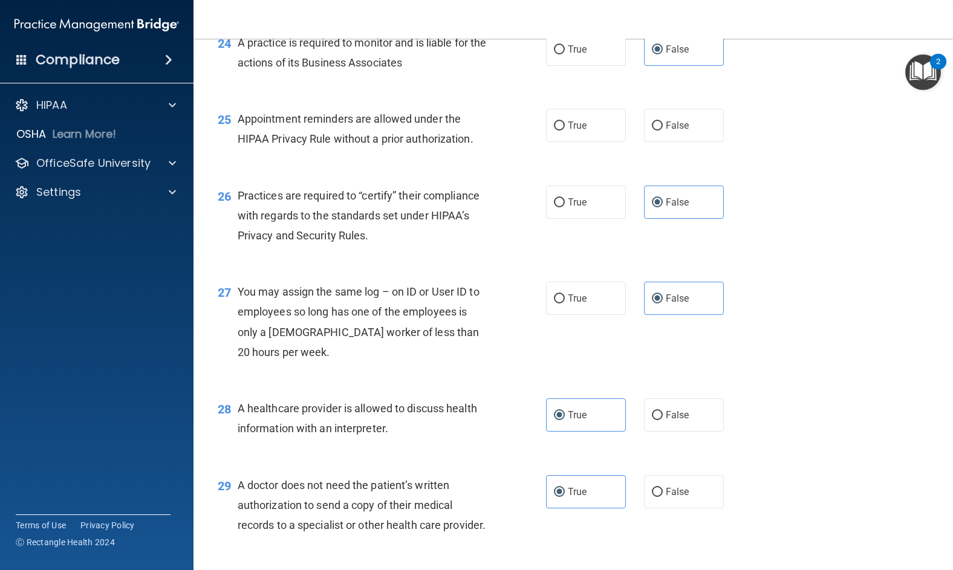
scroll to position [2365, 0]
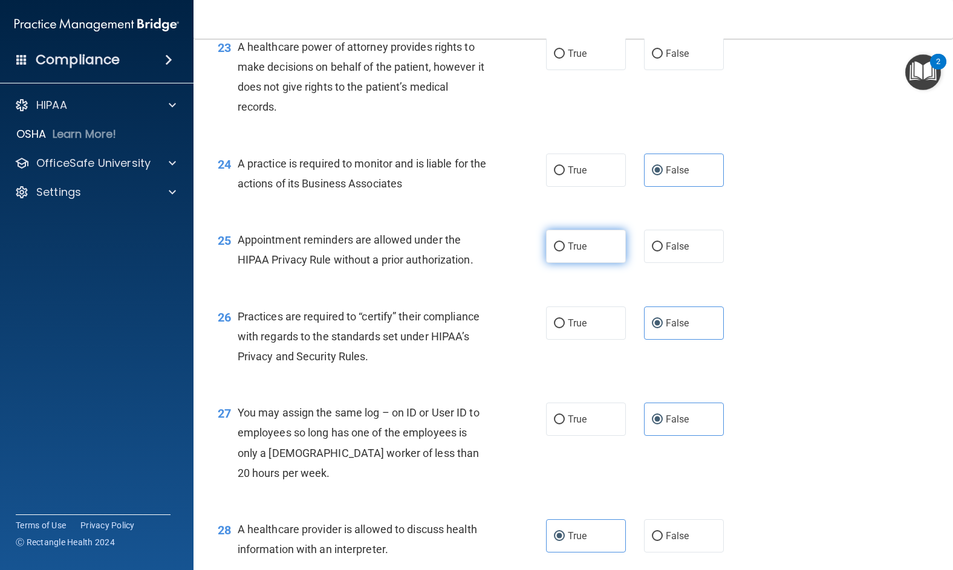
click at [557, 252] on input "True" at bounding box center [559, 247] width 11 height 9
radio input "true"
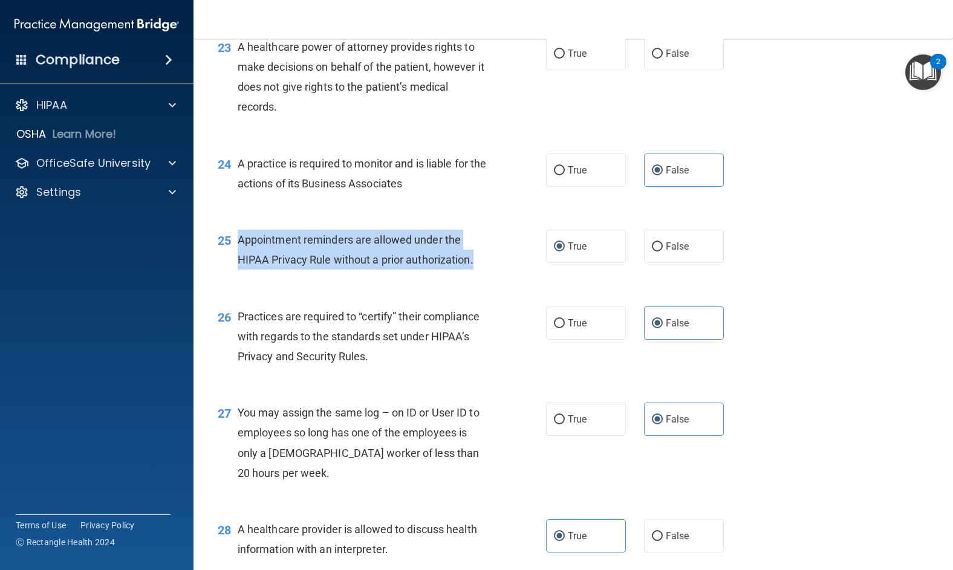
drag, startPoint x: 494, startPoint y: 321, endPoint x: 240, endPoint y: 295, distance: 256.0
click at [240, 276] on div "25 Appointment reminders are allowed under the HIPAA Privacy Rule without a pri…" at bounding box center [382, 253] width 365 height 46
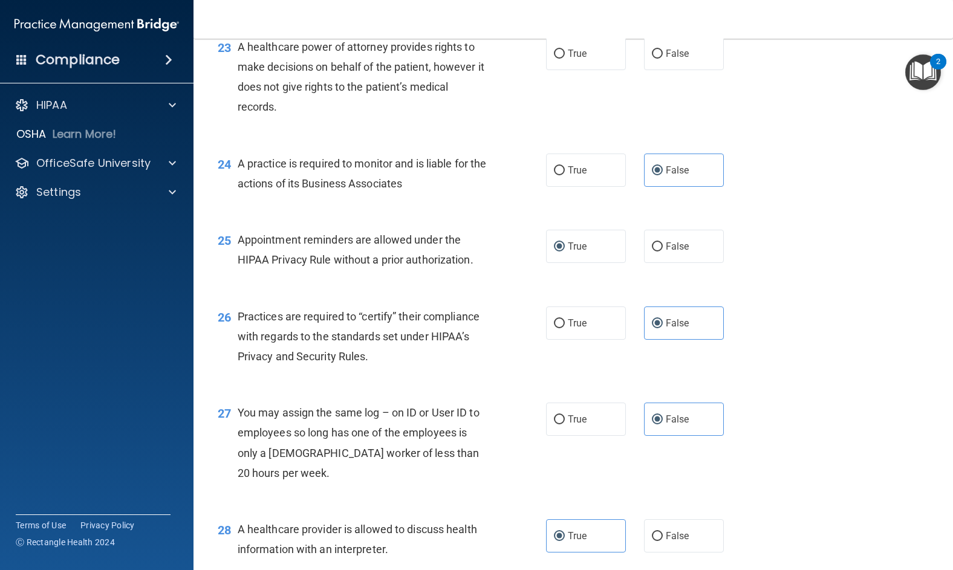
click at [491, 291] on div "25 Appointment reminders are allowed under the HIPAA Privacy Rule without a pri…" at bounding box center [574, 253] width 730 height 76
click at [589, 70] on label "True" at bounding box center [586, 53] width 80 height 33
click at [565, 59] on input "True" at bounding box center [559, 54] width 11 height 9
radio input "true"
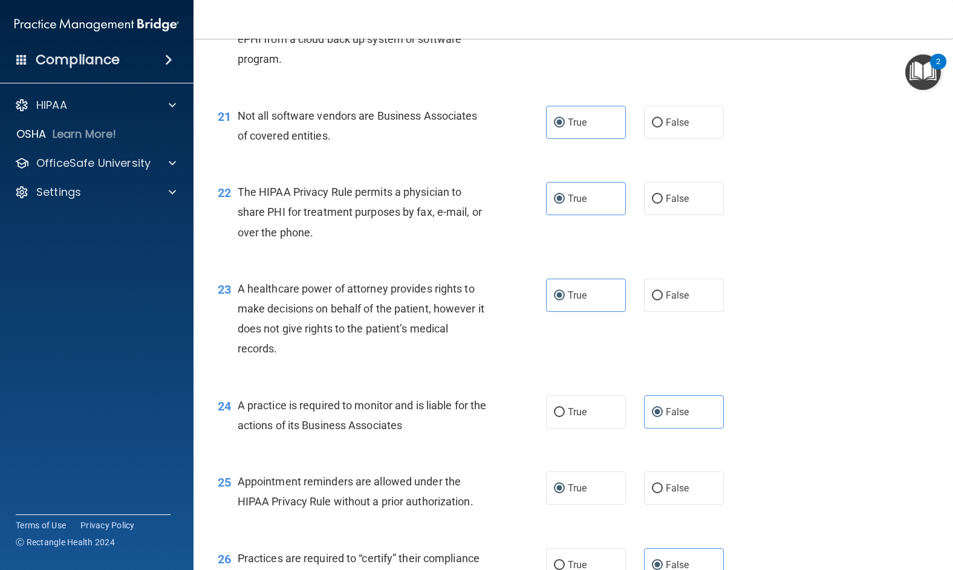
scroll to position [2002, 0]
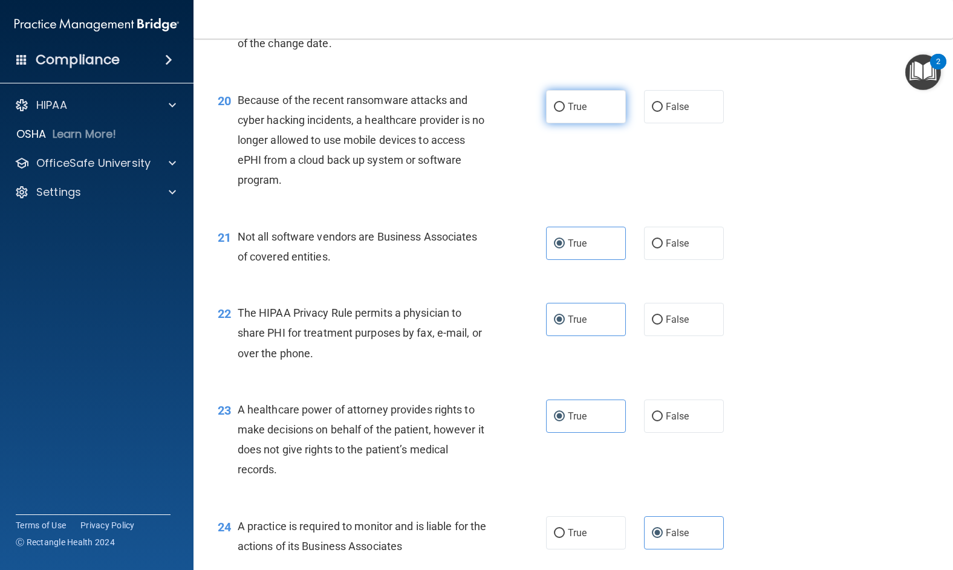
click at [568, 113] on span "True" at bounding box center [577, 106] width 19 height 11
click at [564, 112] on input "True" at bounding box center [559, 107] width 11 height 9
radio input "true"
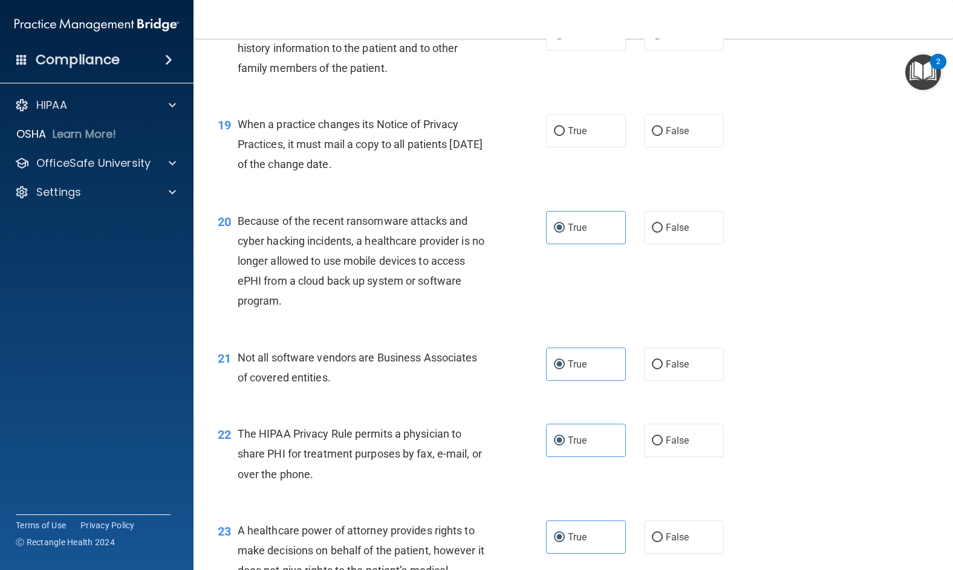
click at [419, 175] on div "When a practice changes its Notice of Privacy Practices, it must mail a copy to…" at bounding box center [368, 144] width 260 height 60
drag, startPoint x: 404, startPoint y: 231, endPoint x: 234, endPoint y: 181, distance: 176.5
click at [234, 181] on div "19 When a practice changes its Notice of Privacy Practices, it must mail a copy…" at bounding box center [382, 147] width 365 height 67
click at [668, 137] on span "False" at bounding box center [678, 130] width 24 height 11
click at [663, 136] on input "False" at bounding box center [657, 131] width 11 height 9
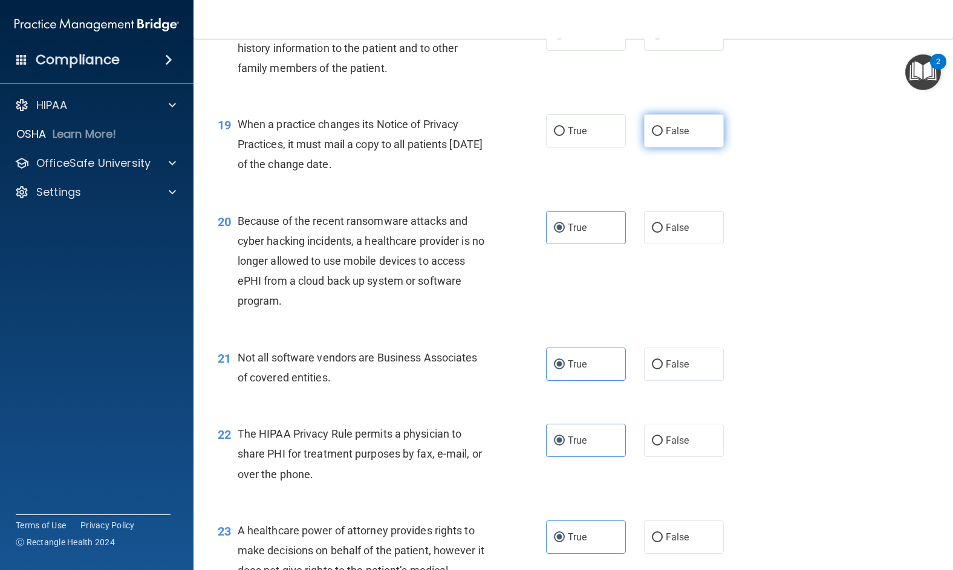
radio input "true"
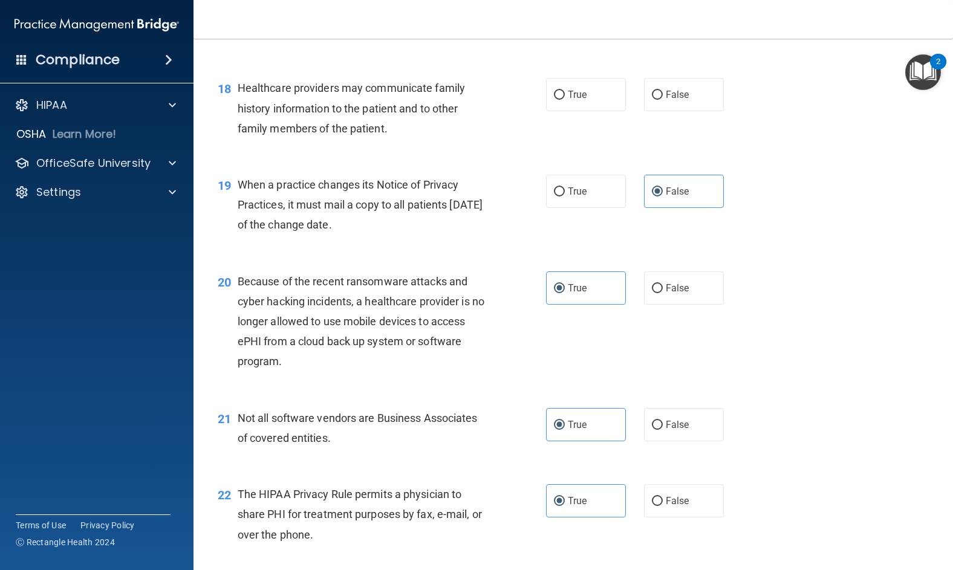
scroll to position [1760, 0]
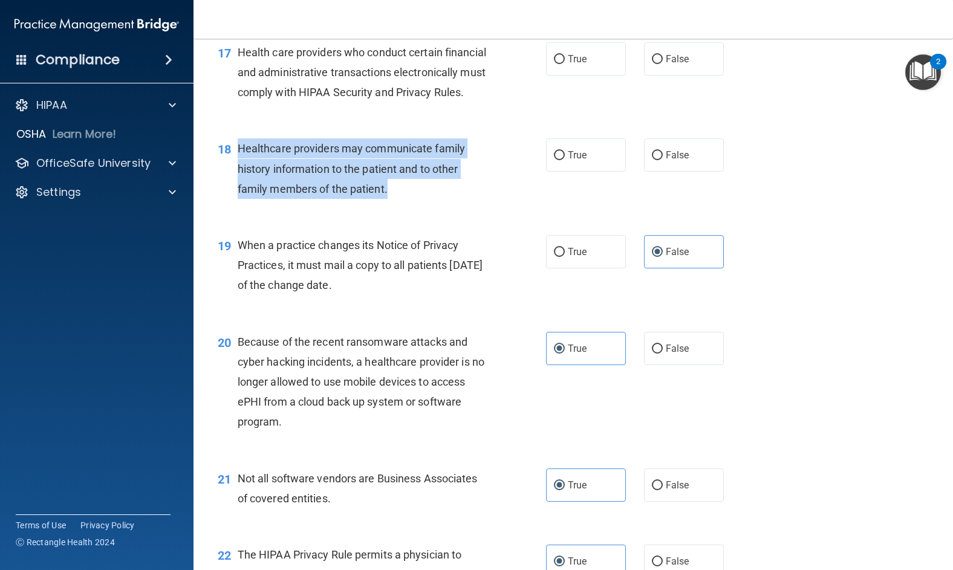
drag, startPoint x: 406, startPoint y: 251, endPoint x: 235, endPoint y: 215, distance: 175.0
click at [235, 205] on div "18 Healthcare providers may communicate family history information to the patie…" at bounding box center [382, 172] width 365 height 67
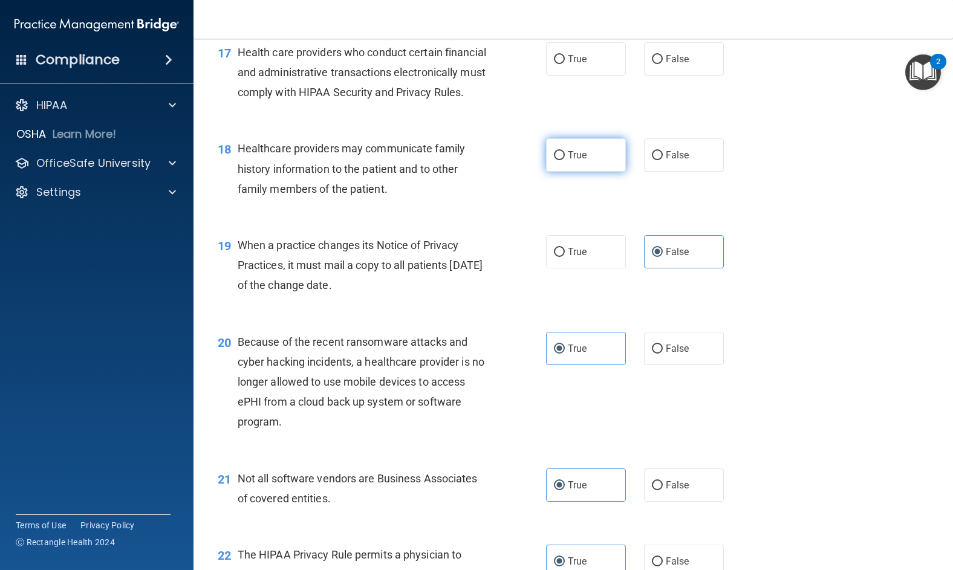
click at [569, 161] on span "True" at bounding box center [577, 154] width 19 height 11
click at [565, 160] on input "True" at bounding box center [559, 155] width 11 height 9
radio input "true"
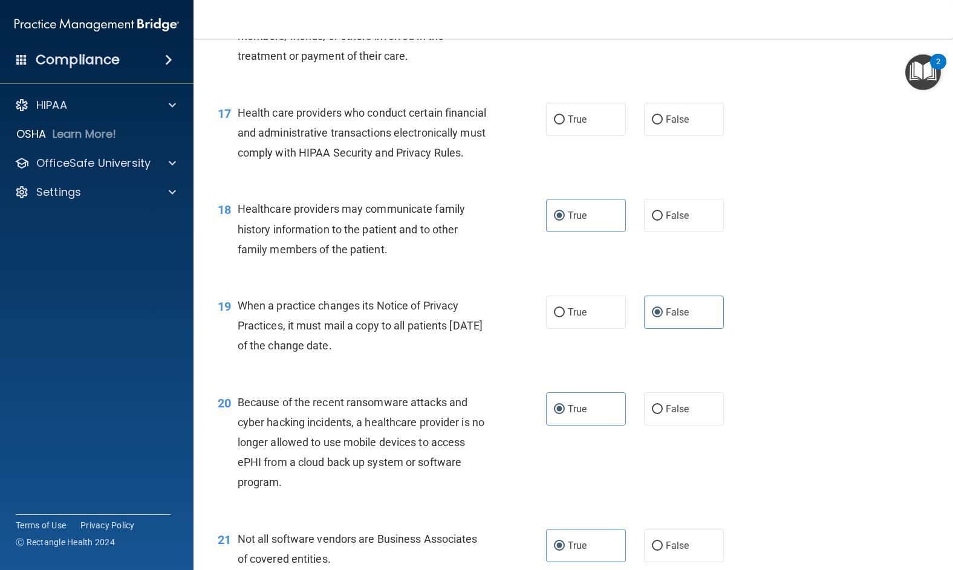
click at [394, 163] on div "Health care providers who conduct certain financial and administrative transact…" at bounding box center [368, 133] width 260 height 60
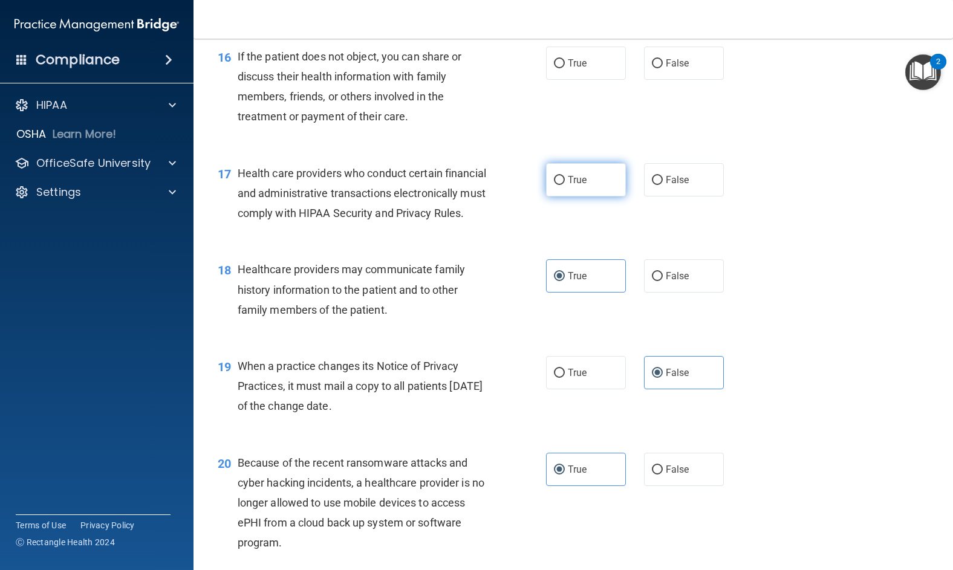
click at [570, 197] on label "True" at bounding box center [586, 179] width 80 height 33
click at [565, 185] on input "True" at bounding box center [559, 180] width 11 height 9
radio input "true"
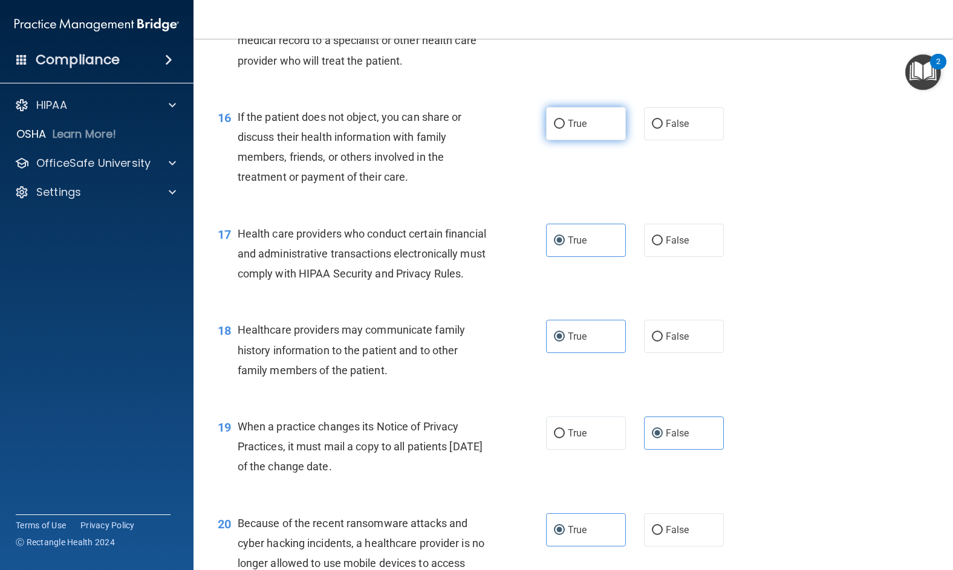
click at [557, 129] on input "True" at bounding box center [559, 124] width 11 height 9
radio input "true"
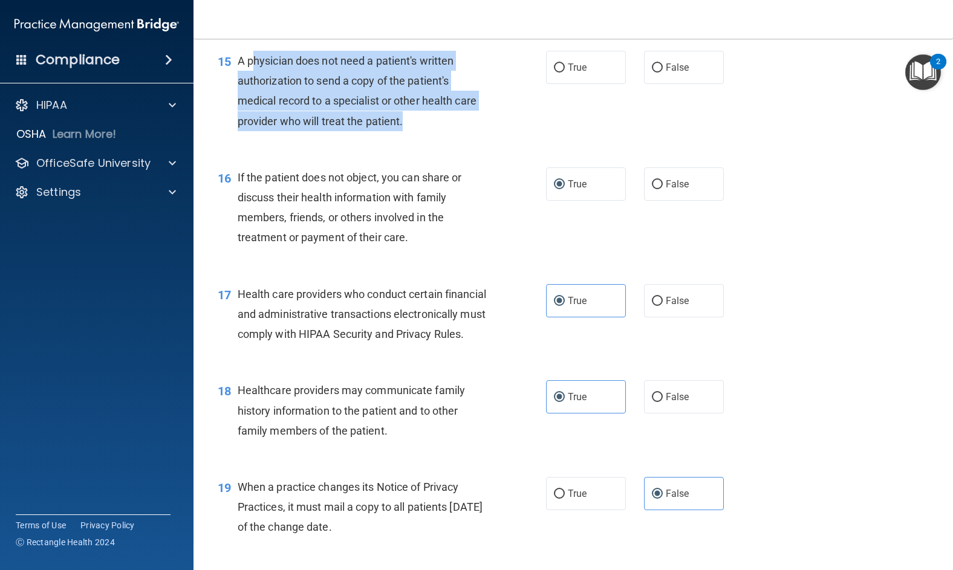
drag, startPoint x: 422, startPoint y: 158, endPoint x: 264, endPoint y: 102, distance: 168.2
click at [254, 102] on div "A physician does not need a patient's written authorization to send a copy of t…" at bounding box center [368, 91] width 260 height 80
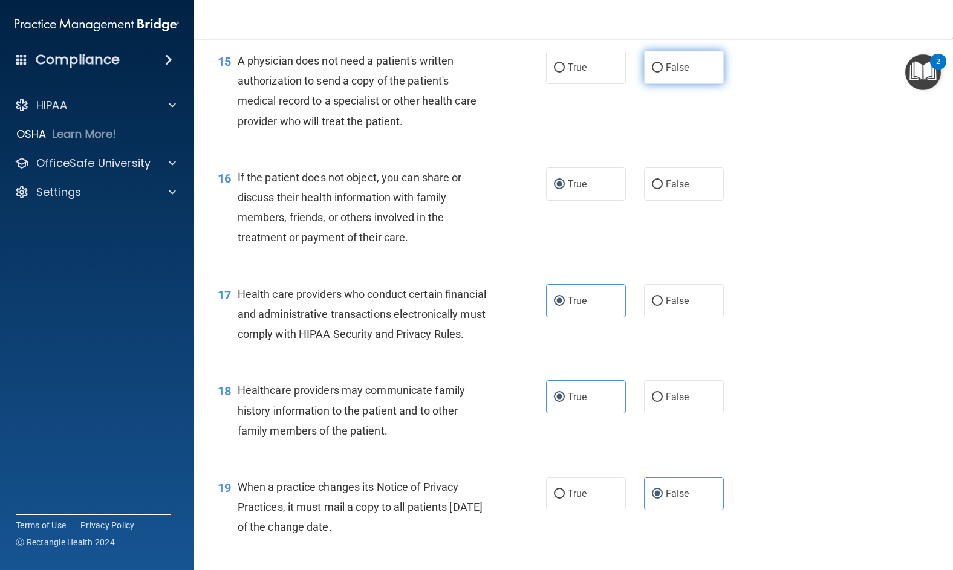
click at [682, 73] on span "False" at bounding box center [678, 67] width 24 height 11
click at [663, 73] on input "False" at bounding box center [657, 68] width 11 height 9
radio input "true"
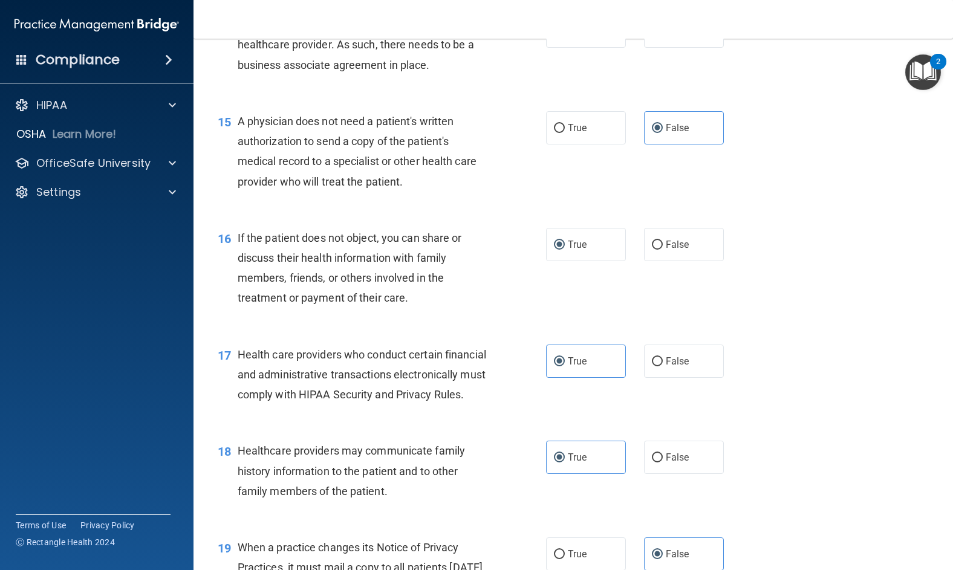
scroll to position [1397, 0]
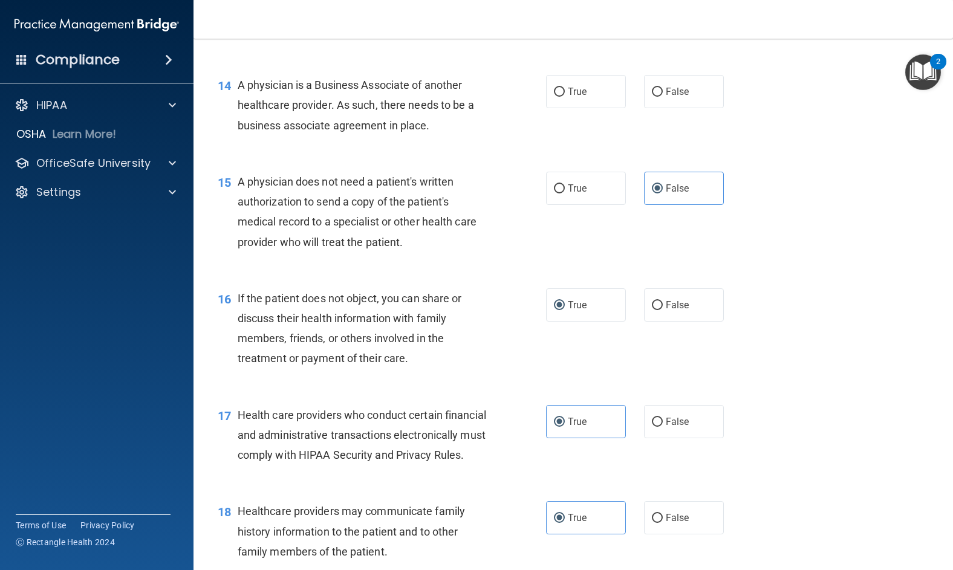
drag, startPoint x: 443, startPoint y: 162, endPoint x: 238, endPoint y: 125, distance: 209.0
click at [238, 125] on div "A physician is a Business Associate of another healthcare provider. As such, th…" at bounding box center [368, 105] width 260 height 60
drag, startPoint x: 658, startPoint y: 136, endPoint x: 622, endPoint y: 140, distance: 36.6
click at [659, 108] on label "False" at bounding box center [684, 91] width 80 height 33
click at [659, 97] on input "False" at bounding box center [657, 92] width 11 height 9
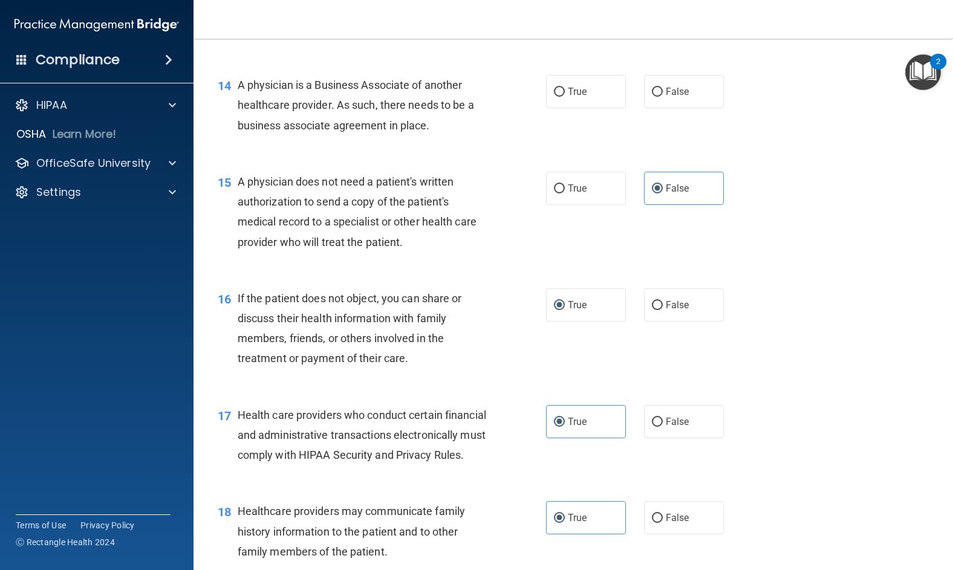
radio input "true"
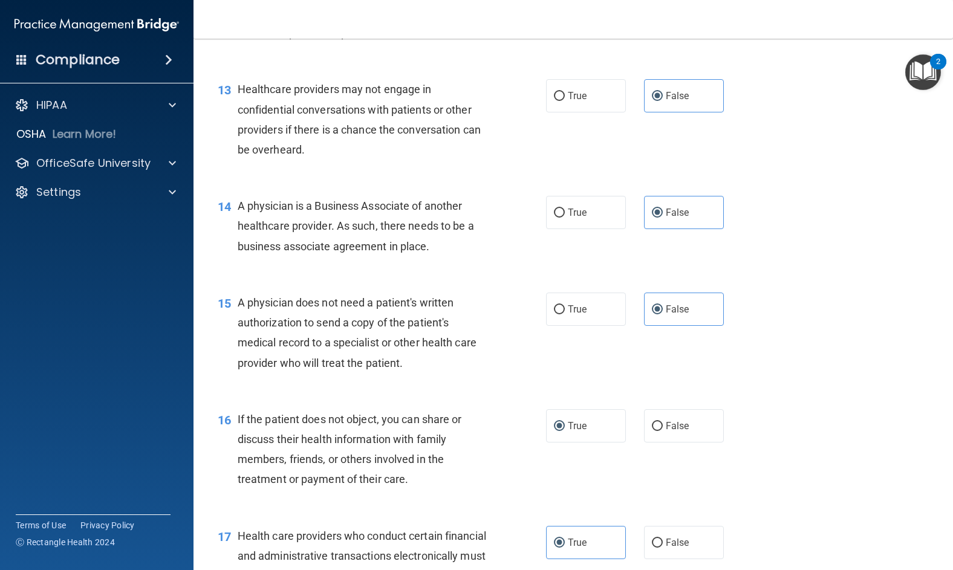
scroll to position [1155, 0]
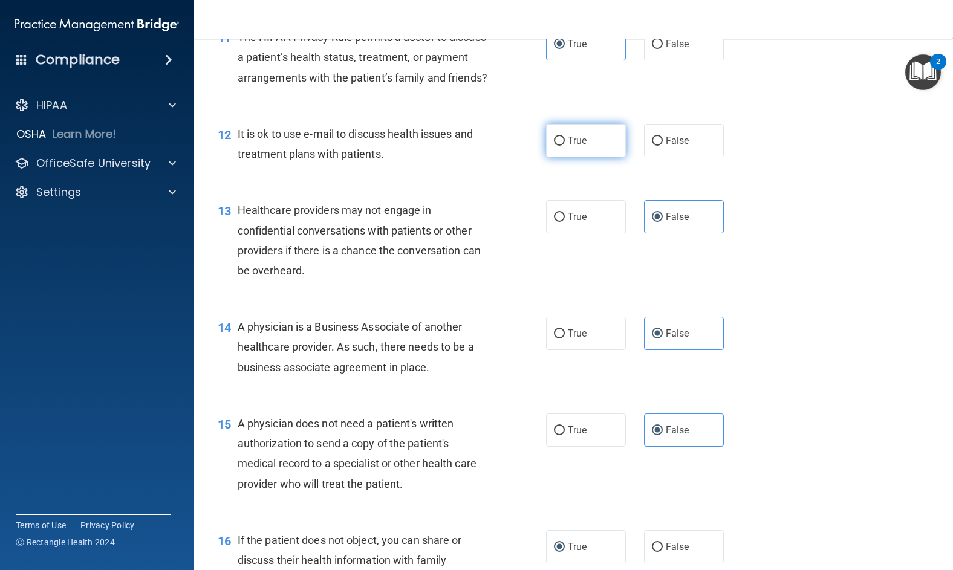
click at [568, 146] on span "True" at bounding box center [577, 140] width 19 height 11
click at [565, 146] on input "True" at bounding box center [559, 141] width 11 height 9
radio input "true"
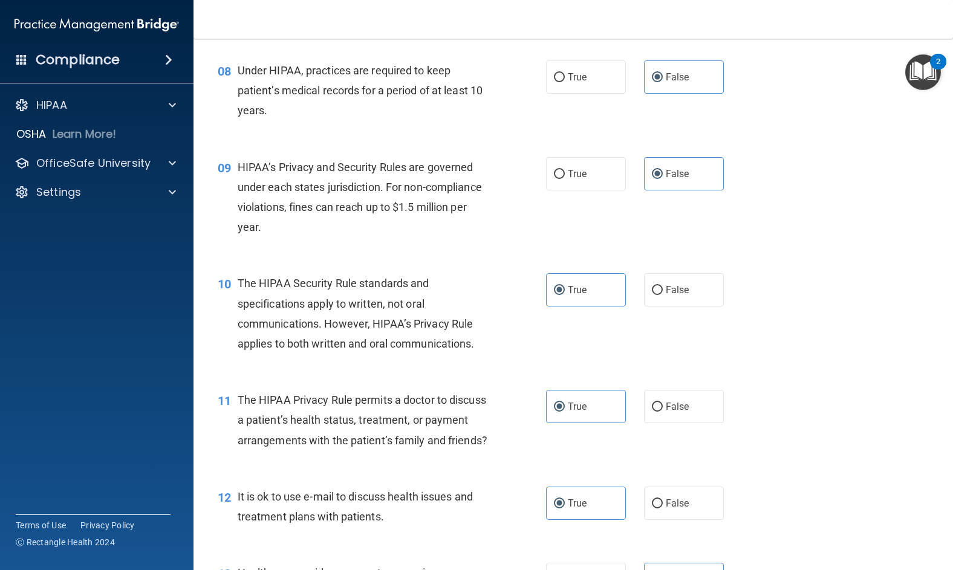
scroll to position [610, 0]
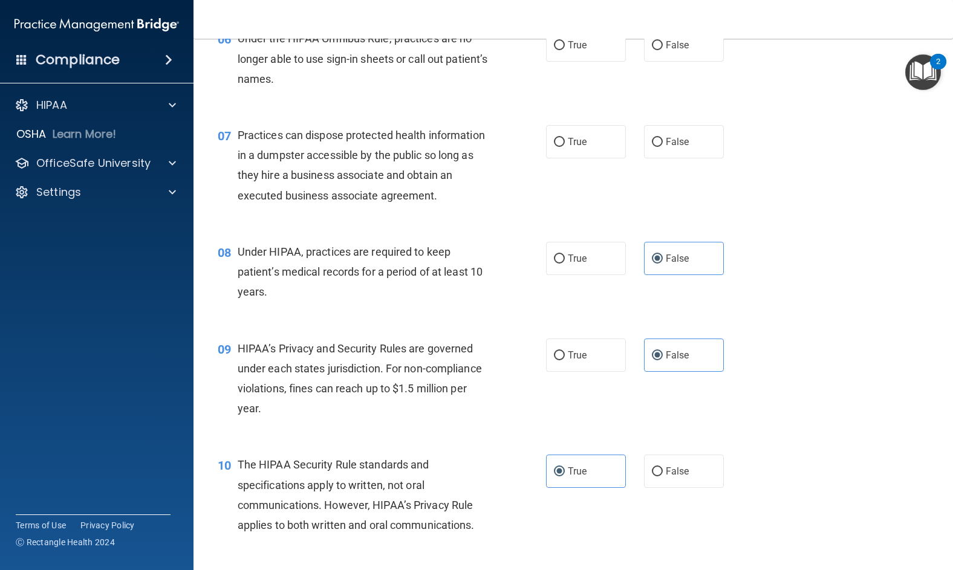
click at [483, 188] on div "Practices can dispose protected health information in a dumpster accessible by …" at bounding box center [368, 165] width 260 height 80
click at [313, 206] on div "Practices can dispose protected health information in a dumpster accessible by …" at bounding box center [368, 165] width 260 height 80
click at [666, 145] on span "False" at bounding box center [678, 141] width 24 height 11
click at [662, 145] on input "False" at bounding box center [657, 142] width 11 height 9
radio input "true"
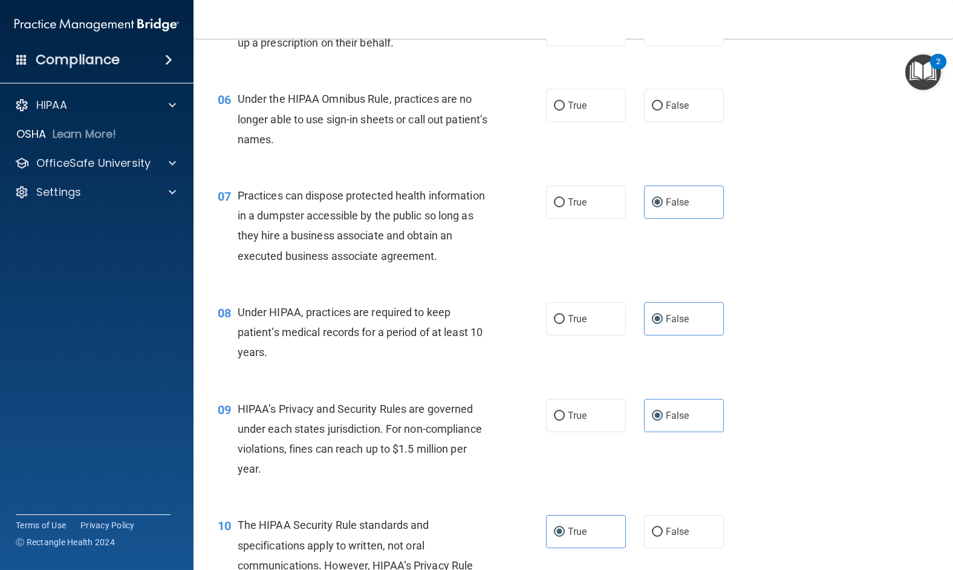
scroll to position [429, 0]
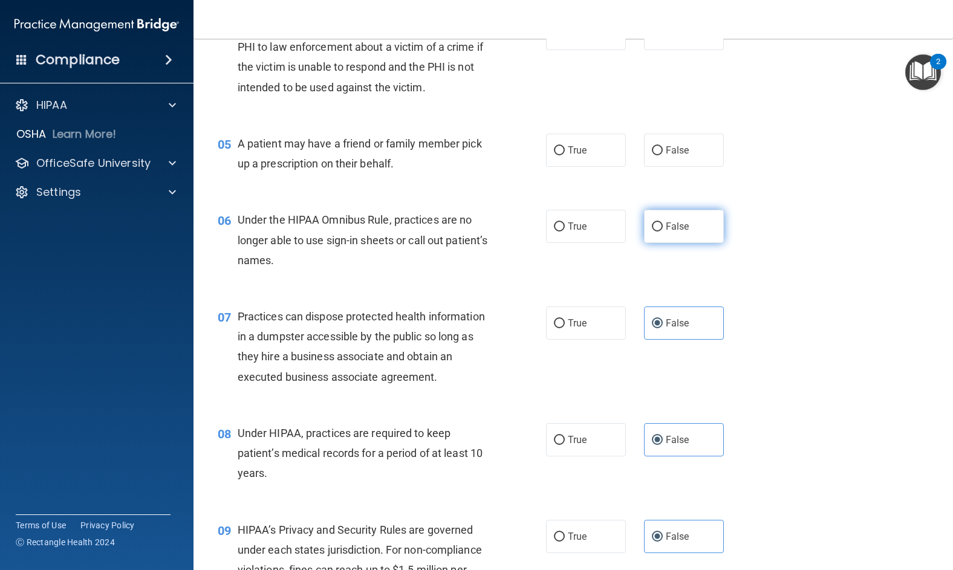
drag, startPoint x: 644, startPoint y: 225, endPoint x: 639, endPoint y: 229, distance: 6.9
click at [645, 225] on label "False" at bounding box center [684, 226] width 80 height 33
click at [652, 225] on input "False" at bounding box center [657, 227] width 11 height 9
radio input "true"
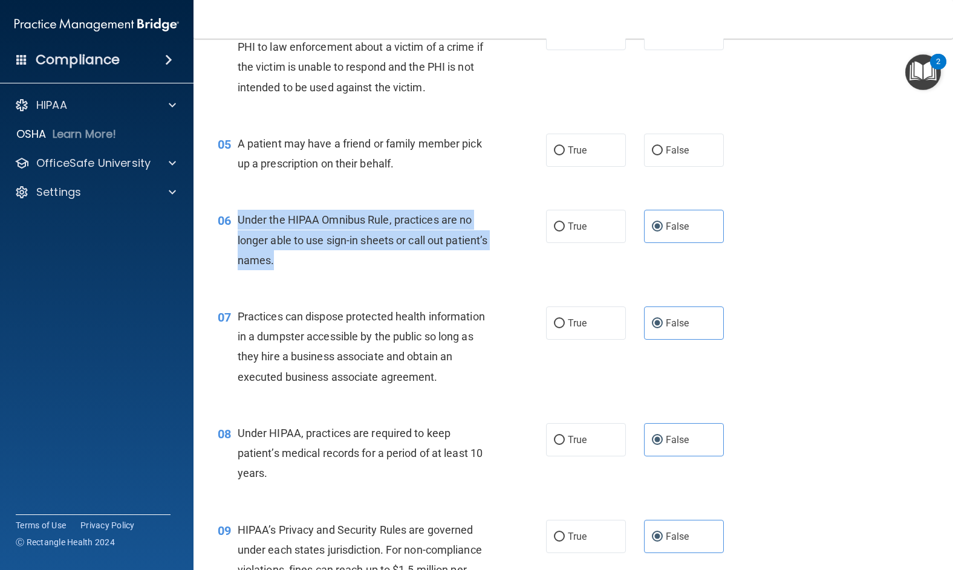
drag, startPoint x: 348, startPoint y: 260, endPoint x: 240, endPoint y: 220, distance: 115.8
click at [240, 220] on div "Under the HIPAA Omnibus Rule, practices are no longer able to use sign-in sheet…" at bounding box center [368, 240] width 260 height 60
click at [511, 258] on div "06 Under the HIPAA Omnibus Rule, practices are no longer able to use sign-in sh…" at bounding box center [382, 243] width 365 height 67
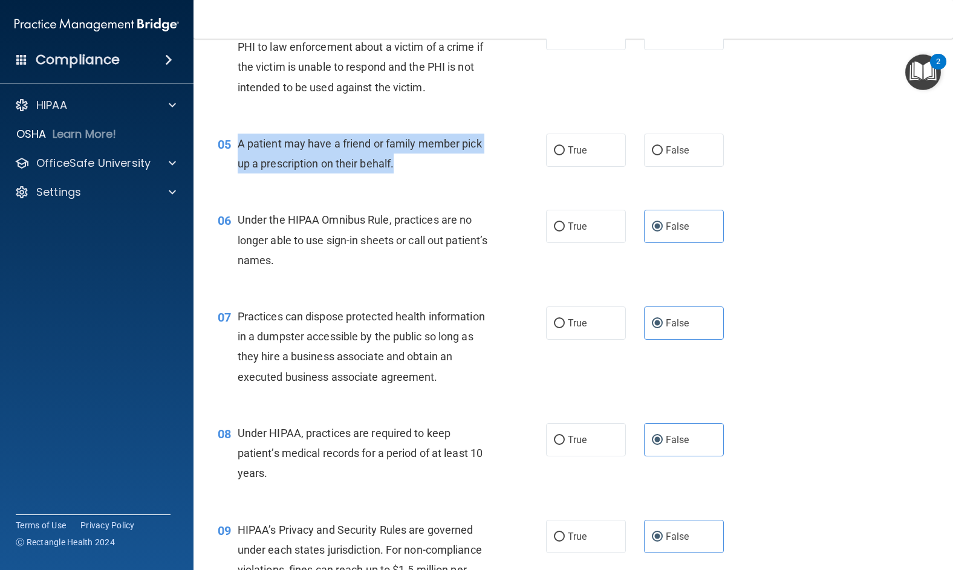
drag, startPoint x: 420, startPoint y: 169, endPoint x: 239, endPoint y: 151, distance: 181.8
click at [235, 151] on div "05 A patient may have a friend or family member pick up a prescription on their…" at bounding box center [382, 157] width 365 height 46
click at [494, 163] on div "A patient may have a friend or family member pick up a prescription on their be…" at bounding box center [368, 154] width 260 height 40
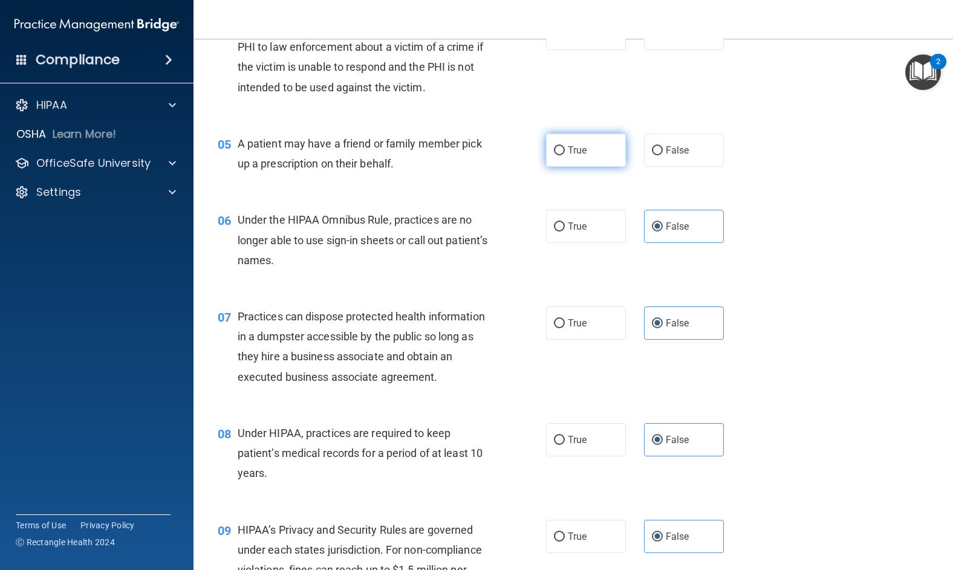
click at [574, 149] on span "True" at bounding box center [577, 150] width 19 height 11
click at [565, 149] on input "True" at bounding box center [559, 150] width 11 height 9
radio input "true"
click at [97, 264] on accordion "HIPAA Documents and Policies Report an Incident Business Associates Emergency P…" at bounding box center [97, 250] width 194 height 325
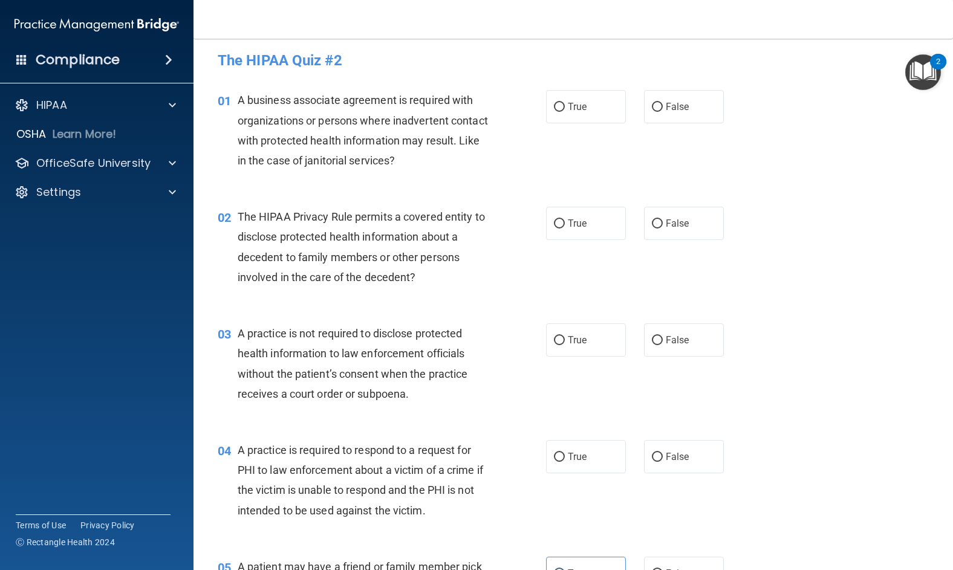
scroll to position [0, 0]
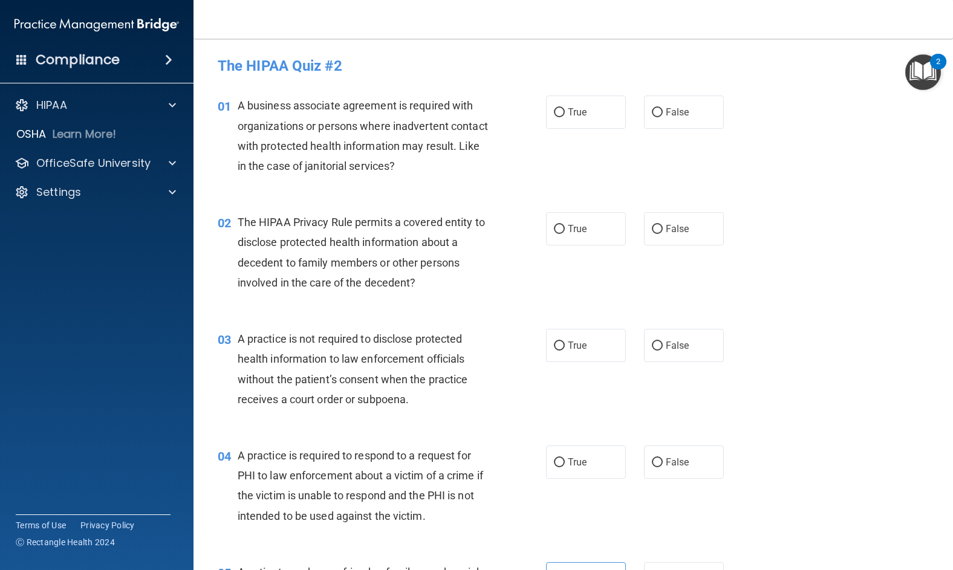
drag, startPoint x: 470, startPoint y: 174, endPoint x: 466, endPoint y: 168, distance: 7.4
click at [466, 168] on div "A business associate agreement is required with organizations or persons where …" at bounding box center [368, 136] width 260 height 80
click at [465, 166] on div "A business associate agreement is required with organizations or persons where …" at bounding box center [368, 136] width 260 height 80
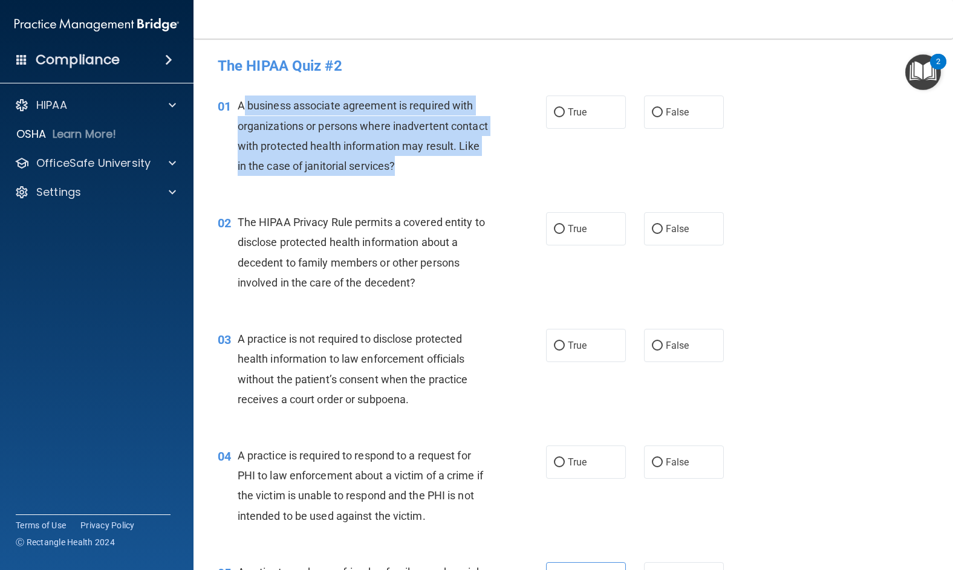
drag, startPoint x: 469, startPoint y: 165, endPoint x: 244, endPoint y: 106, distance: 233.3
click at [244, 106] on div "A business associate agreement is required with organizations or persons where …" at bounding box center [368, 136] width 260 height 80
click at [483, 150] on div "A business associate agreement is required with organizations or persons where …" at bounding box center [368, 136] width 260 height 80
drag, startPoint x: 472, startPoint y: 174, endPoint x: 240, endPoint y: 104, distance: 243.1
click at [240, 104] on div "A business associate agreement is required with organizations or persons where …" at bounding box center [368, 136] width 260 height 80
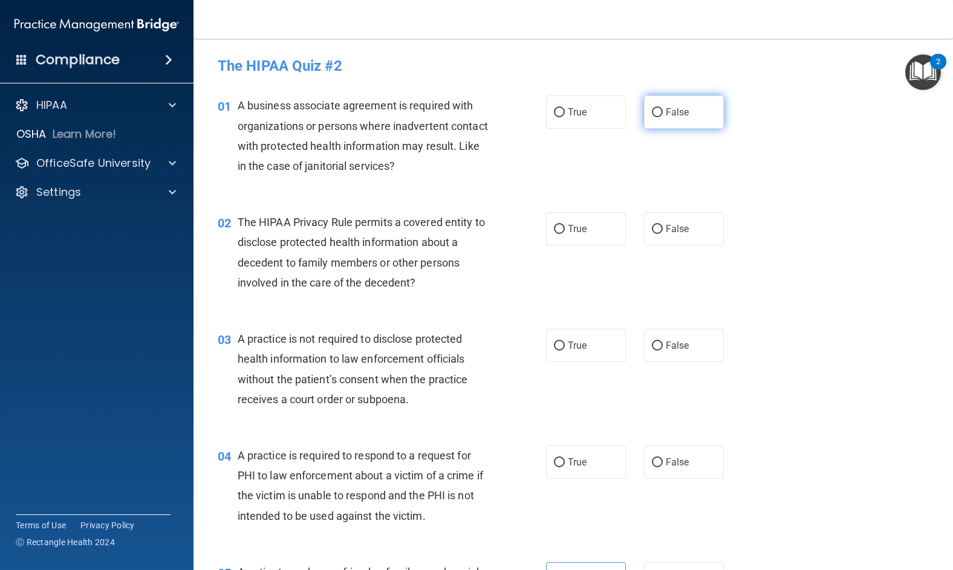
click at [682, 113] on span "False" at bounding box center [678, 111] width 24 height 11
click at [663, 113] on input "False" at bounding box center [657, 112] width 11 height 9
radio input "true"
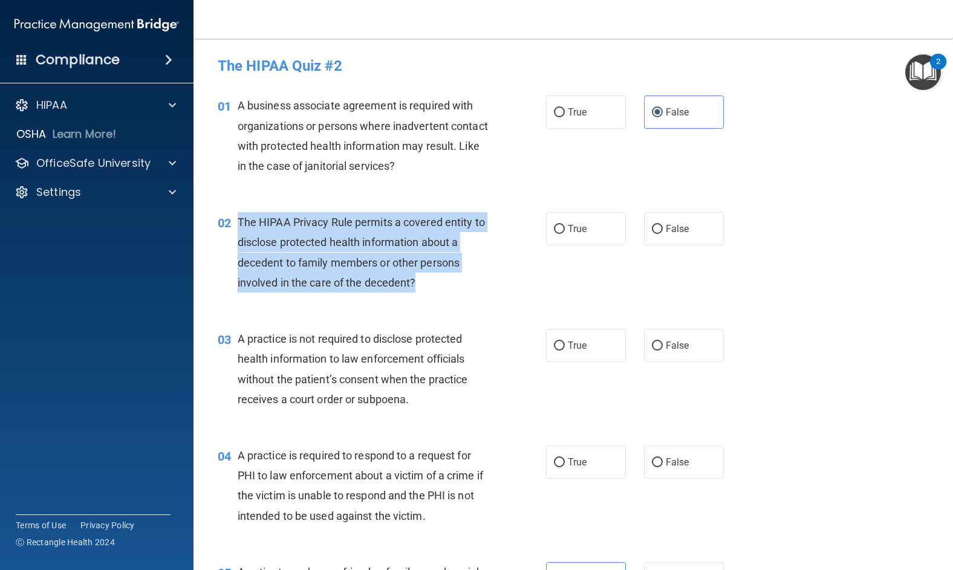
drag, startPoint x: 434, startPoint y: 286, endPoint x: 239, endPoint y: 225, distance: 204.0
click at [236, 226] on div "02 The HIPAA Privacy Rule permits a covered entity to disclose protected health…" at bounding box center [382, 255] width 365 height 87
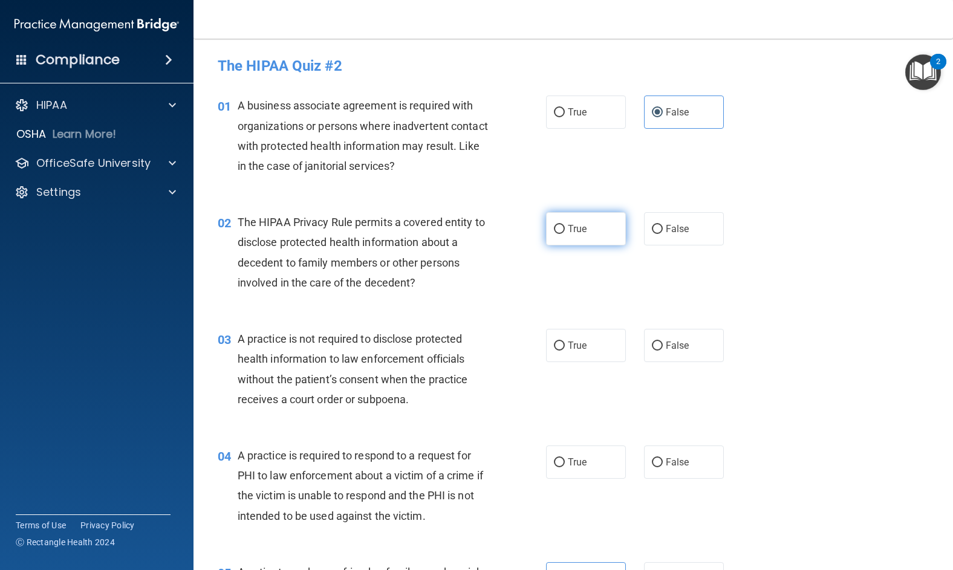
click at [577, 231] on span "True" at bounding box center [577, 228] width 19 height 11
click at [565, 231] on input "True" at bounding box center [559, 229] width 11 height 9
radio input "true"
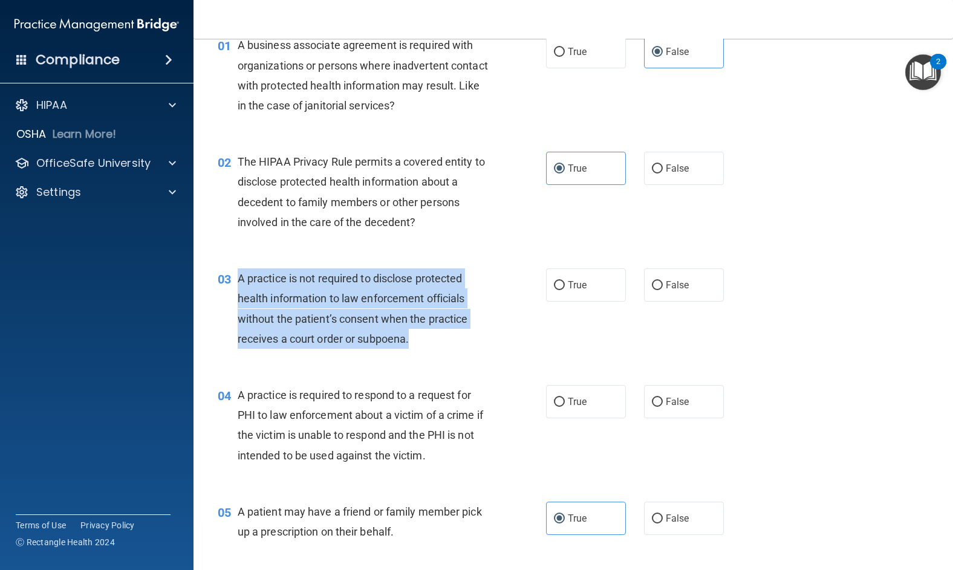
drag, startPoint x: 430, startPoint y: 341, endPoint x: 240, endPoint y: 281, distance: 199.8
click at [240, 281] on div "A practice is not required to disclose protected health information to law enfo…" at bounding box center [368, 309] width 260 height 80
click at [455, 336] on div "A practice is not required to disclose protected health information to law enfo…" at bounding box center [368, 309] width 260 height 80
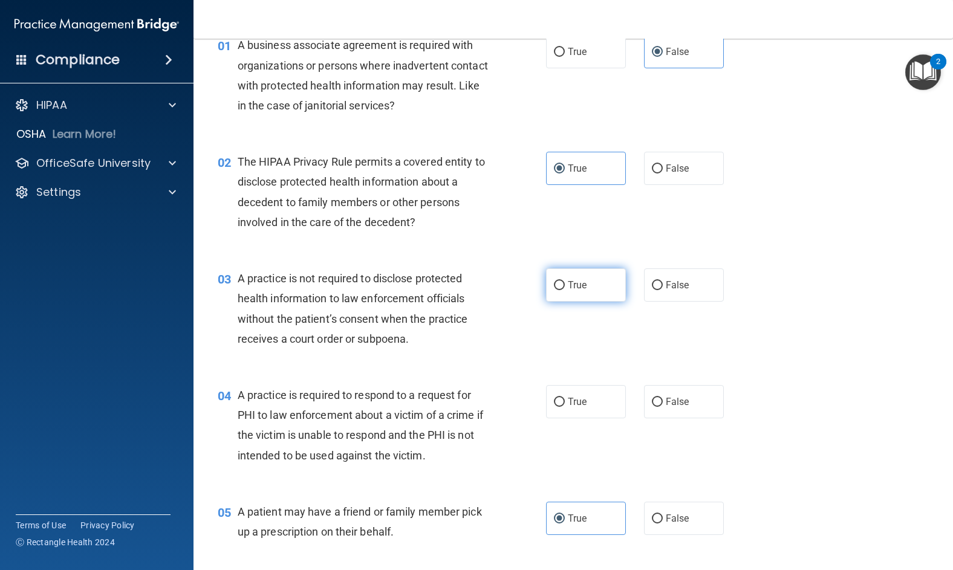
click at [582, 280] on span "True" at bounding box center [577, 284] width 19 height 11
click at [565, 281] on input "True" at bounding box center [559, 285] width 11 height 9
radio input "true"
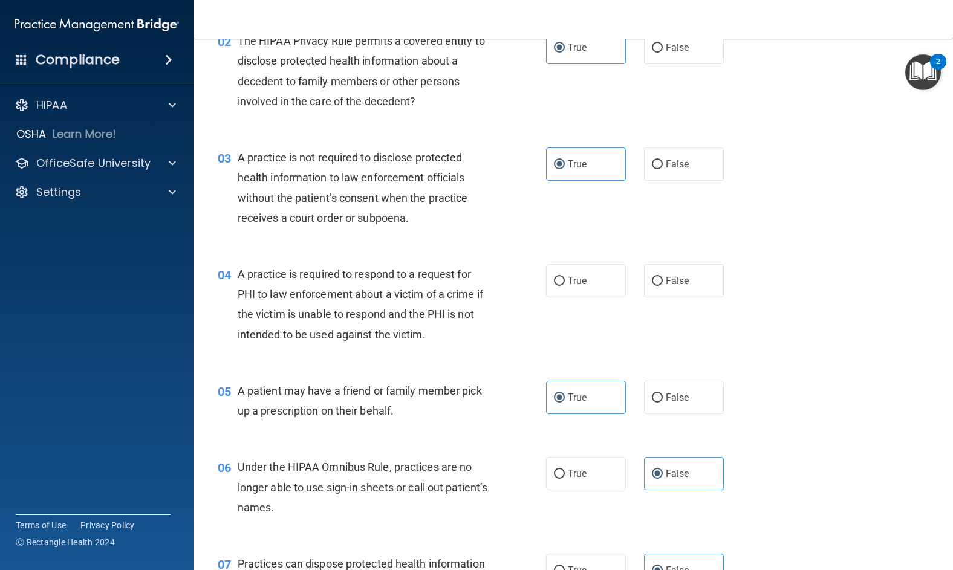
scroll to position [242, 0]
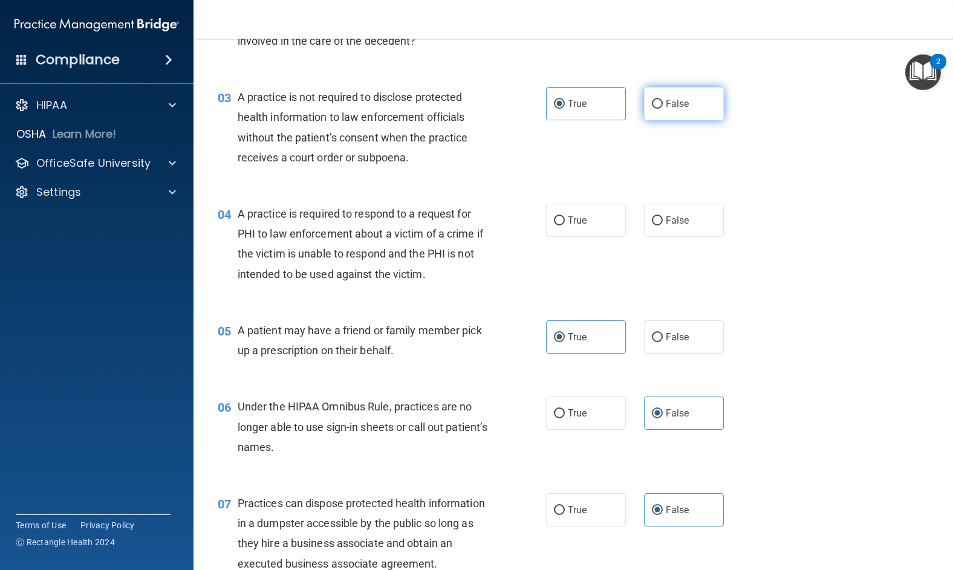
click at [666, 102] on span "False" at bounding box center [678, 103] width 24 height 11
click at [663, 102] on input "False" at bounding box center [657, 104] width 11 height 9
radio input "true"
click at [586, 99] on label "True" at bounding box center [586, 103] width 80 height 33
click at [565, 100] on input "True" at bounding box center [559, 104] width 11 height 9
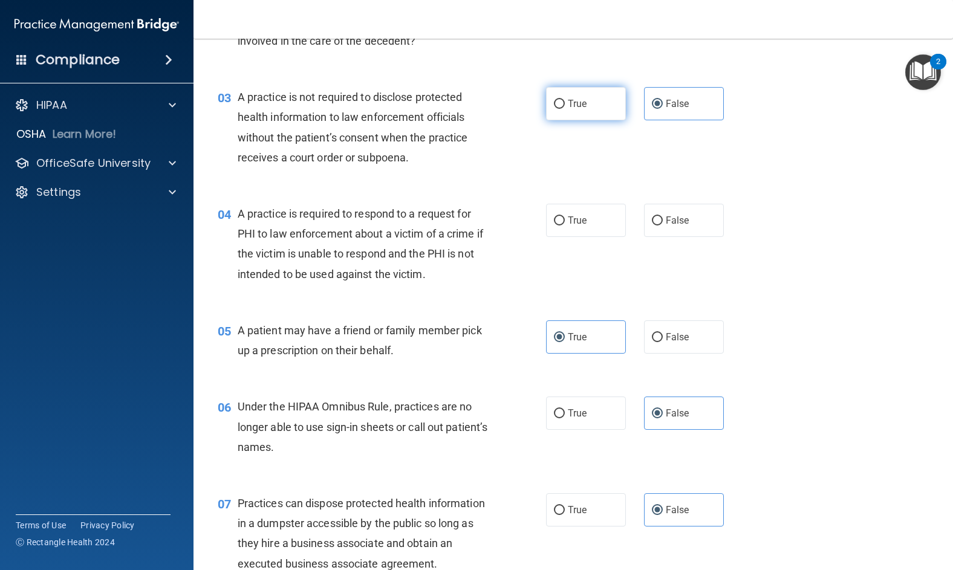
radio input "true"
radio input "false"
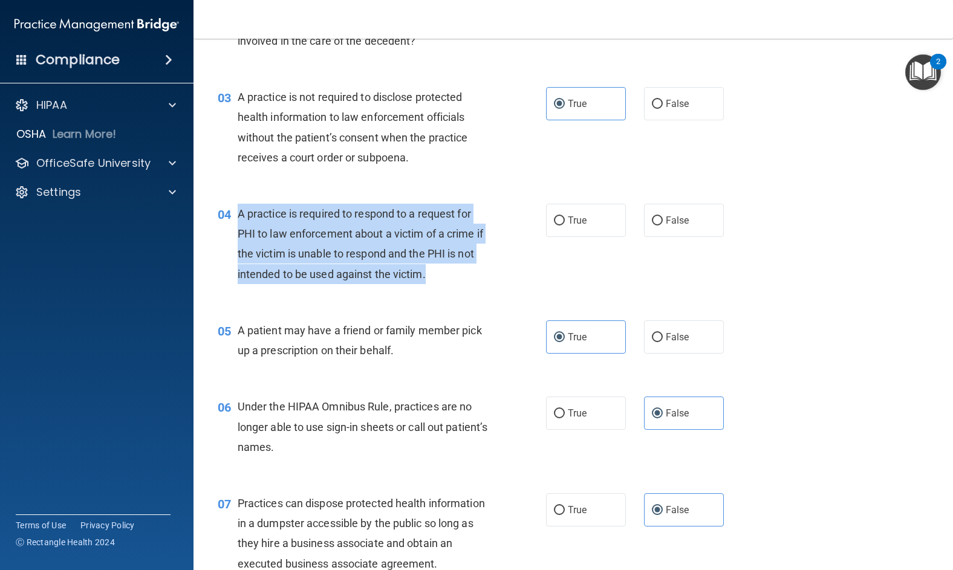
drag, startPoint x: 459, startPoint y: 280, endPoint x: 238, endPoint y: 215, distance: 230.9
click at [238, 215] on div "A practice is required to respond to a request for PHI to law enforcement about…" at bounding box center [368, 244] width 260 height 80
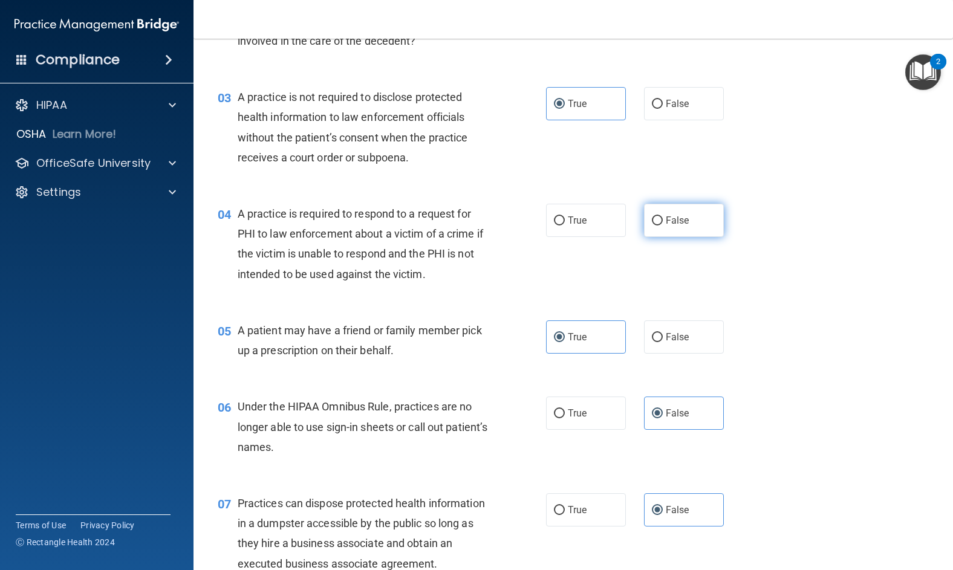
click at [660, 220] on label "False" at bounding box center [684, 220] width 80 height 33
click at [660, 220] on input "False" at bounding box center [657, 221] width 11 height 9
radio input "true"
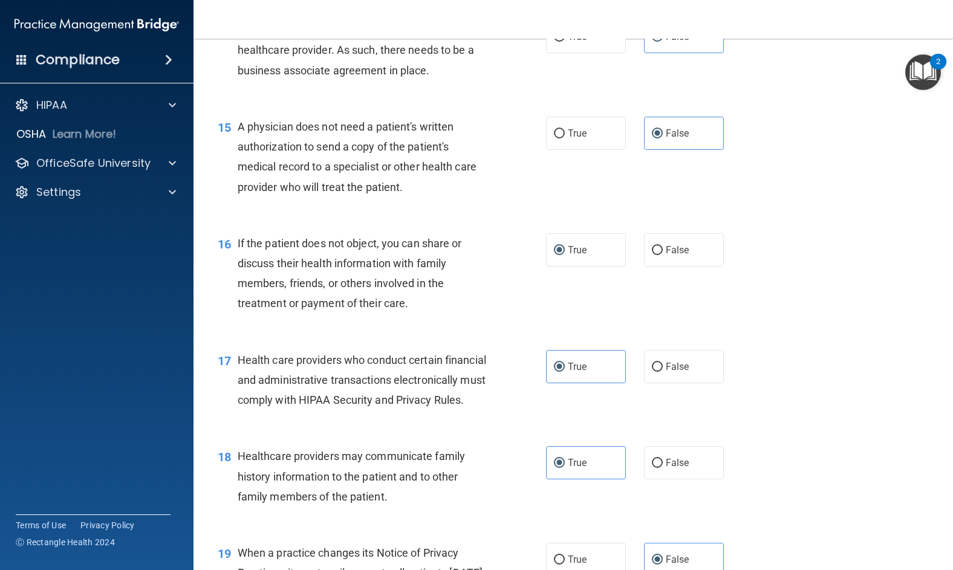
scroll to position [1573, 0]
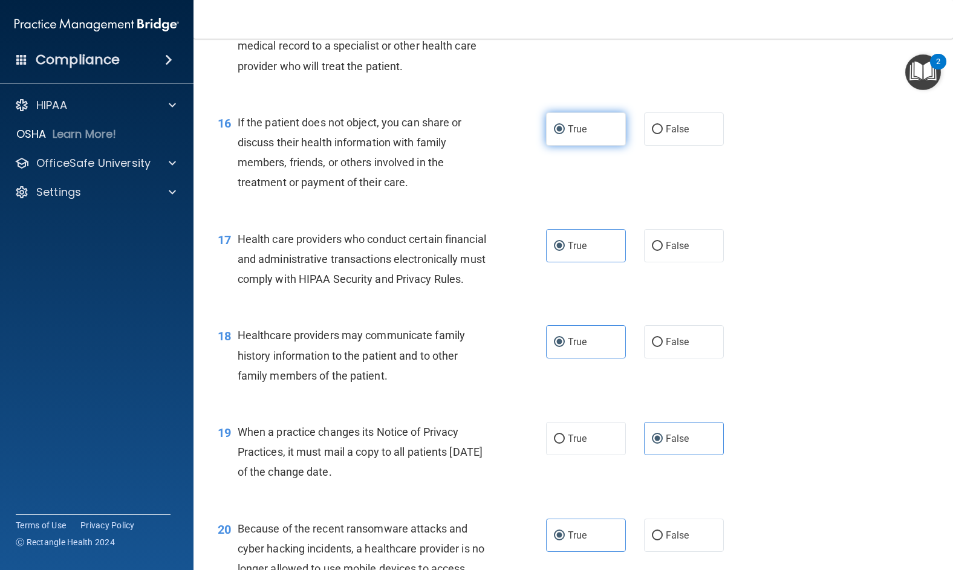
click at [607, 146] on label "True" at bounding box center [586, 129] width 80 height 33
click at [565, 134] on input "True" at bounding box center [559, 129] width 11 height 9
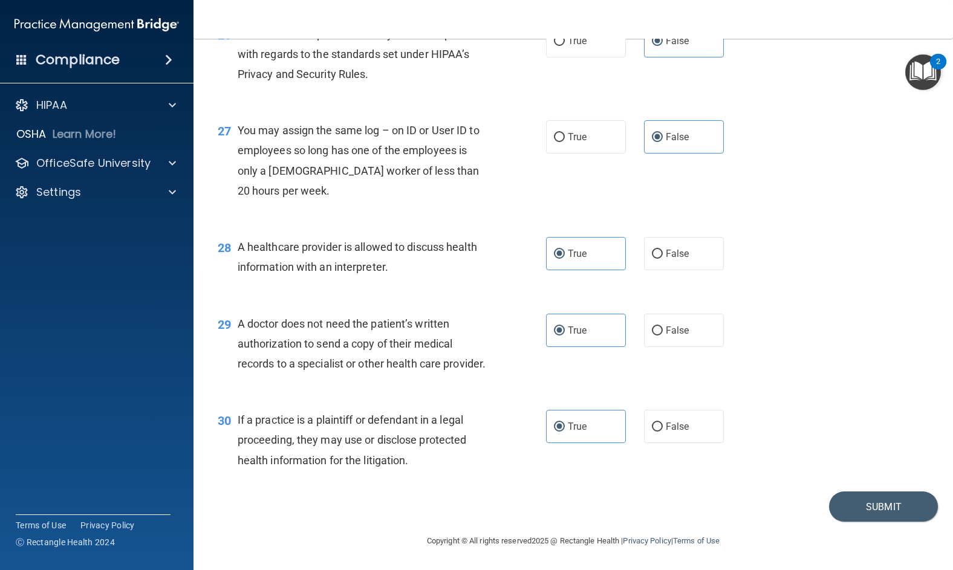
scroll to position [2728, 0]
click at [858, 503] on button "Submit" at bounding box center [883, 507] width 109 height 31
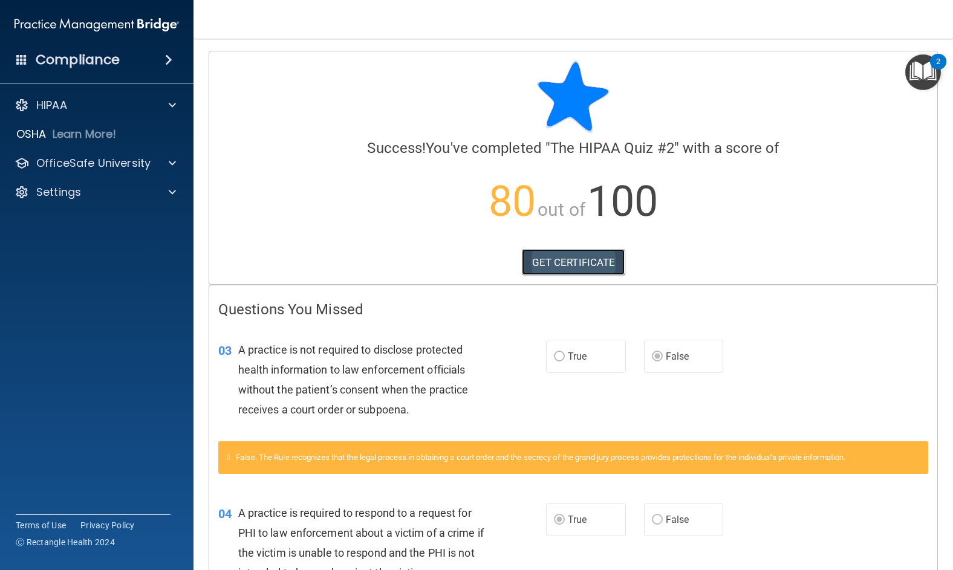
click at [547, 260] on link "GET CERTIFICATE" at bounding box center [573, 262] width 103 height 27
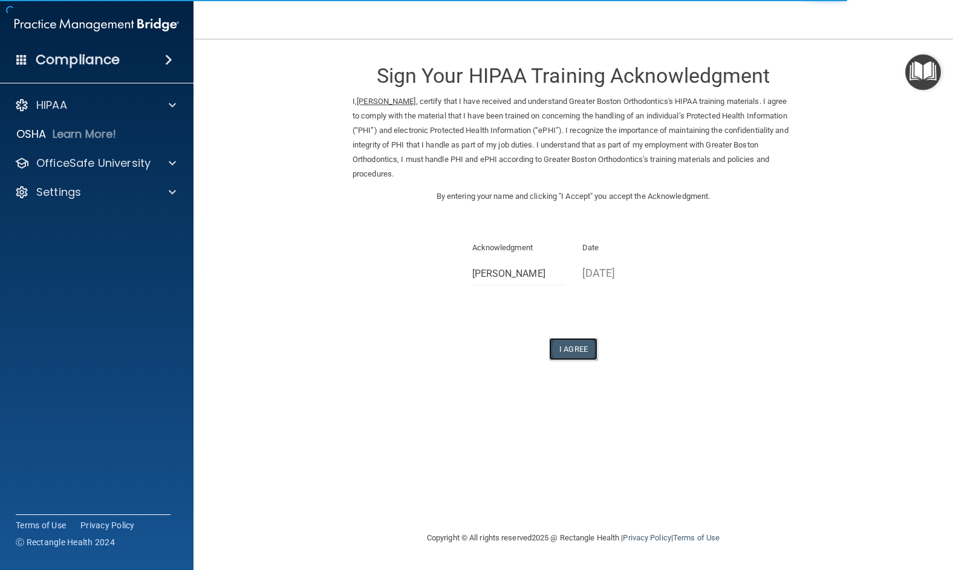
click at [578, 347] on button "I Agree" at bounding box center [573, 349] width 48 height 22
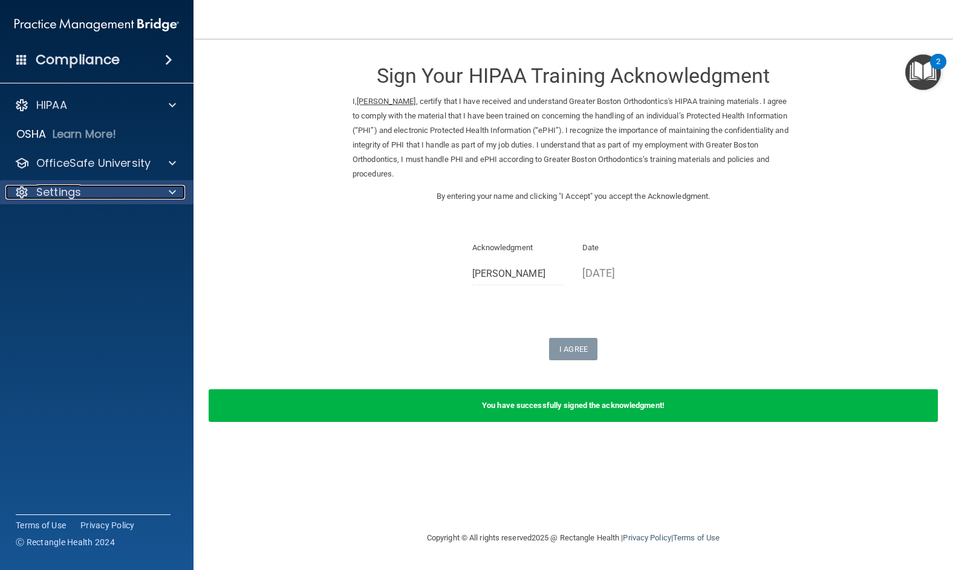
click at [61, 190] on p "Settings" at bounding box center [58, 192] width 45 height 15
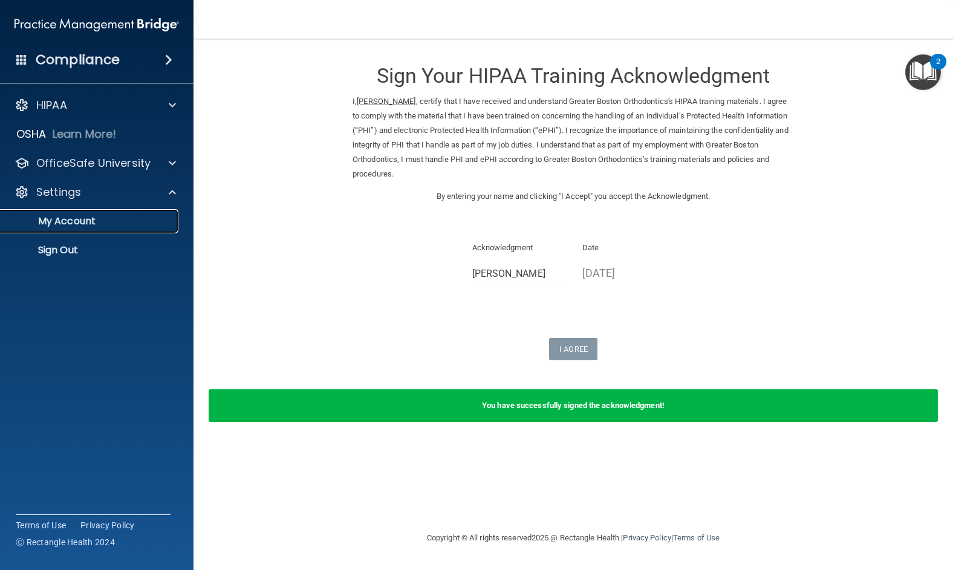
click at [74, 221] on p "My Account" at bounding box center [90, 221] width 165 height 12
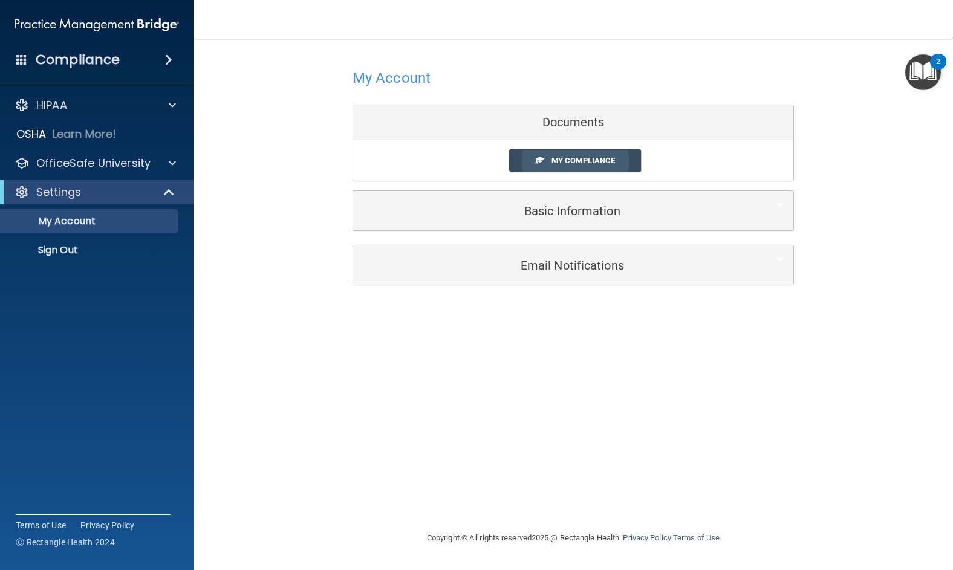
click at [564, 154] on link "My Compliance" at bounding box center [575, 160] width 132 height 22
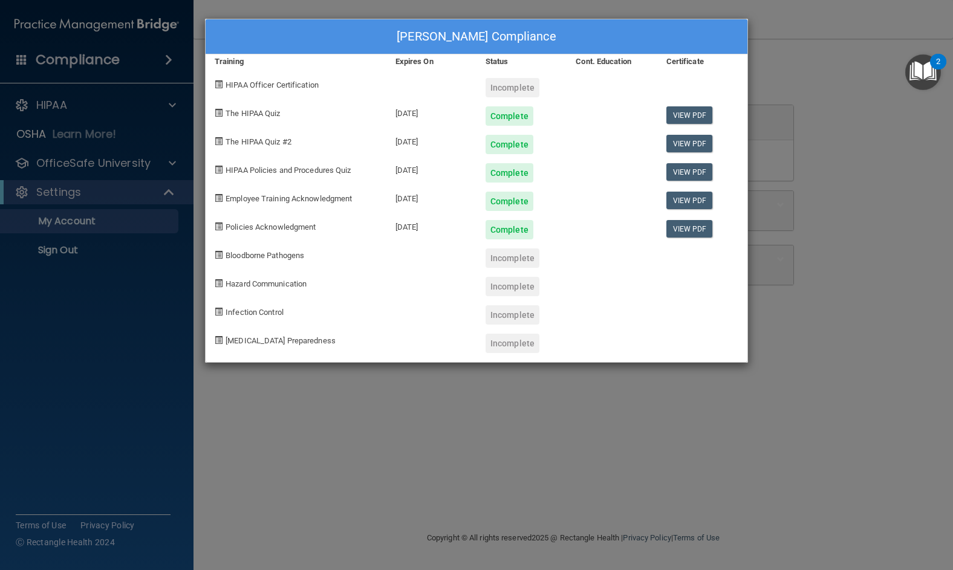
click at [498, 86] on div "Incomplete" at bounding box center [513, 87] width 54 height 19
click at [844, 48] on div "[PERSON_NAME] Compliance Training Expires On Status Cont. Education Certificate…" at bounding box center [476, 285] width 953 height 570
